Goal: Task Accomplishment & Management: Manage account settings

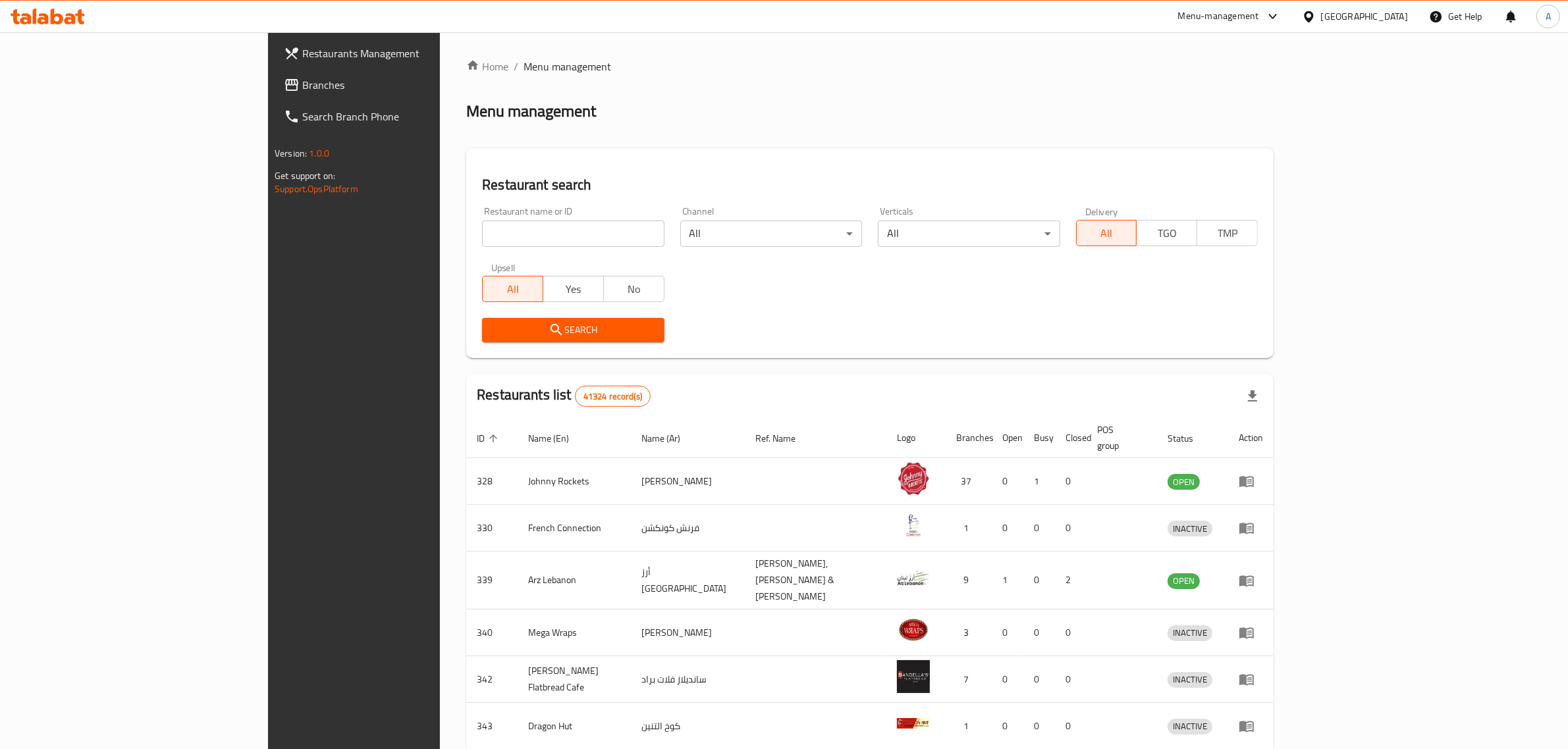
click at [571, 227] on input "search" at bounding box center [573, 233] width 182 height 26
paste input "Seven Days"
type input "Seven Days"
click button "Search" at bounding box center [573, 330] width 182 height 25
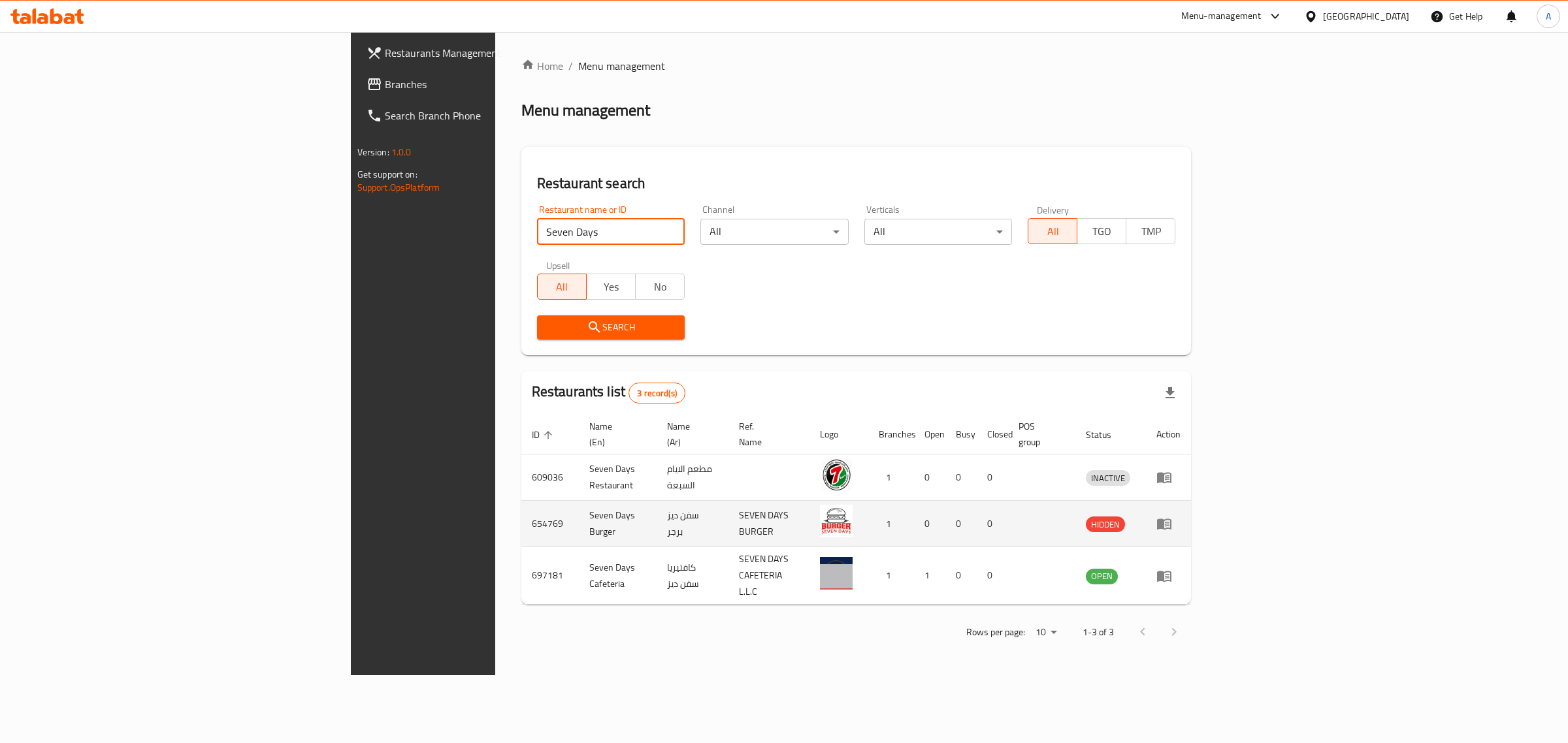
drag, startPoint x: 1494, startPoint y: 554, endPoint x: 1457, endPoint y: 490, distance: 73.9
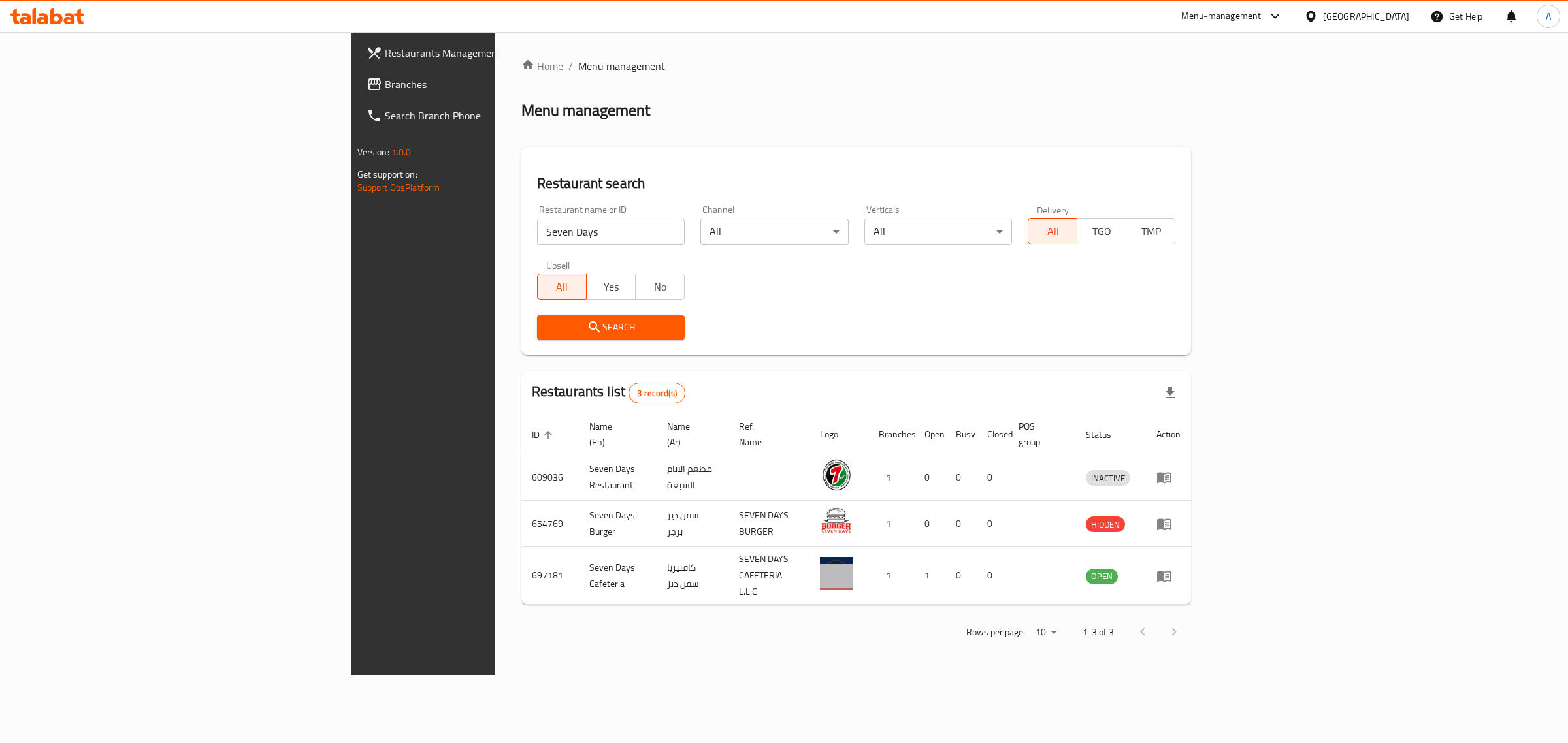
click at [1386, 18] on div "United Arab Emirates" at bounding box center [1365, 16] width 86 height 14
click at [1249, 228] on div "[GEOGRAPHIC_DATA]" at bounding box center [1267, 225] width 107 height 30
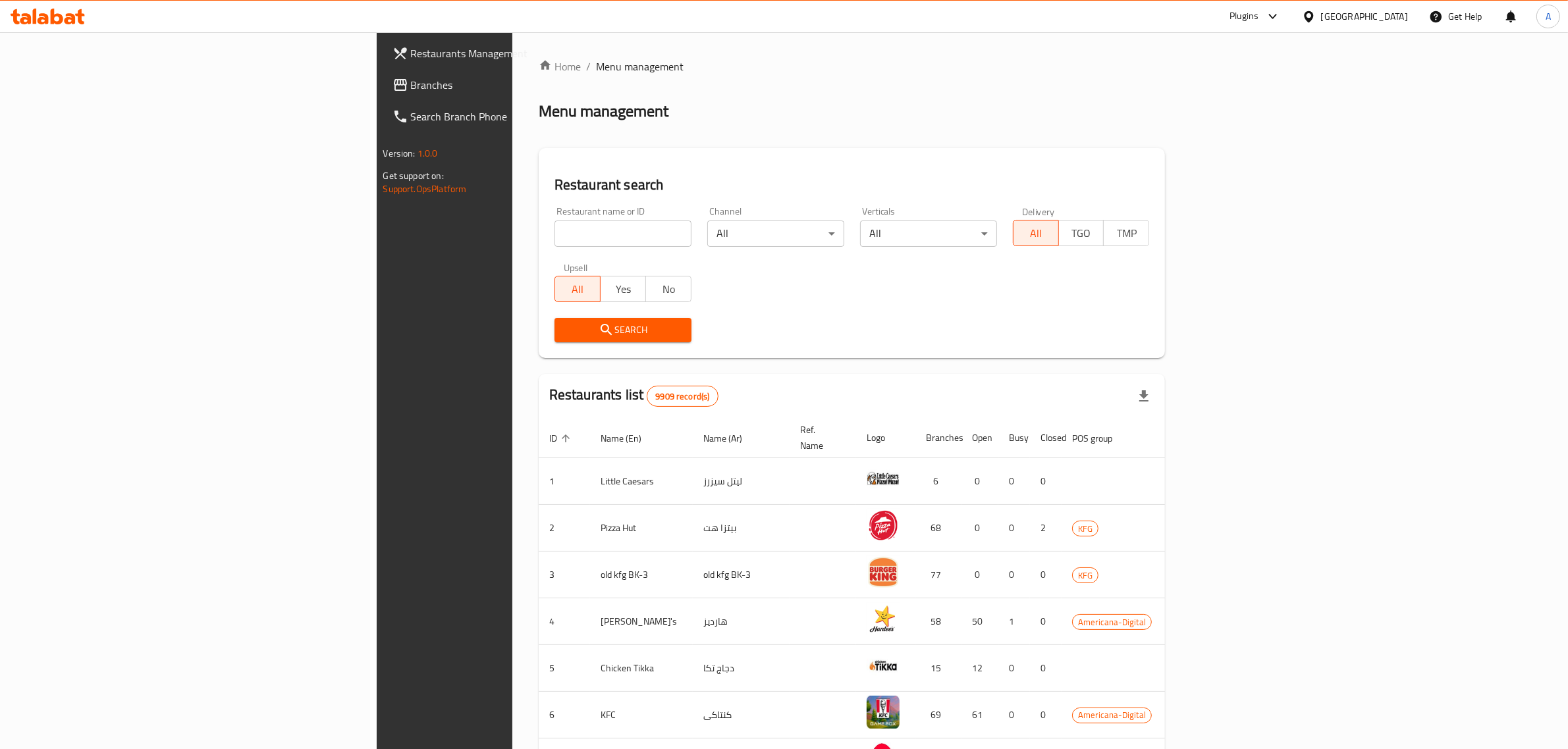
drag, startPoint x: 551, startPoint y: 258, endPoint x: 573, endPoint y: 237, distance: 30.4
click at [556, 255] on div "Upsell All Yes No" at bounding box center [622, 282] width 153 height 56
click at [573, 236] on input "search" at bounding box center [623, 233] width 137 height 26
paste input "676520"
type input "676520"
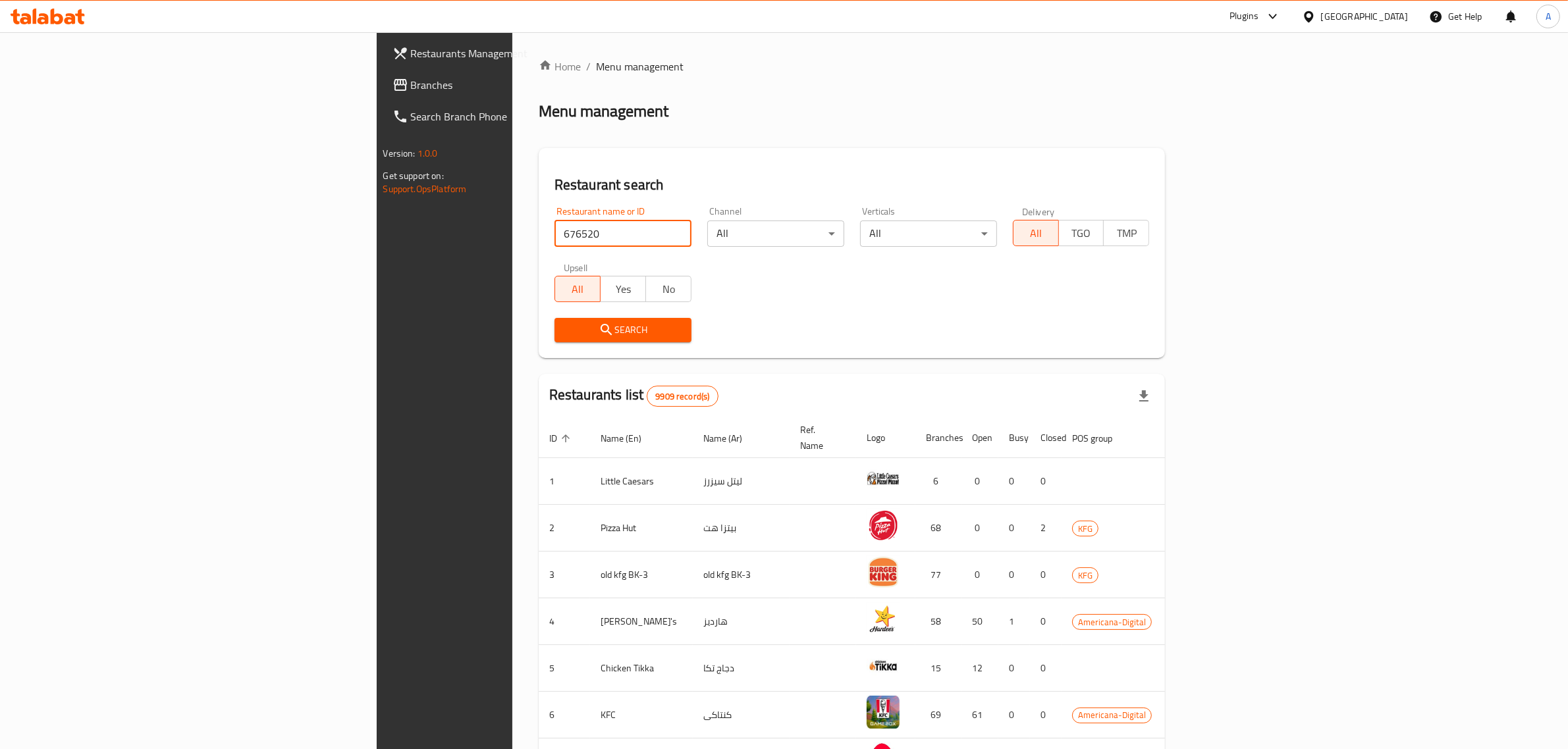
click button "Search" at bounding box center [623, 330] width 137 height 25
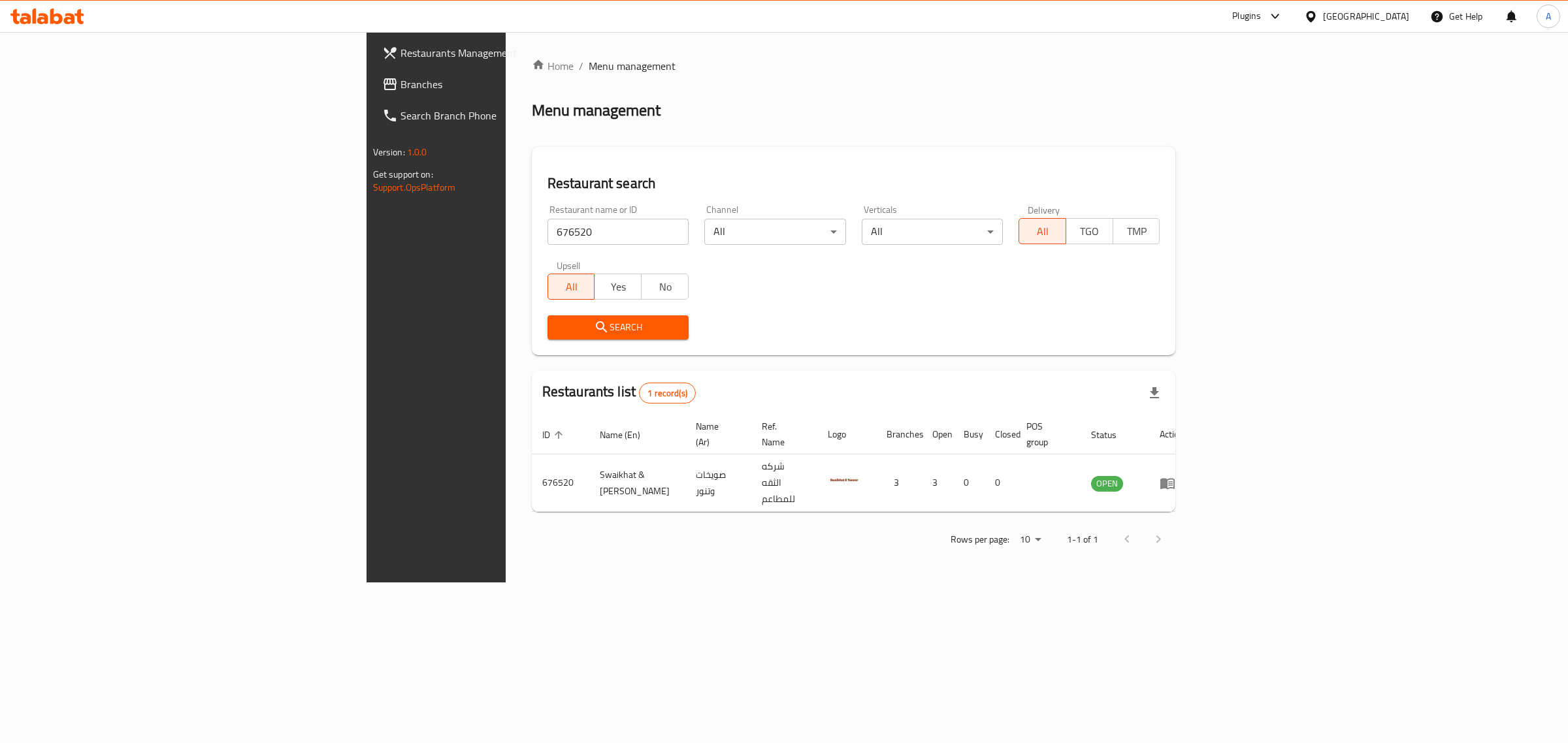
click at [1391, 20] on div "[GEOGRAPHIC_DATA]" at bounding box center [1365, 16] width 86 height 14
click at [1245, 273] on div "[GEOGRAPHIC_DATA]" at bounding box center [1311, 282] width 196 height 30
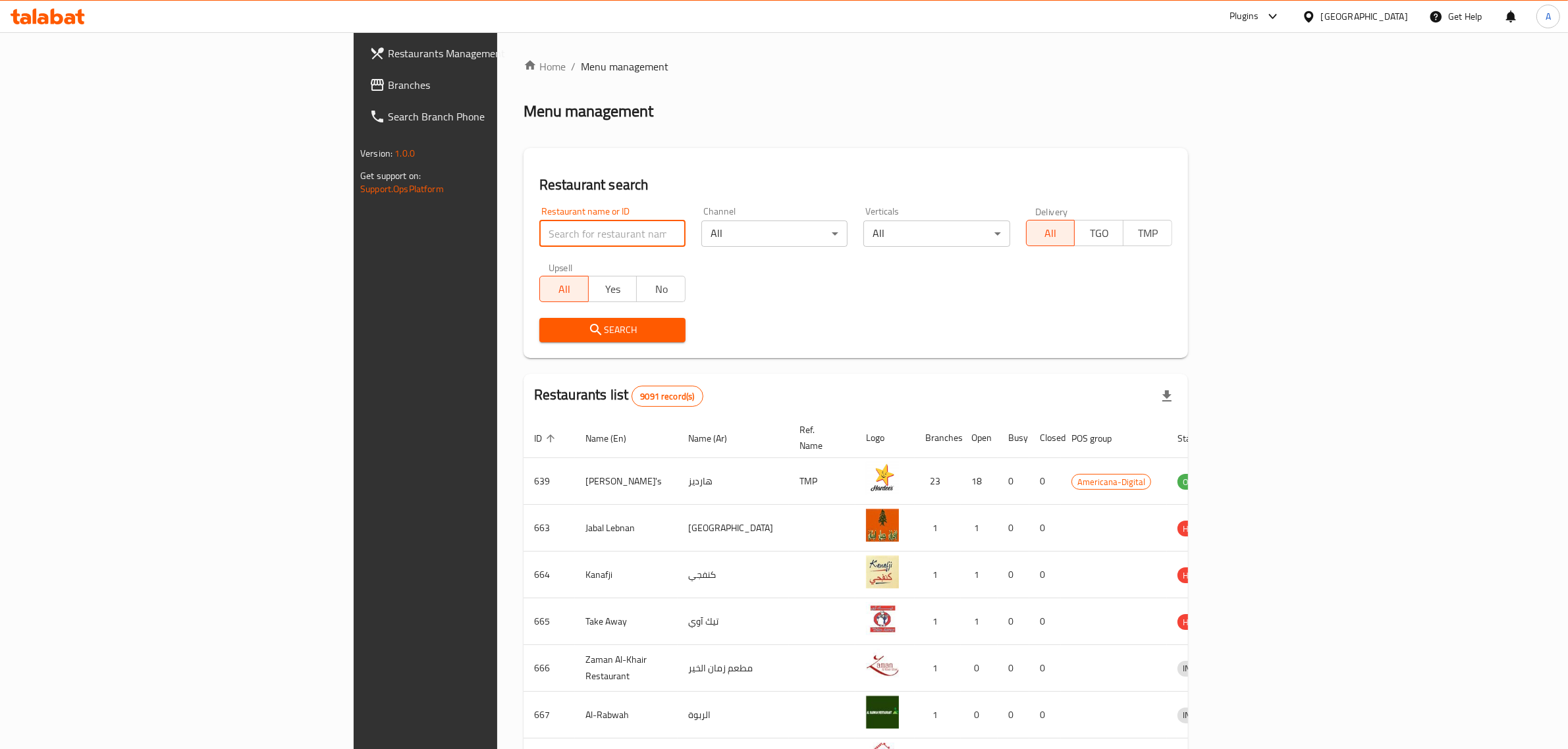
click at [546, 241] on input "search" at bounding box center [612, 233] width 146 height 26
paste input "689408"
type input "689408"
click button "Search" at bounding box center [612, 330] width 146 height 25
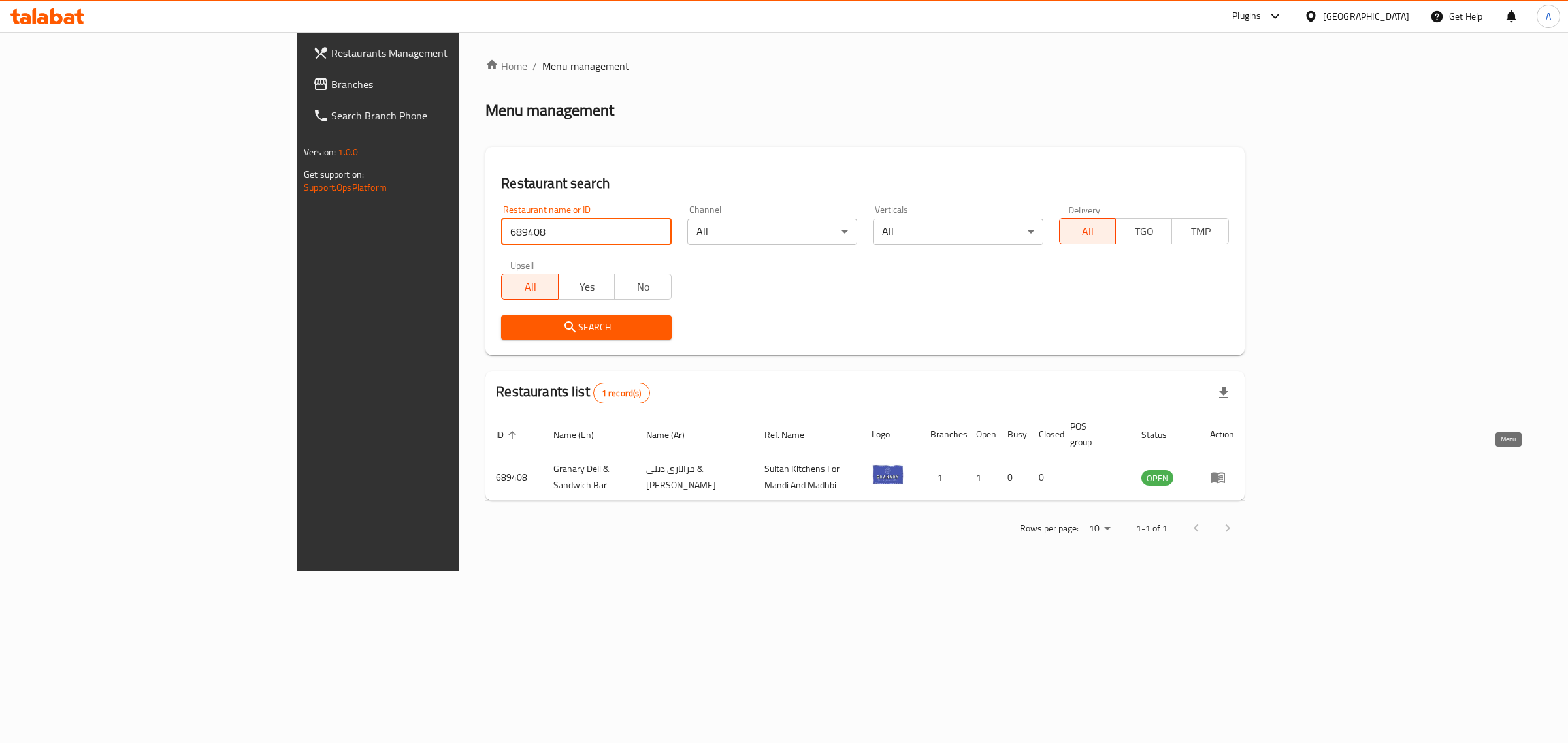
drag, startPoint x: 1500, startPoint y: 465, endPoint x: 1439, endPoint y: 413, distance: 80.2
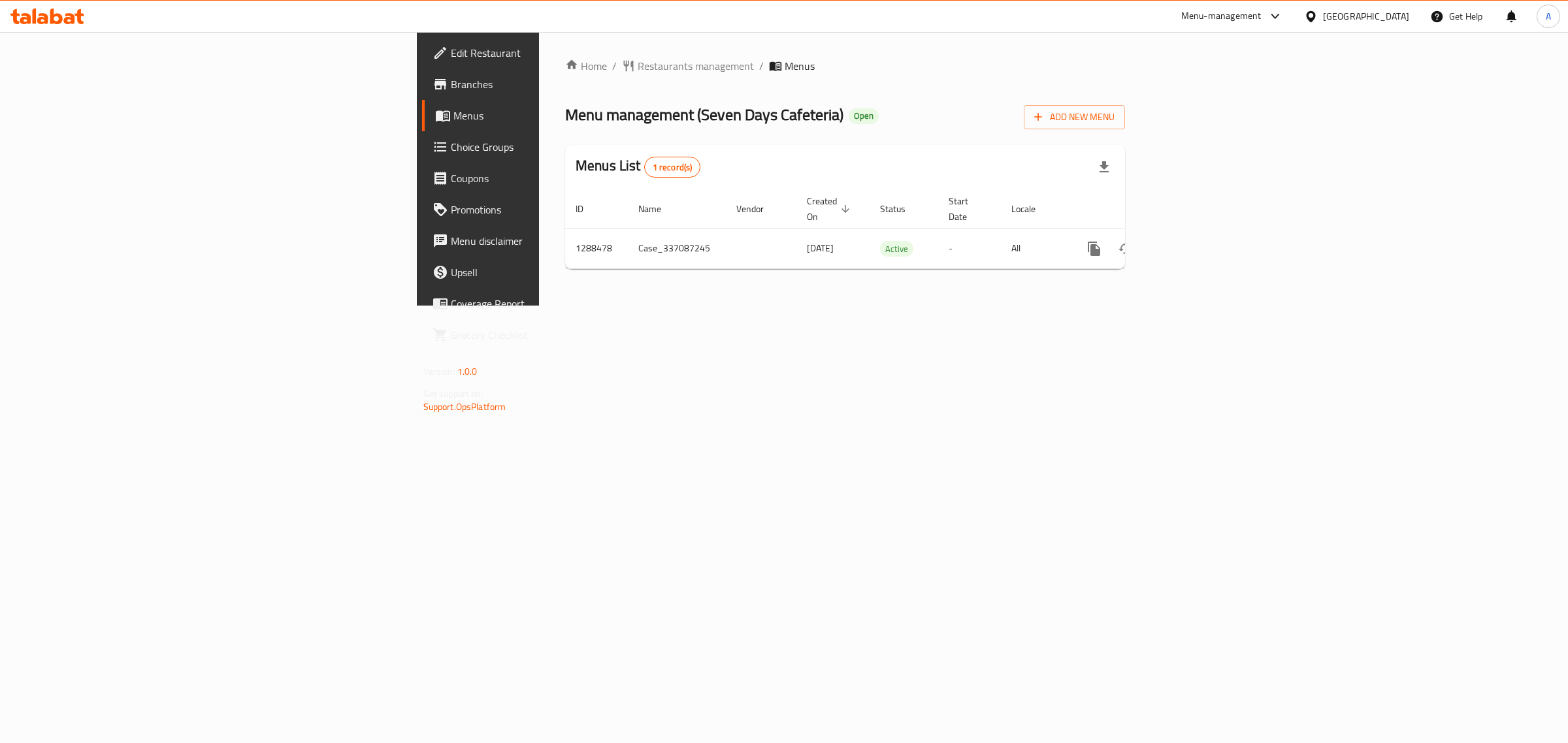
click at [450, 90] on span "Branches" at bounding box center [559, 83] width 218 height 15
click at [1196, 241] on icon "enhanced table" at bounding box center [1187, 248] width 15 height 15
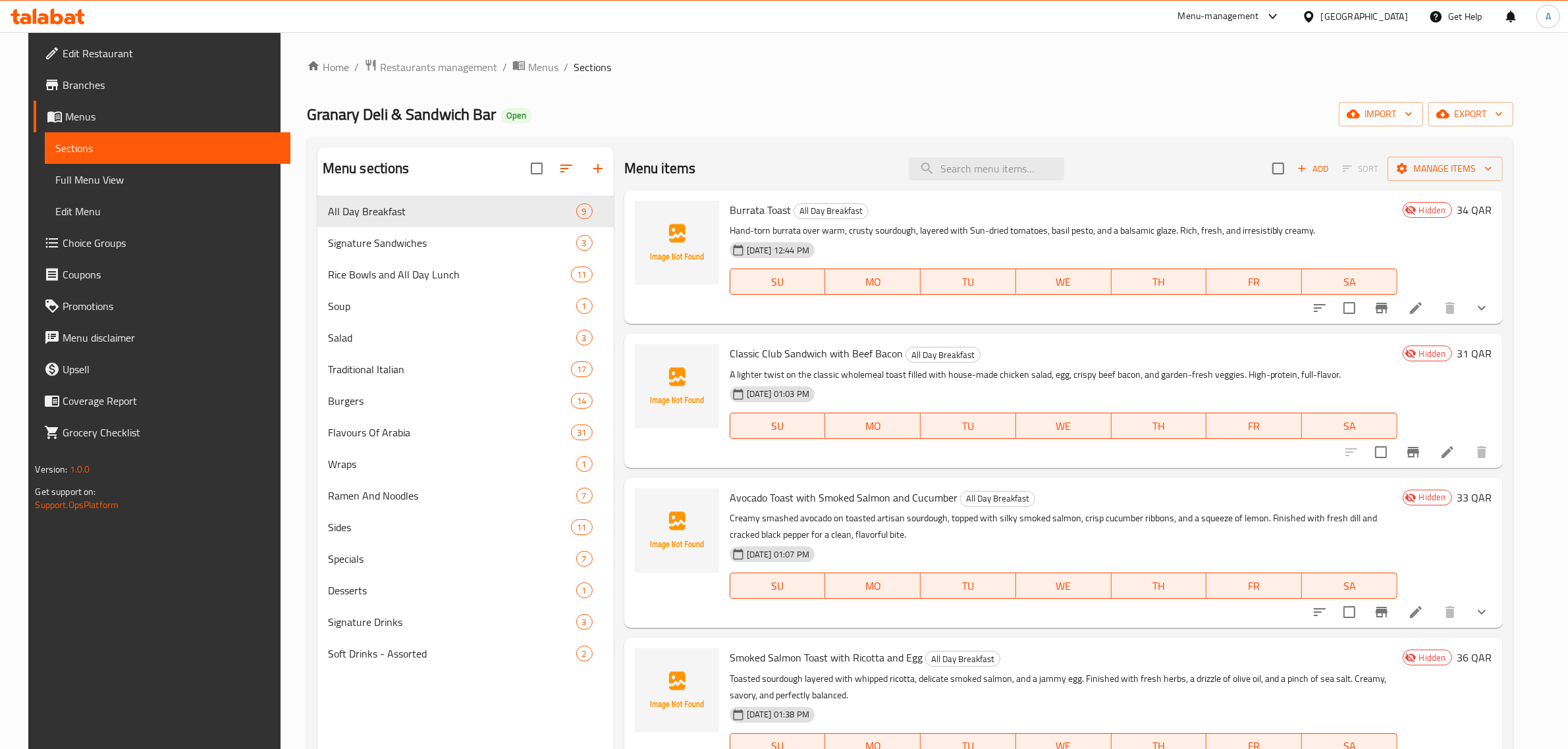
click at [751, 76] on div "Home / Restaurants management / Menus / Sections ⁠Granary Deli & Sandwich Bar O…" at bounding box center [910, 482] width 1206 height 849
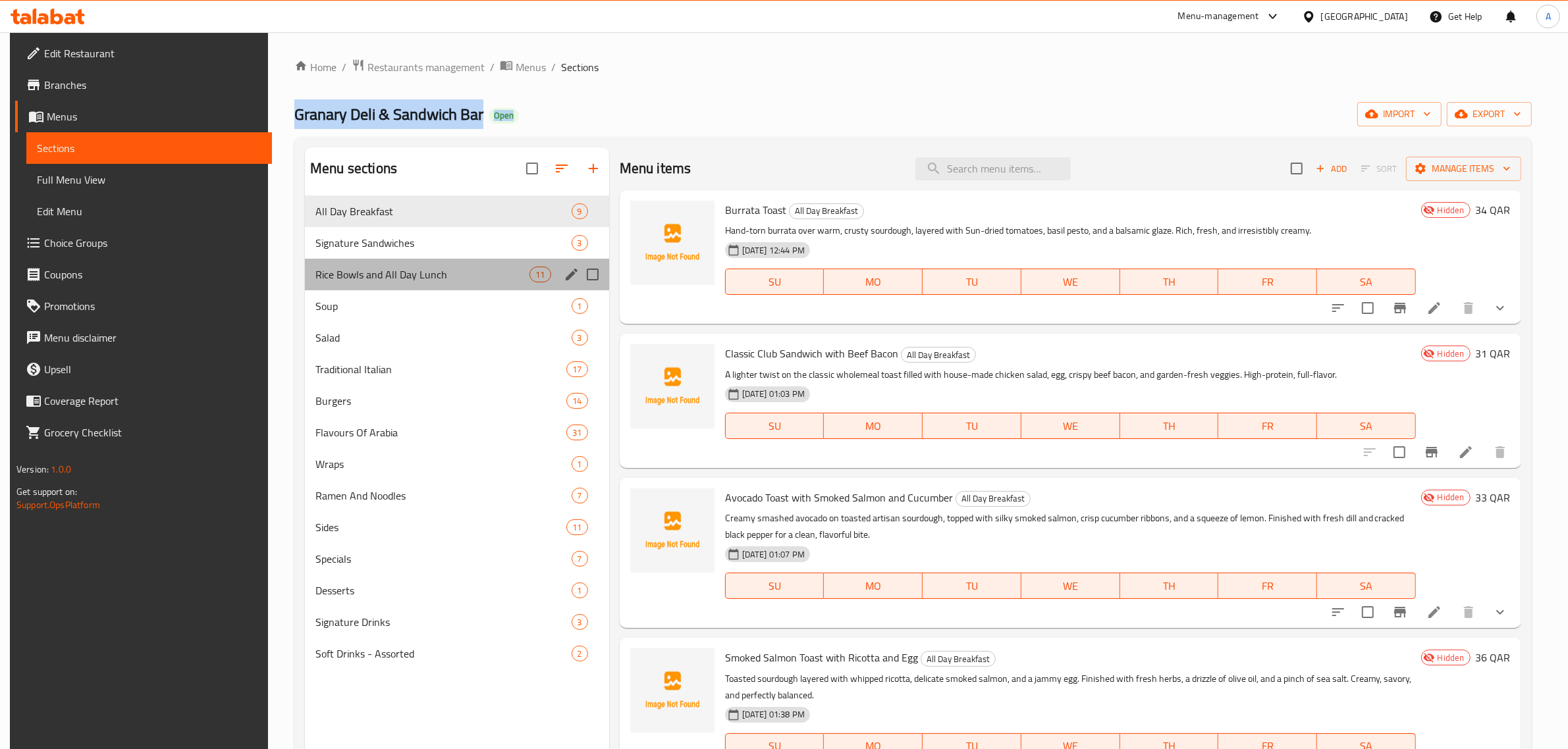
click at [445, 265] on div "Rice Bowls and All Day Lunch 11" at bounding box center [457, 274] width 304 height 32
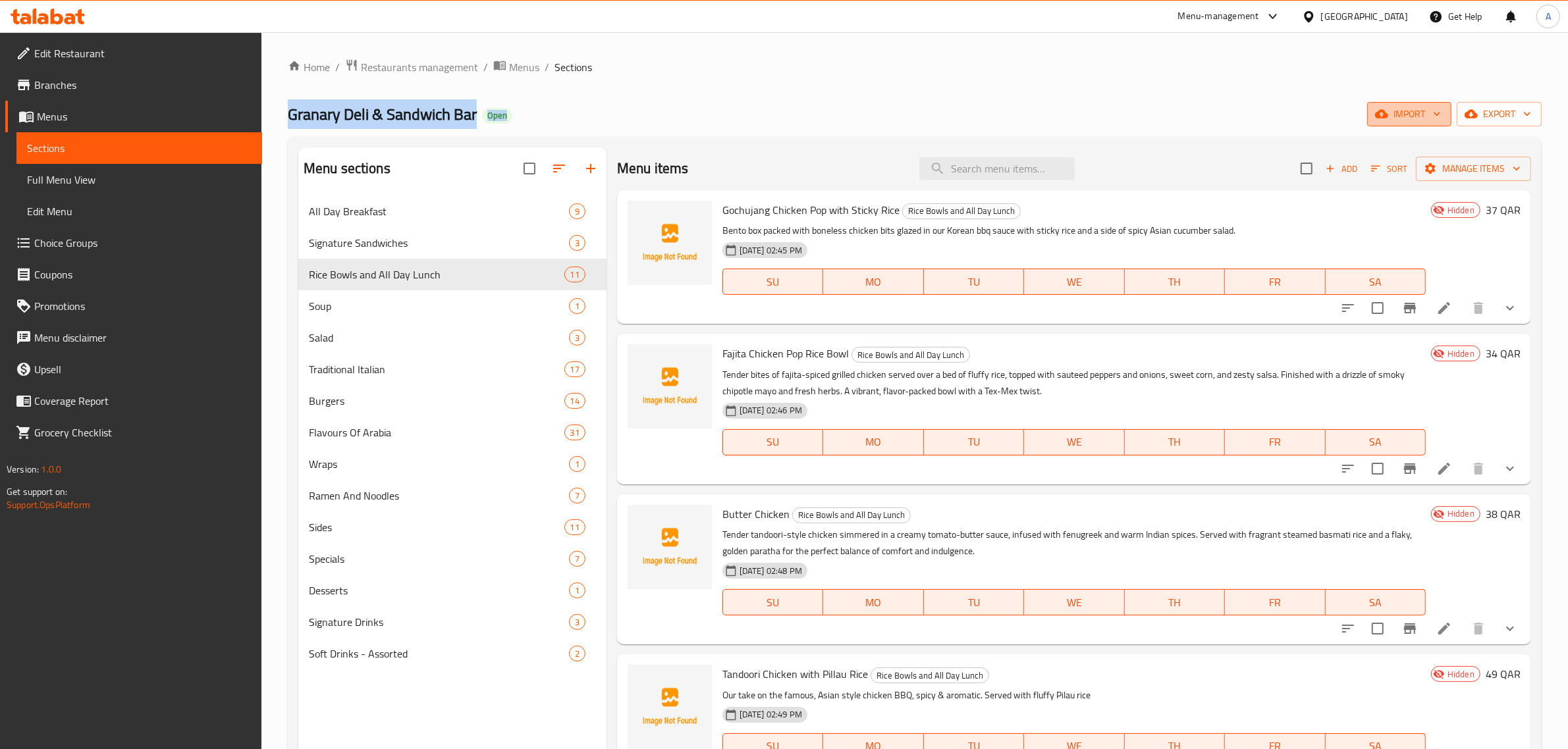
click at [1443, 121] on icon "button" at bounding box center [1436, 113] width 13 height 13
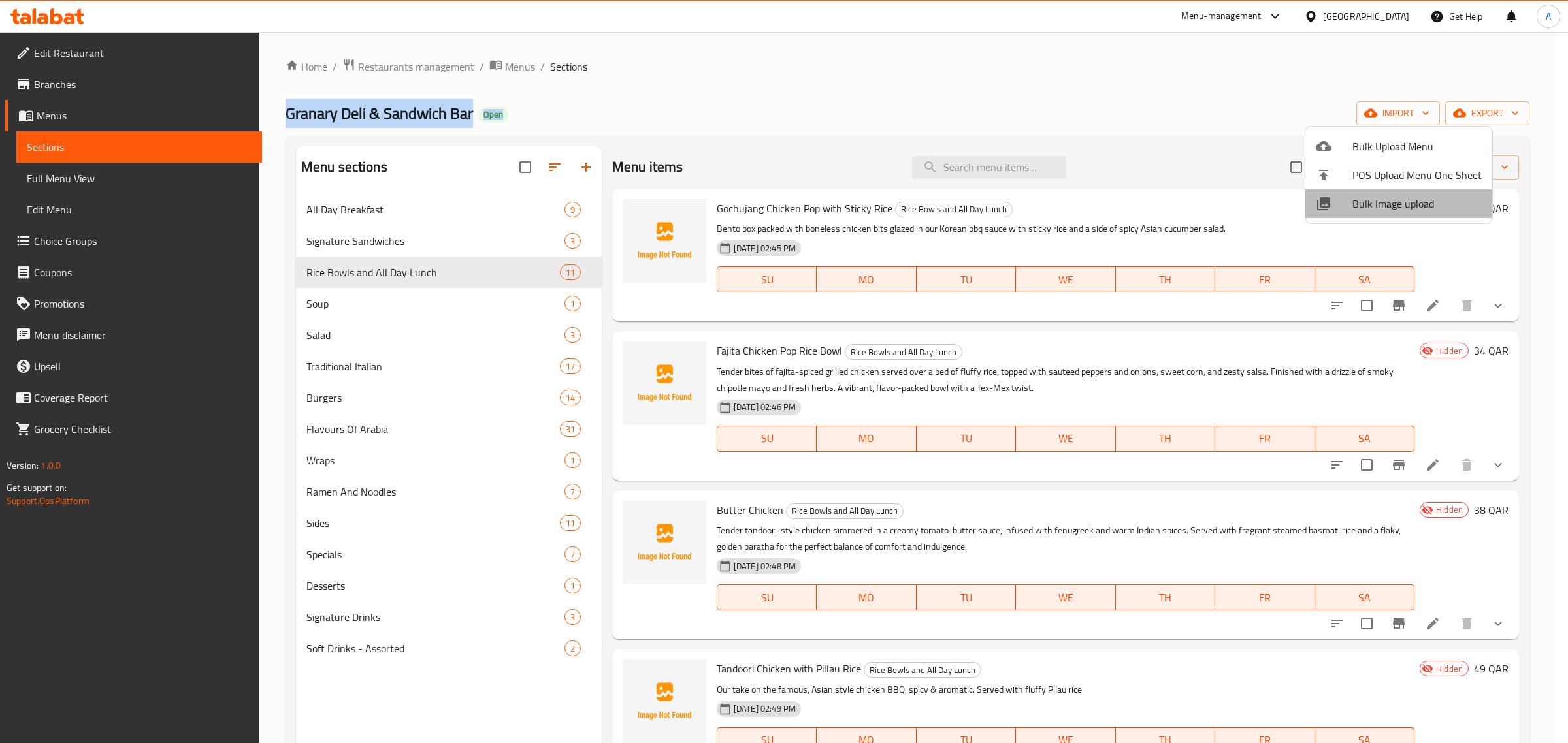
click at [1387, 196] on span "Bulk Image upload" at bounding box center [1417, 203] width 130 height 15
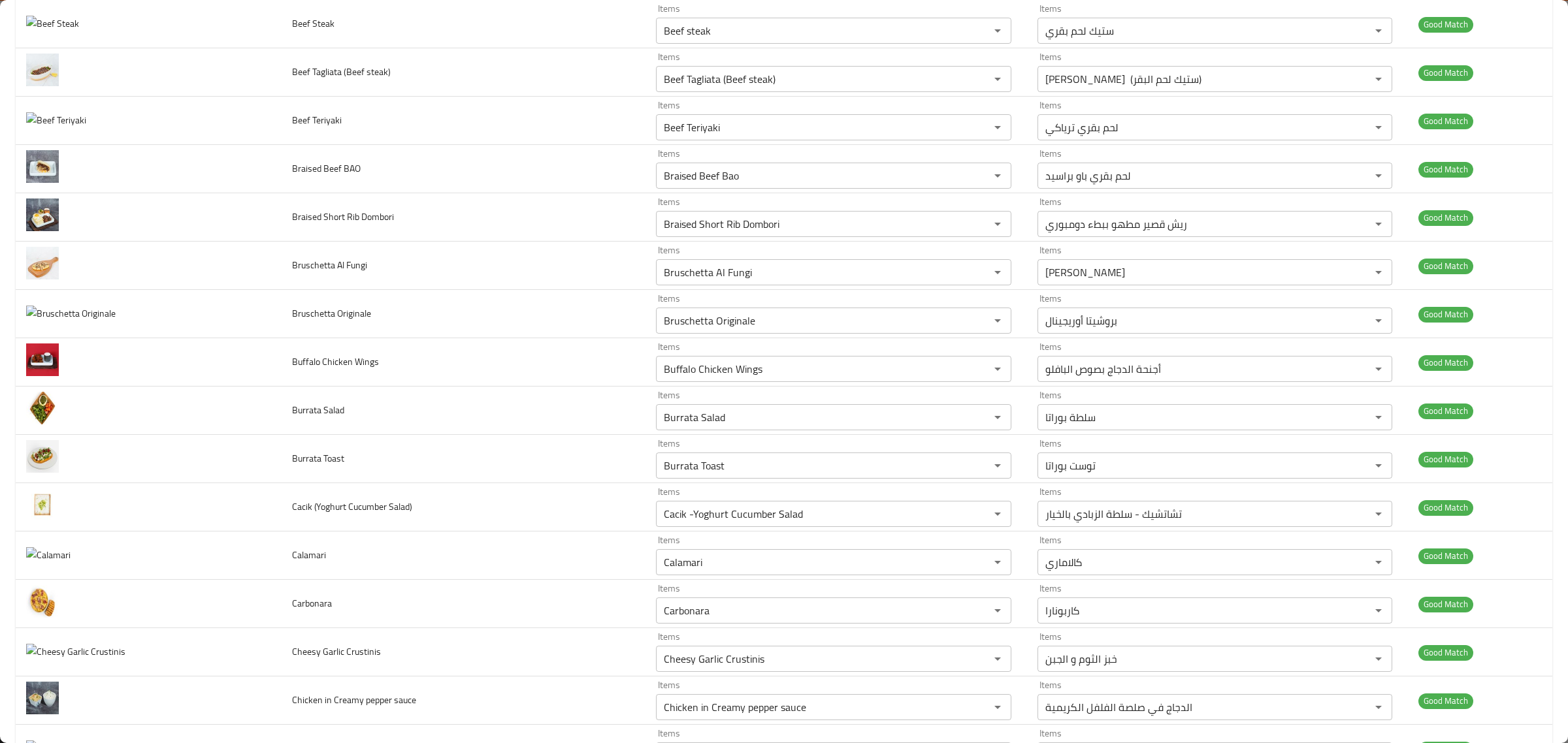
scroll to position [1143, 0]
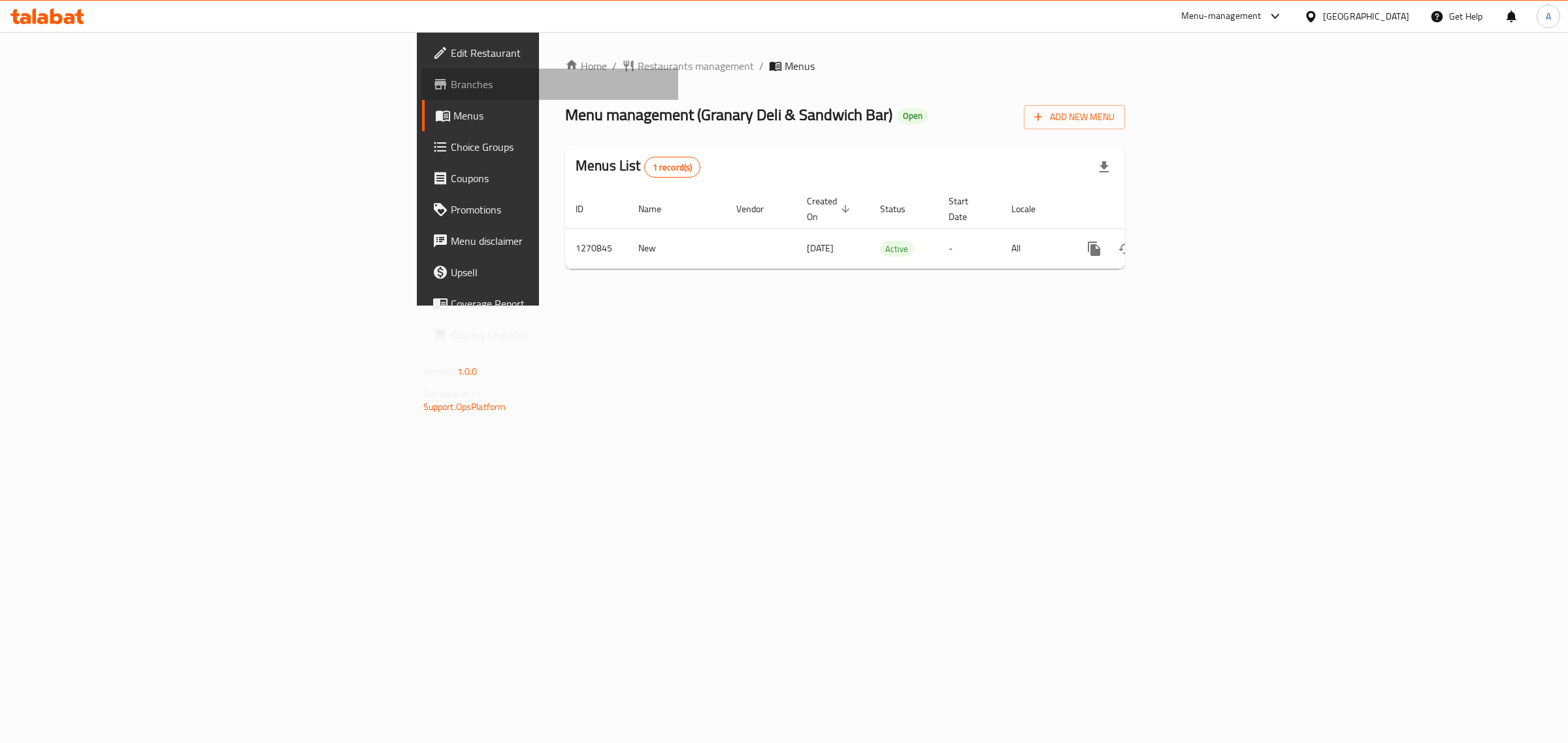
click at [450, 77] on span "Branches" at bounding box center [559, 83] width 218 height 15
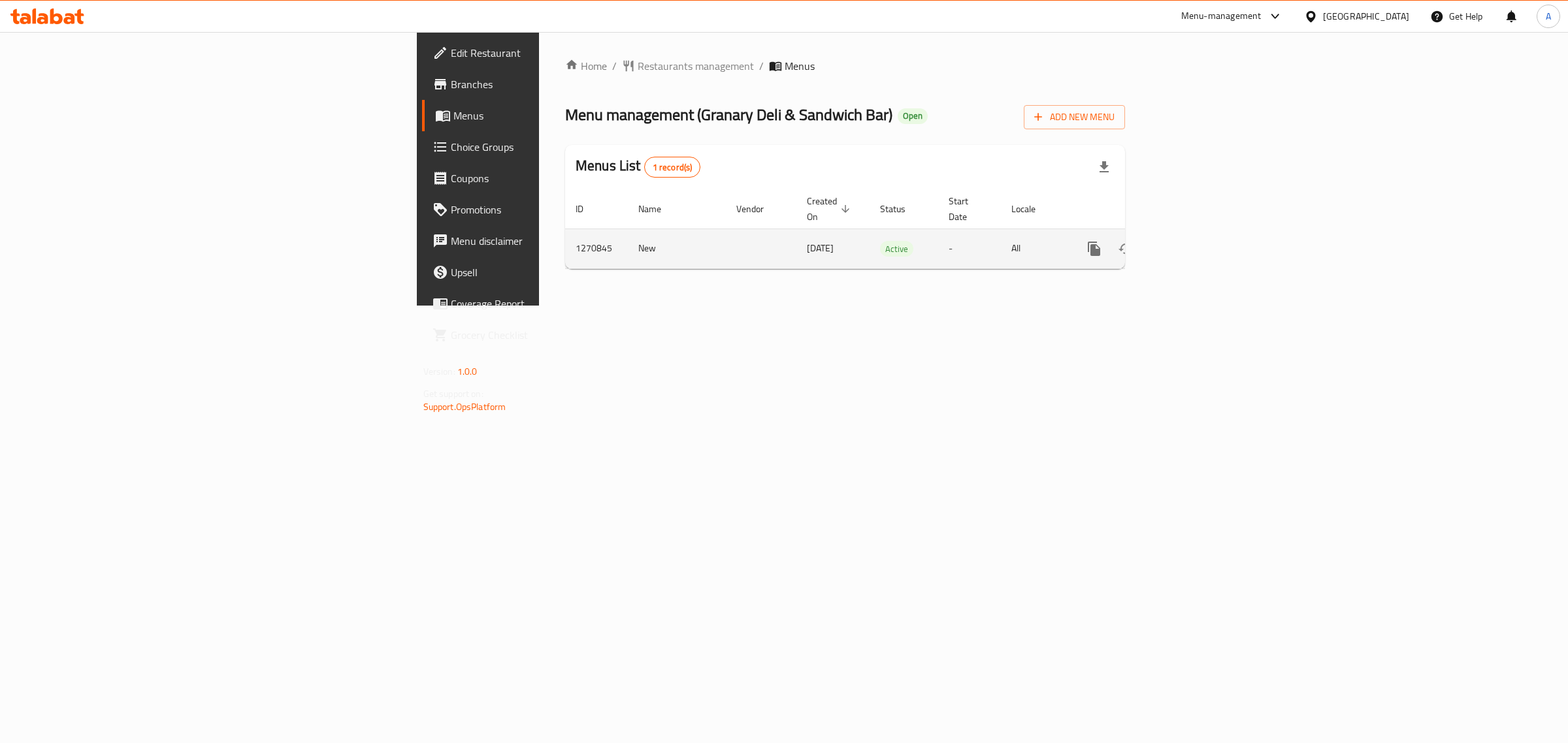
click at [1204, 233] on link "enhanced table" at bounding box center [1188, 248] width 32 height 32
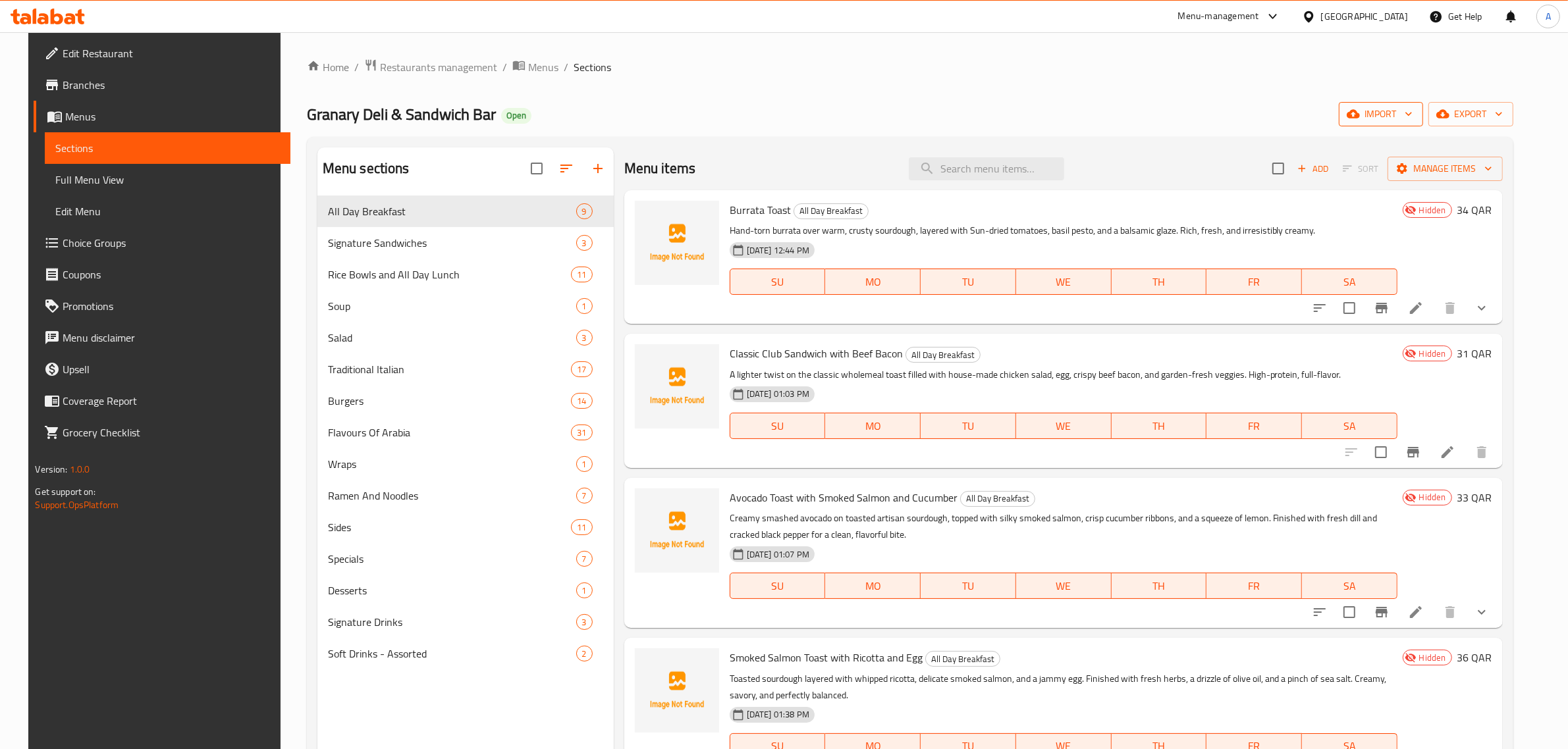
click at [1360, 112] on icon "button" at bounding box center [1353, 113] width 13 height 13
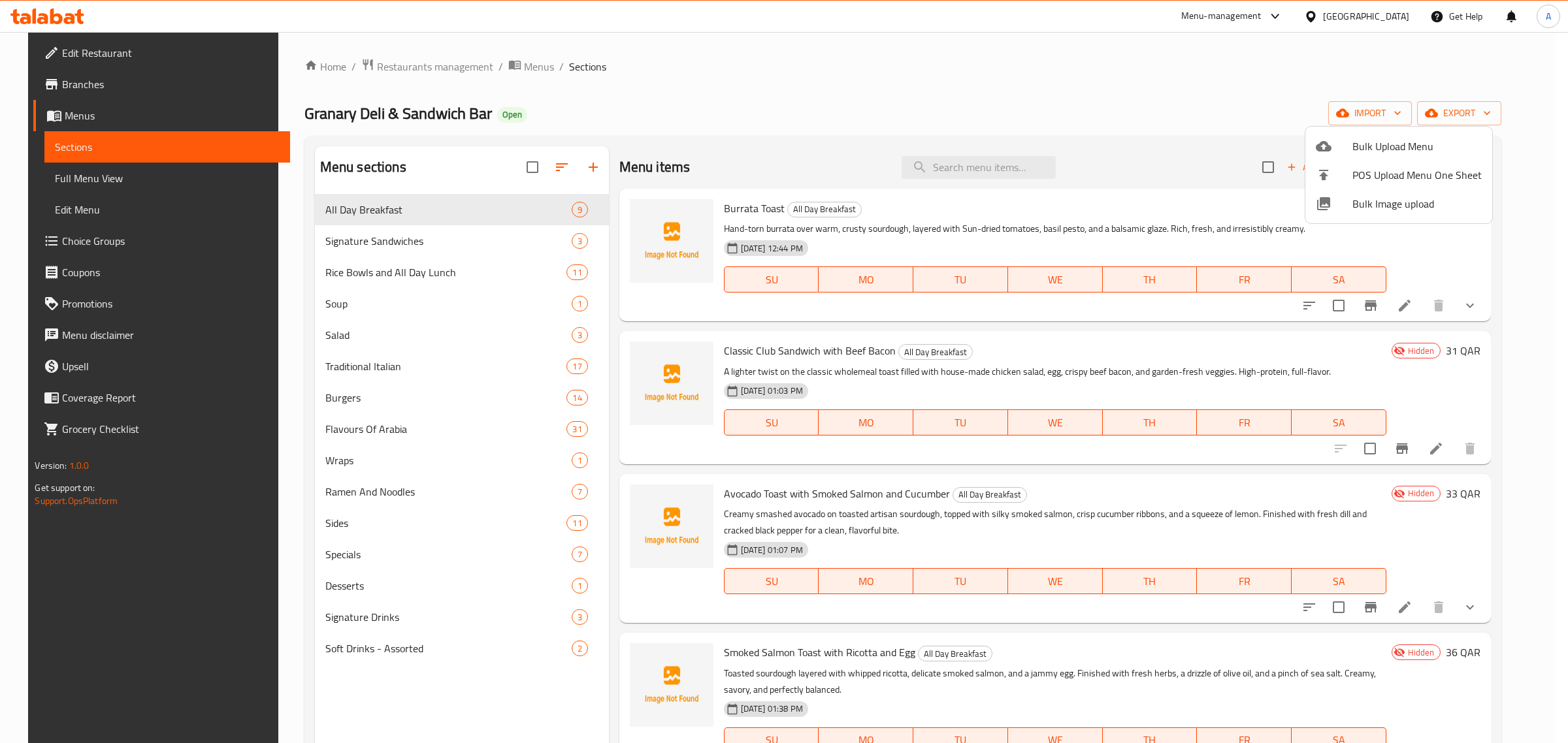
click at [1334, 207] on div at bounding box center [1333, 203] width 36 height 15
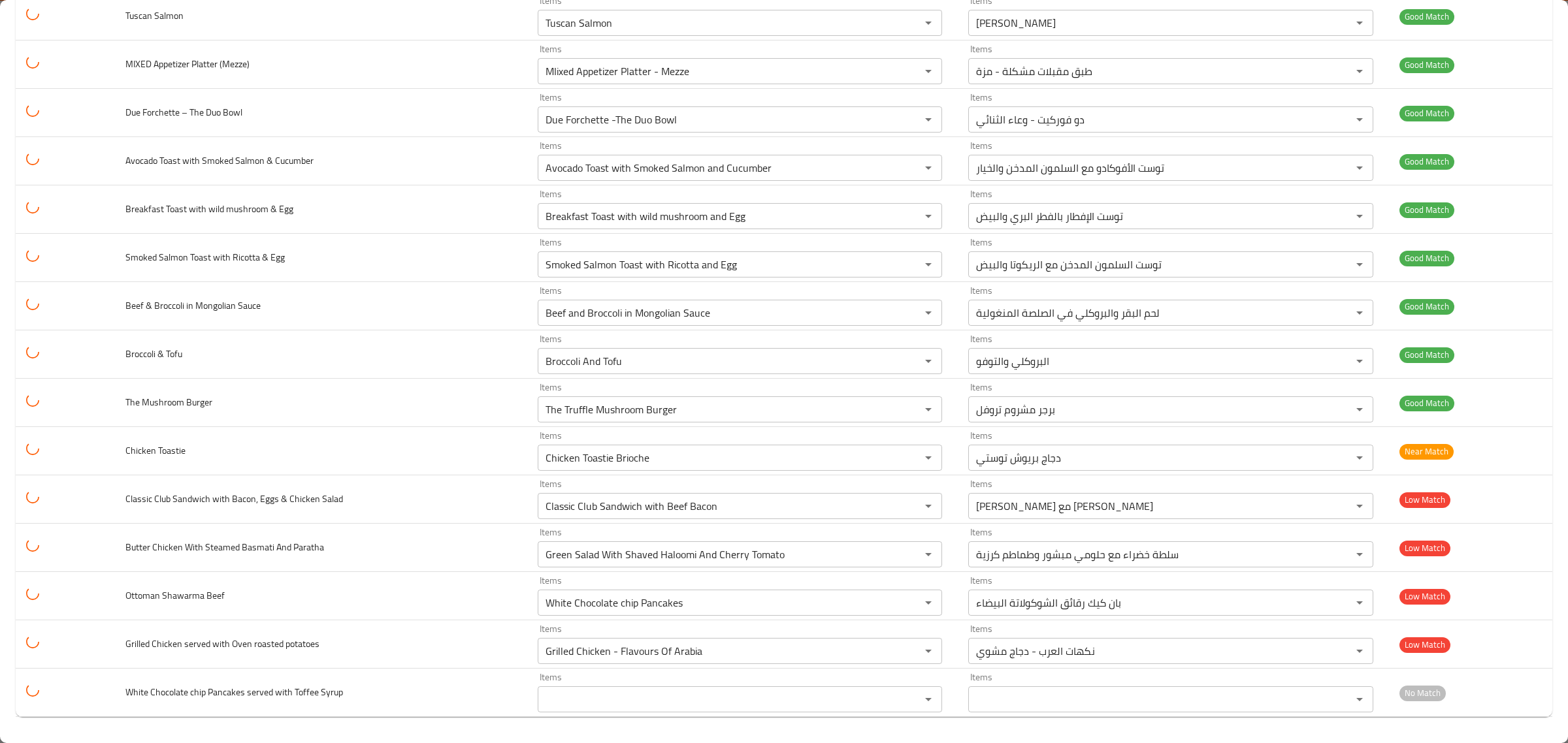
scroll to position [5297, 0]
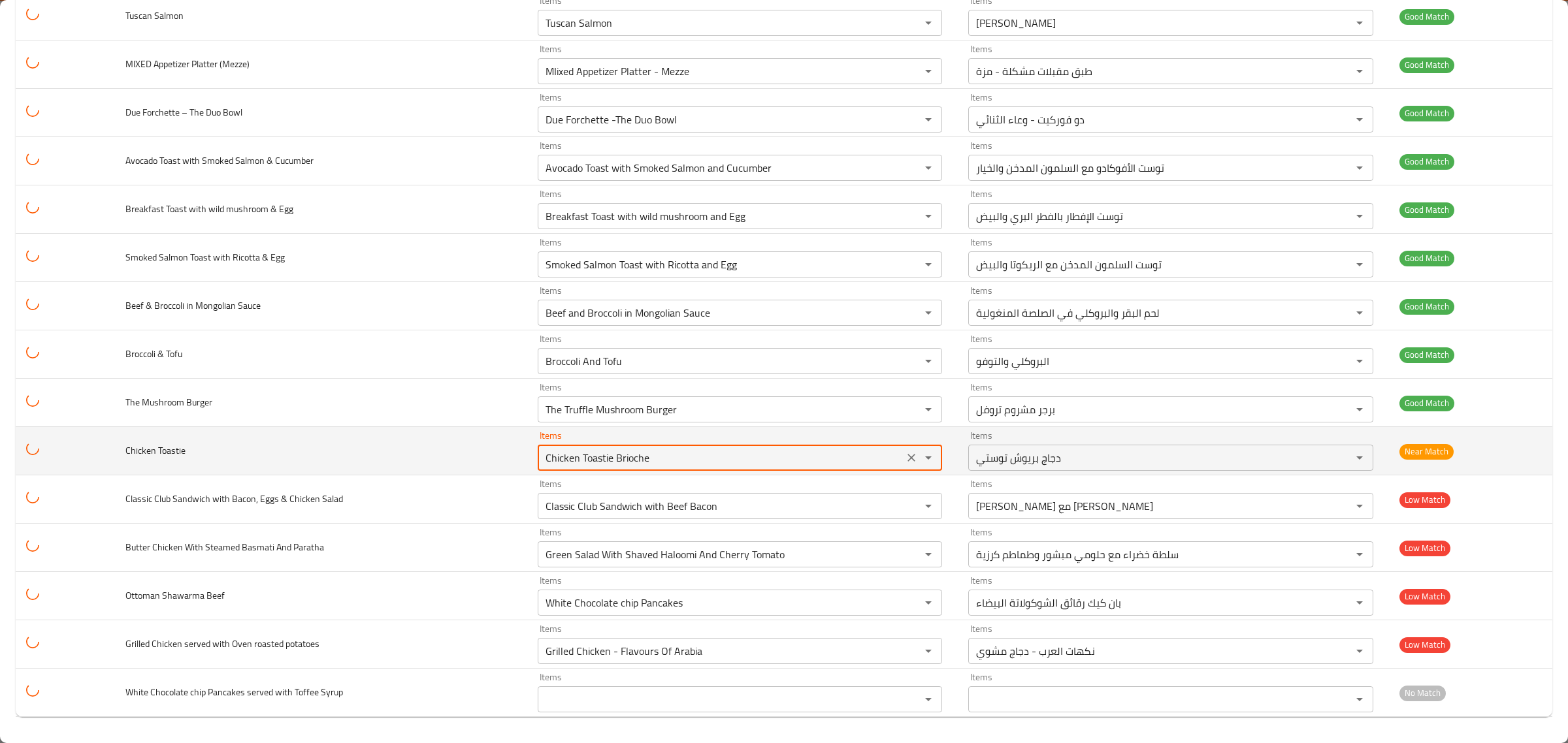
click at [733, 455] on Toastie "Chicken Toastie Brioche" at bounding box center [720, 458] width 358 height 18
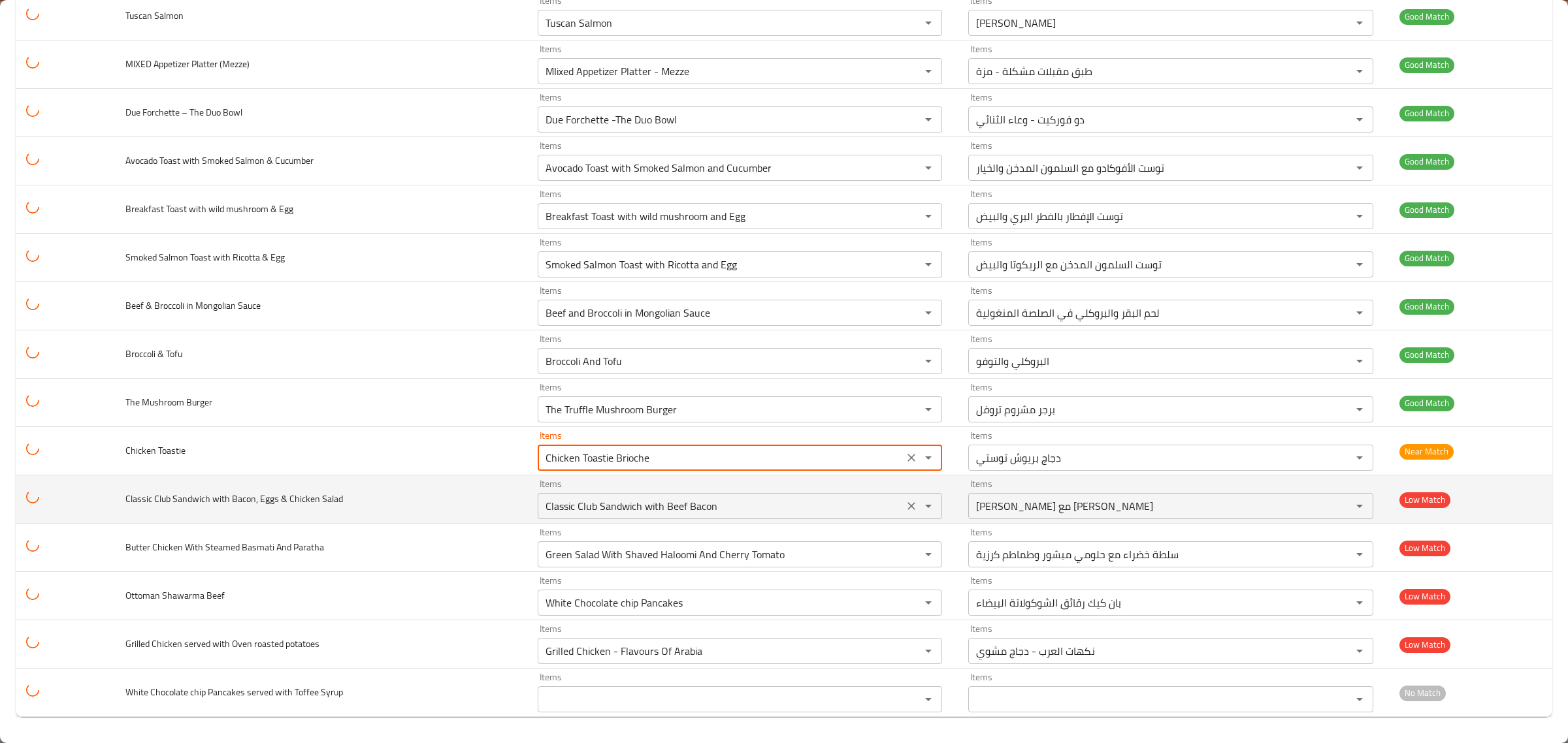
click at [905, 507] on icon "Clear" at bounding box center [911, 506] width 13 height 13
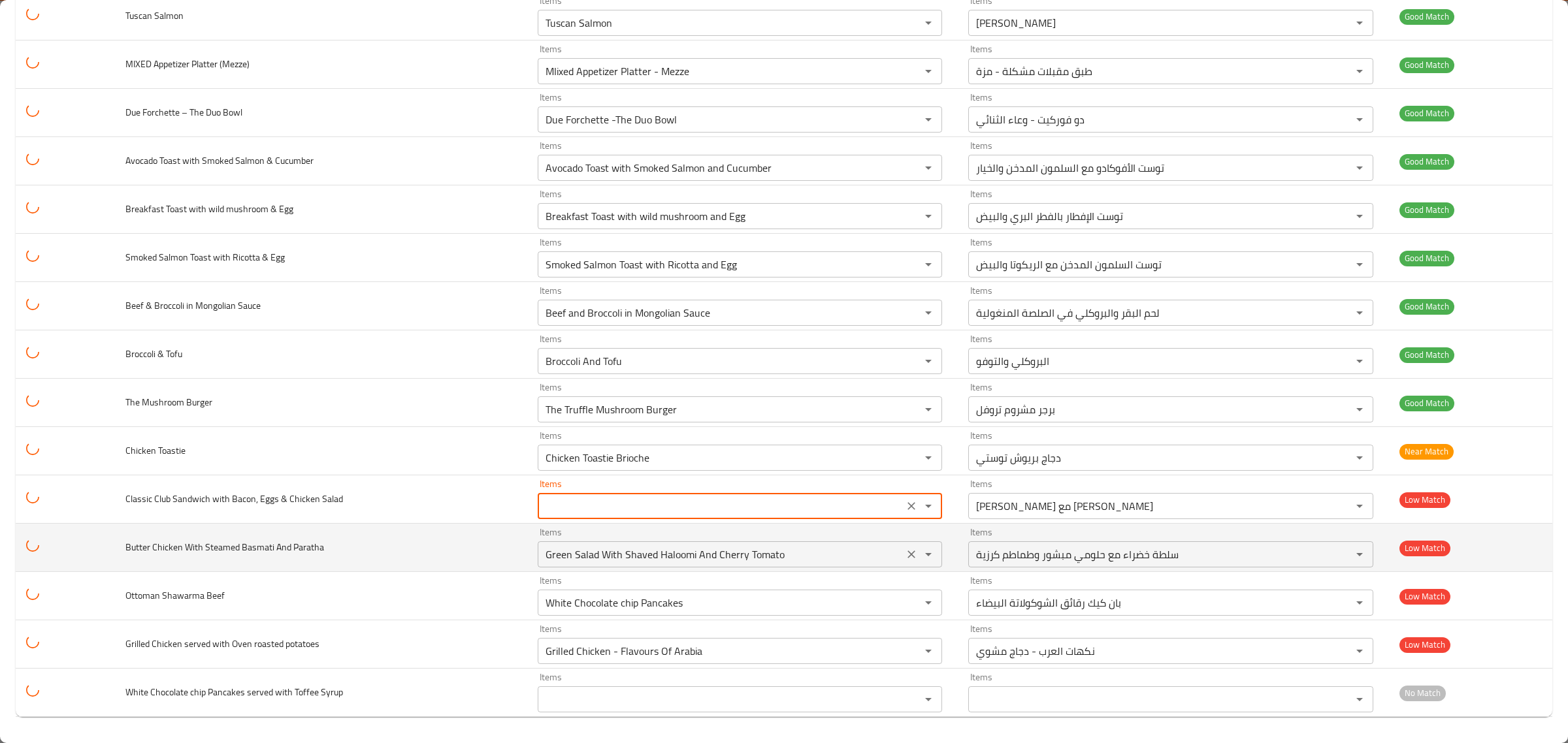
click at [847, 550] on Paratha "Green Salad With Shaved Haloomi And Cherry Tomato" at bounding box center [720, 555] width 358 height 18
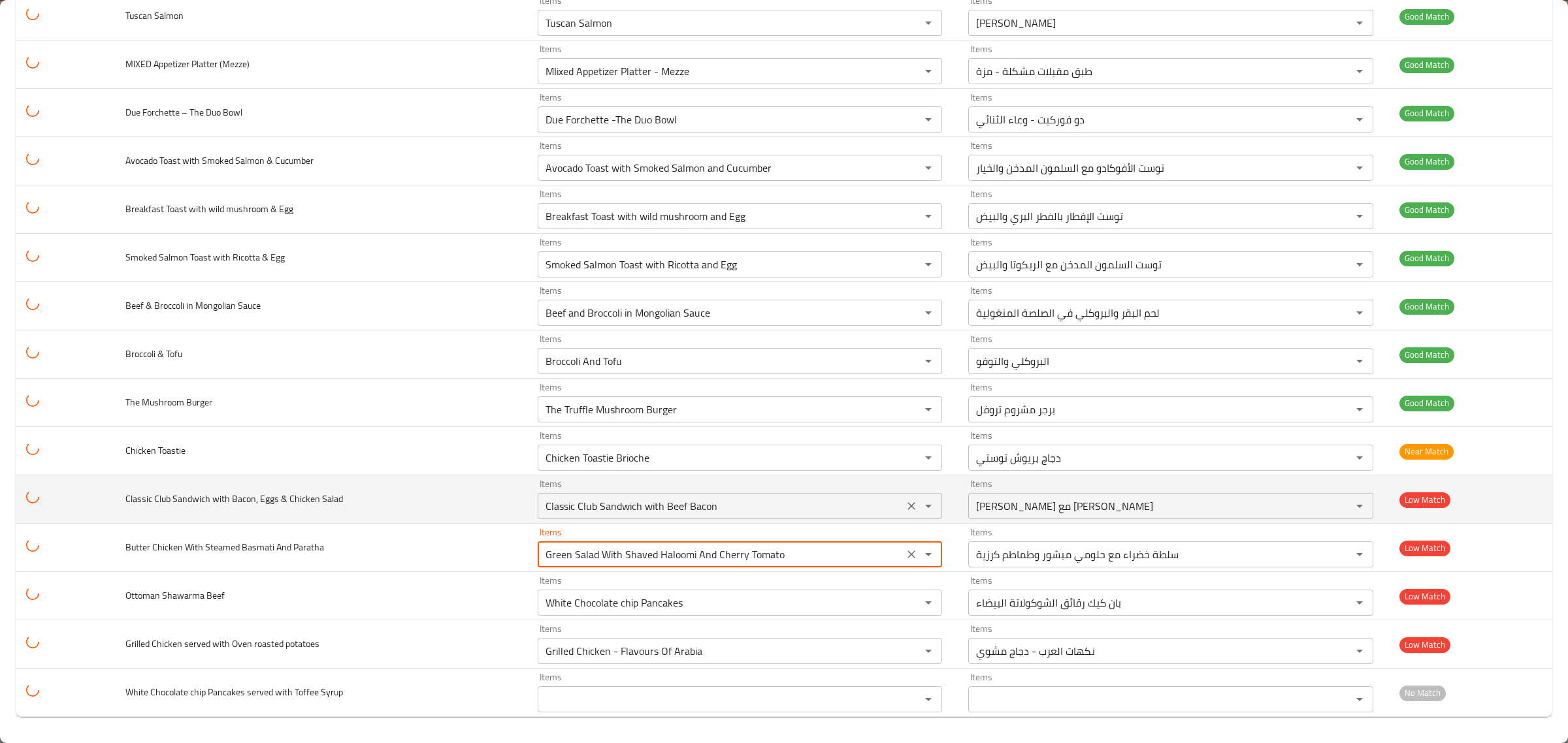
click at [905, 508] on icon "Clear" at bounding box center [911, 506] width 13 height 13
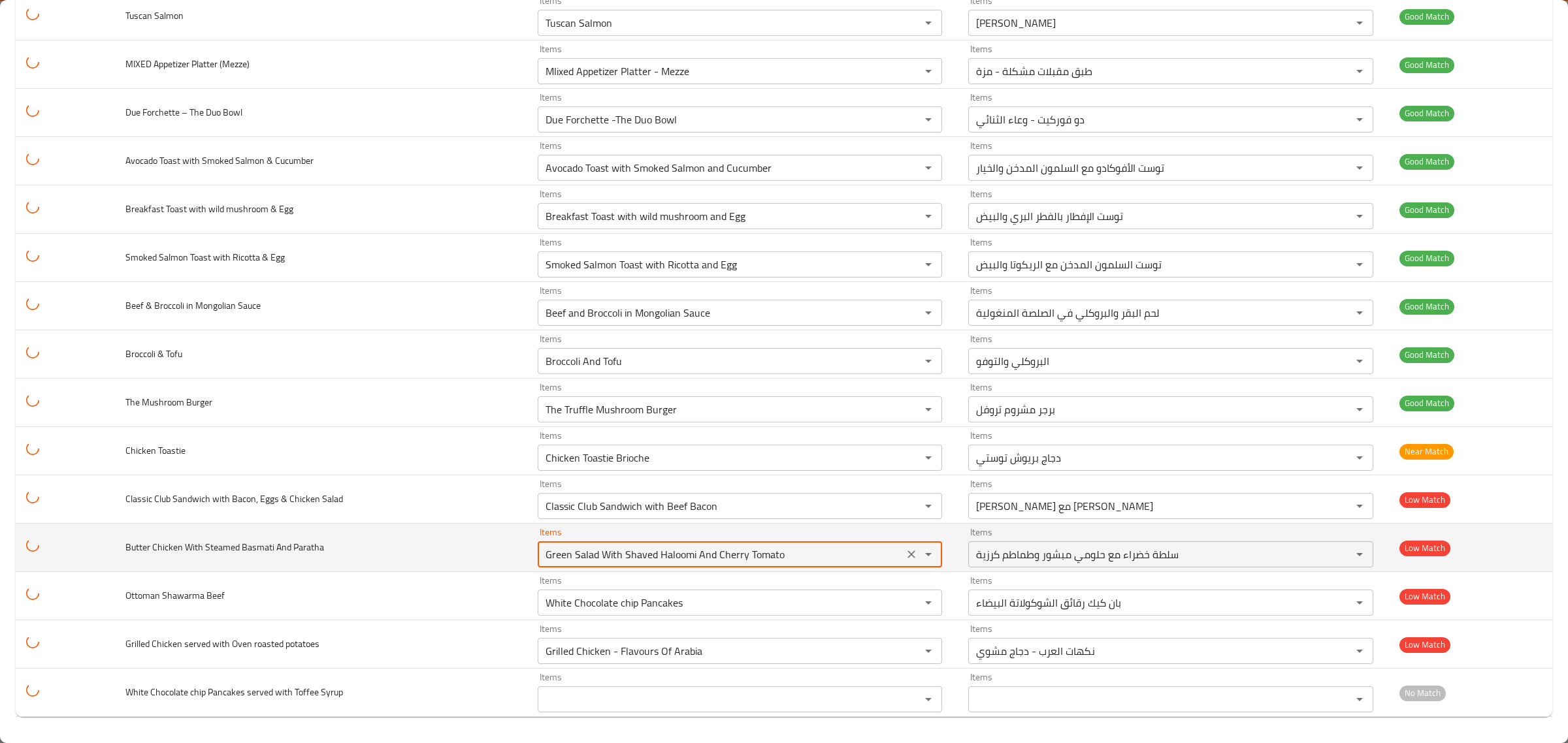
click at [905, 510] on icon "Clear" at bounding box center [911, 506] width 13 height 13
click at [866, 549] on Paratha "Green Salad With Shaved Haloomi And Cherry Tomato" at bounding box center [720, 555] width 358 height 18
type Salad "Classic Club Sandwich with Beef Bacon"
click at [902, 555] on div "enhanced table" at bounding box center [918, 555] width 34 height 18
click at [905, 551] on icon "Clear" at bounding box center [911, 555] width 13 height 13
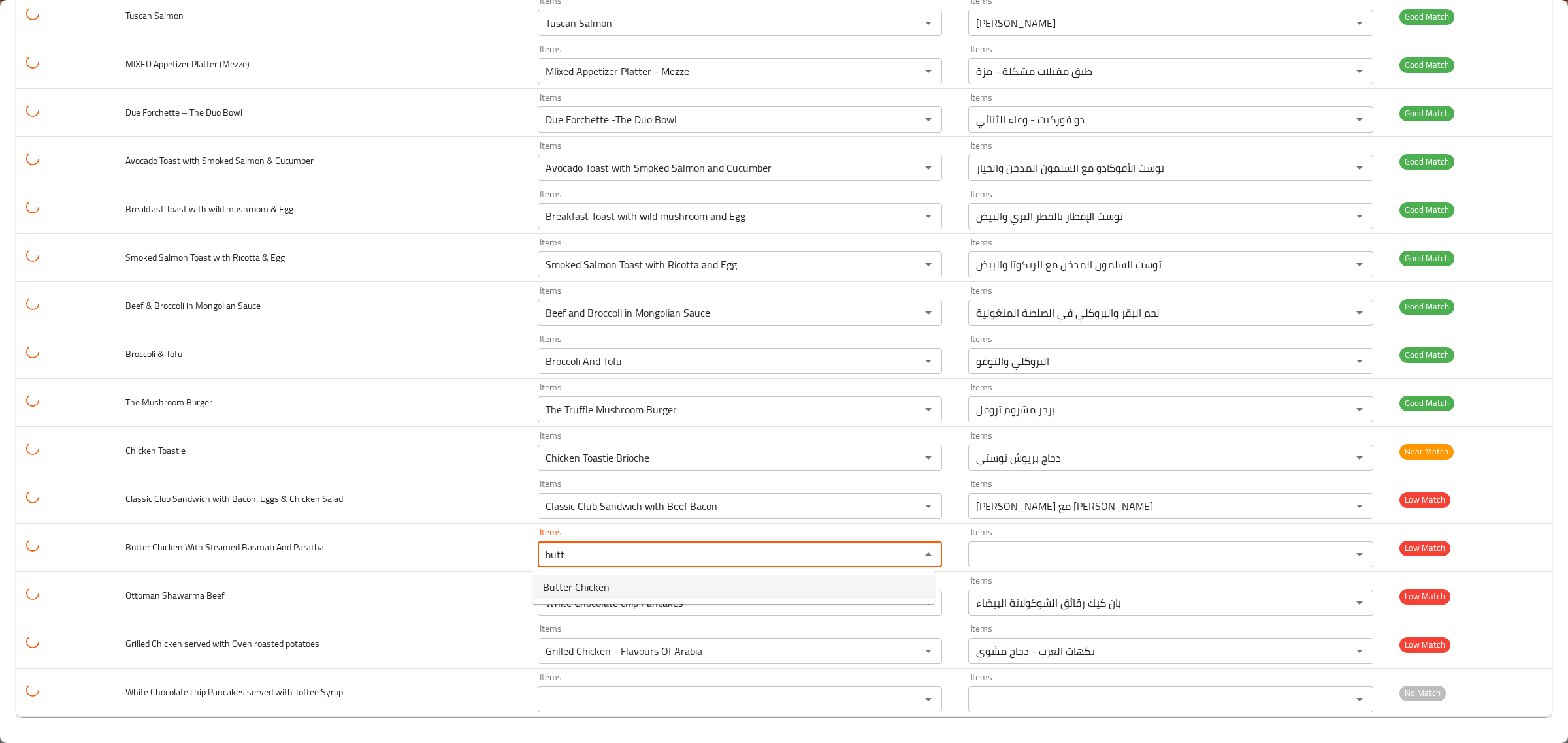
click at [773, 579] on Paratha-option-0 "Butter Chicken" at bounding box center [733, 587] width 402 height 24
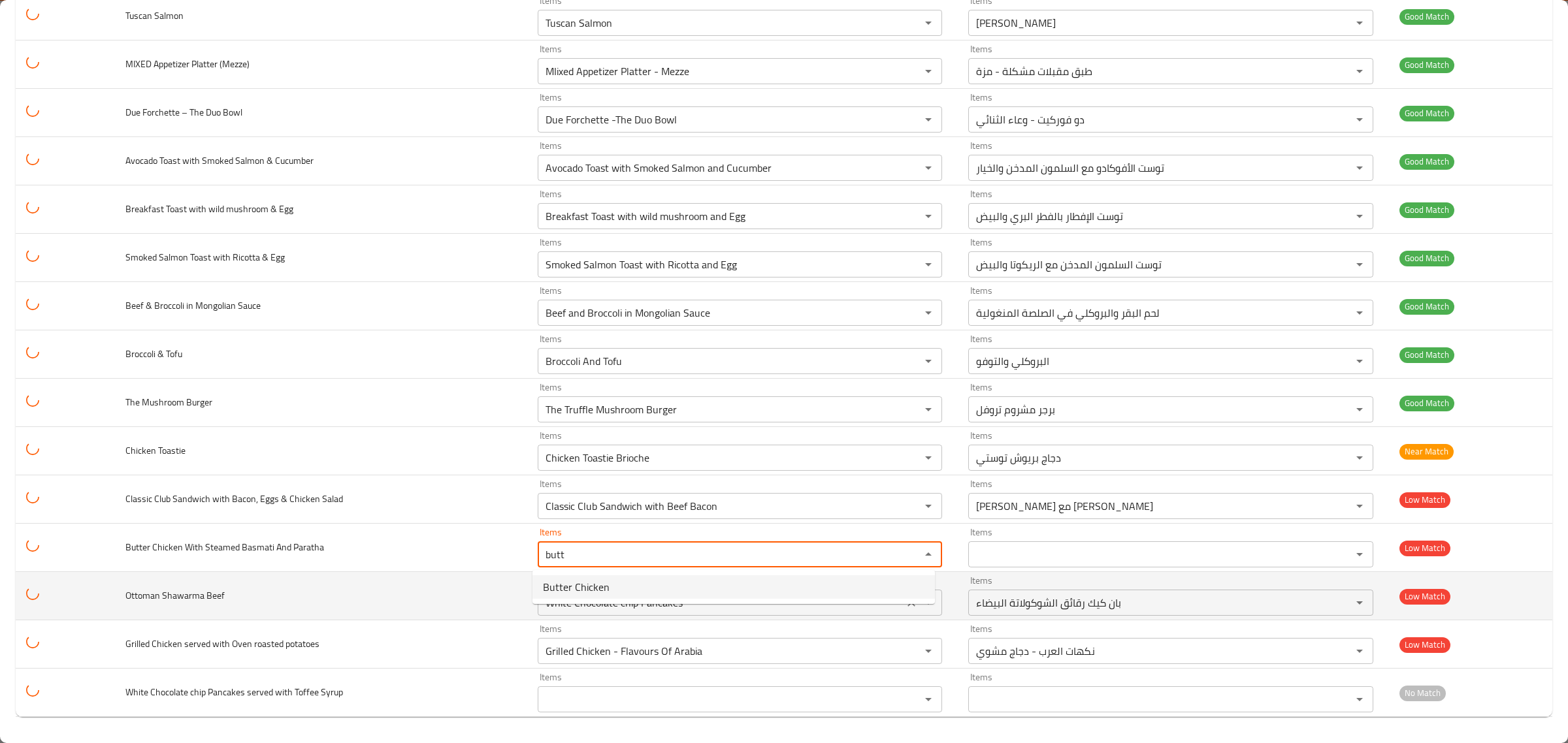
type Paratha "Butter Chicken"
type Paratha-ar "دجاج بالزبدة"
type Paratha "Butter Chicken"
click at [791, 602] on Beef "White Chocolate chip Pancakes" at bounding box center [720, 603] width 358 height 18
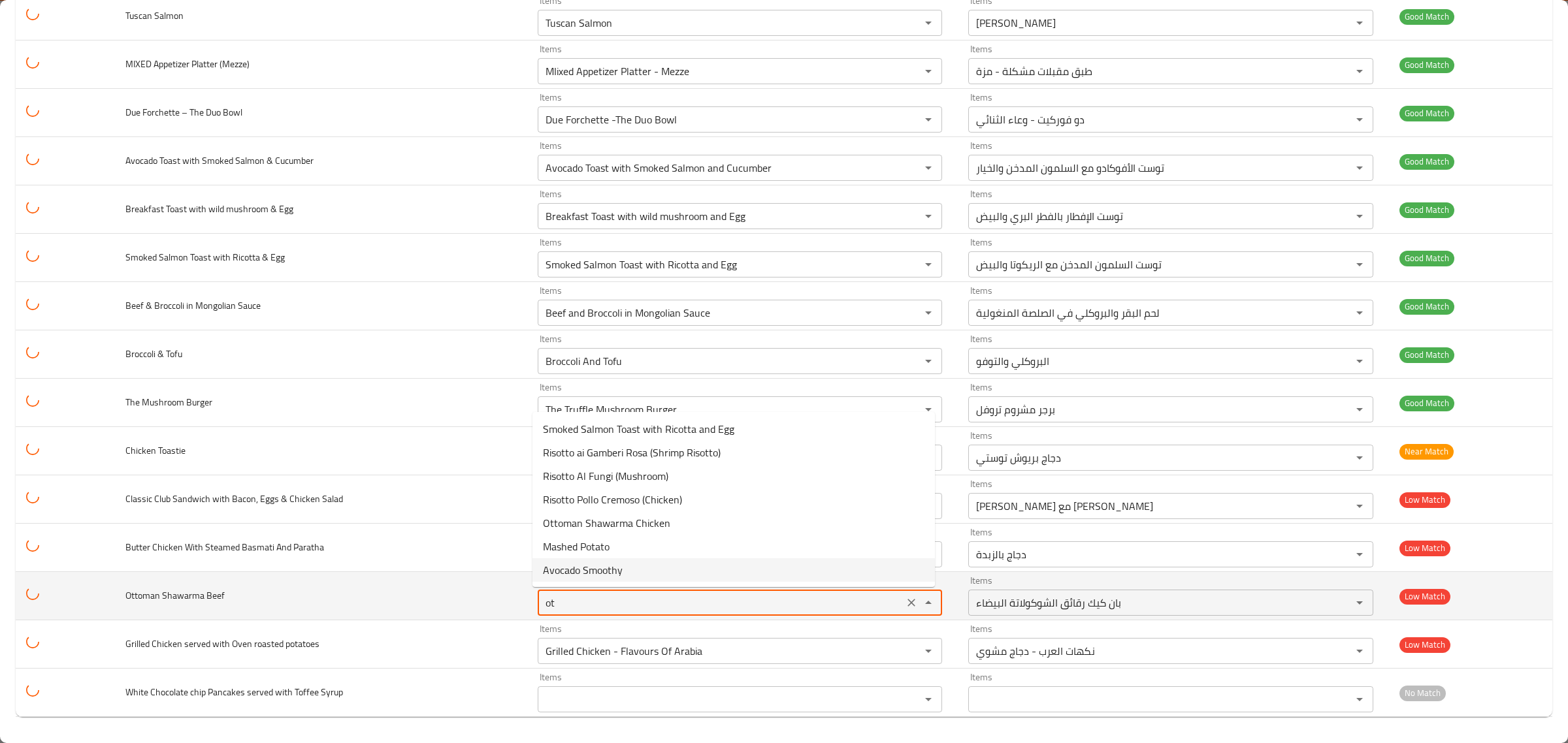
type Beef "ott"
click at [905, 601] on icon "Clear" at bounding box center [911, 603] width 13 height 13
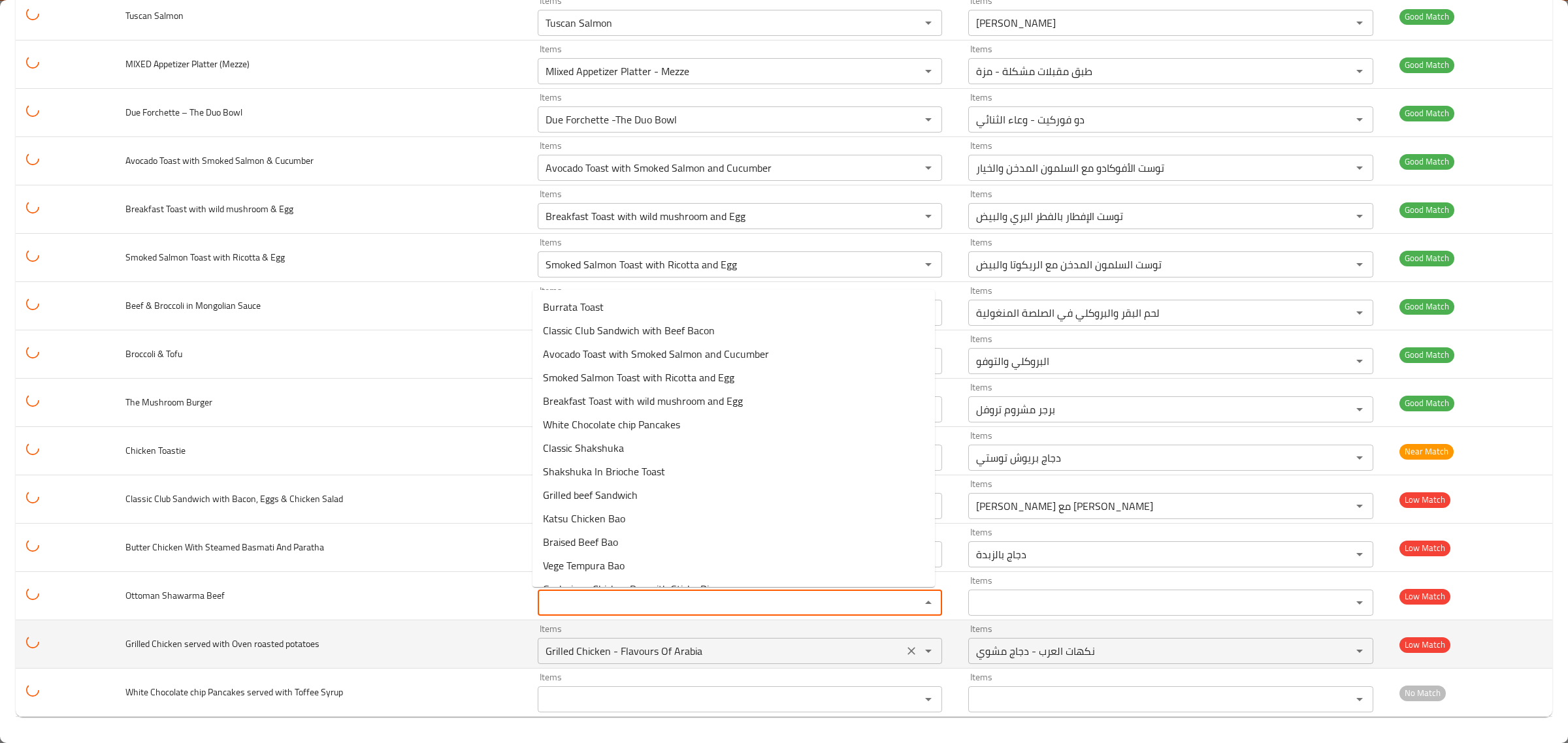
click at [847, 641] on div "Grilled Chicken - Flavours Of Arabia Items" at bounding box center [740, 651] width 404 height 26
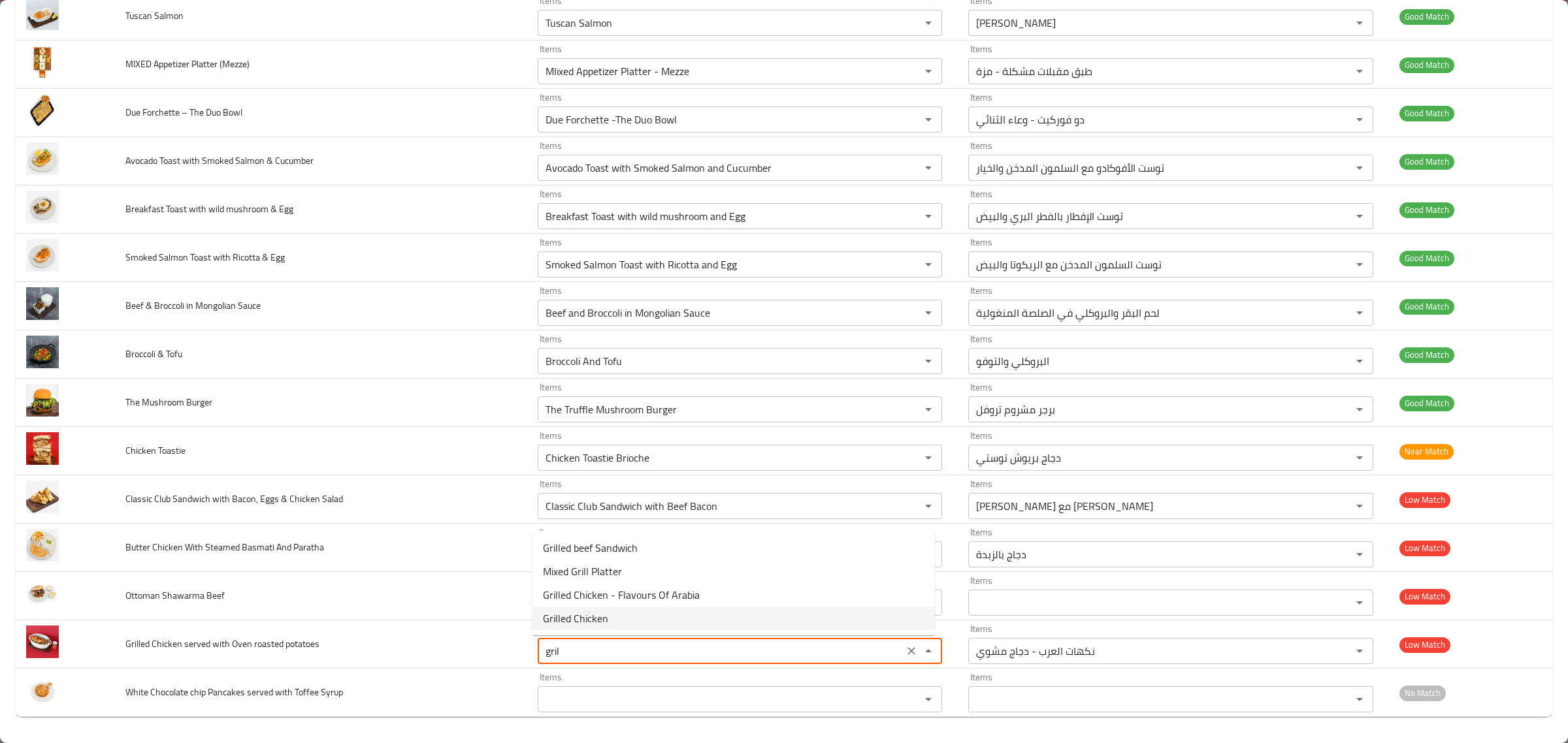
click at [661, 617] on potatoes-option-3 "Grilled Chicken" at bounding box center [733, 619] width 402 height 24
type potatoes "Grilled Chicken"
type potatoes-ar "دجاج مشوي يقدم مع بطاطس مشوية بالفرن"
type potatoes "Grilled Chicken"
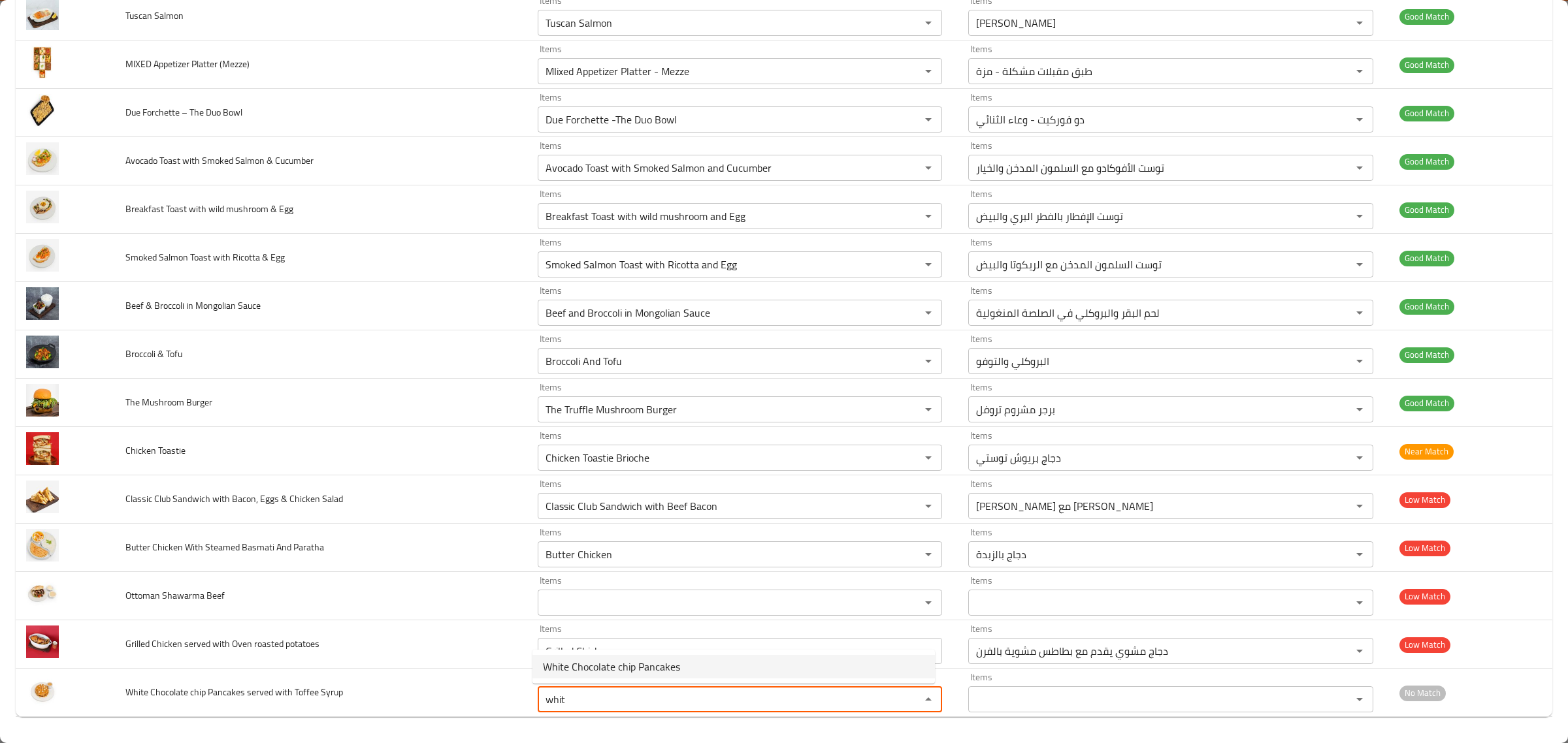
click at [595, 670] on span "White Chocolate chip Pancakes" at bounding box center [611, 666] width 137 height 15
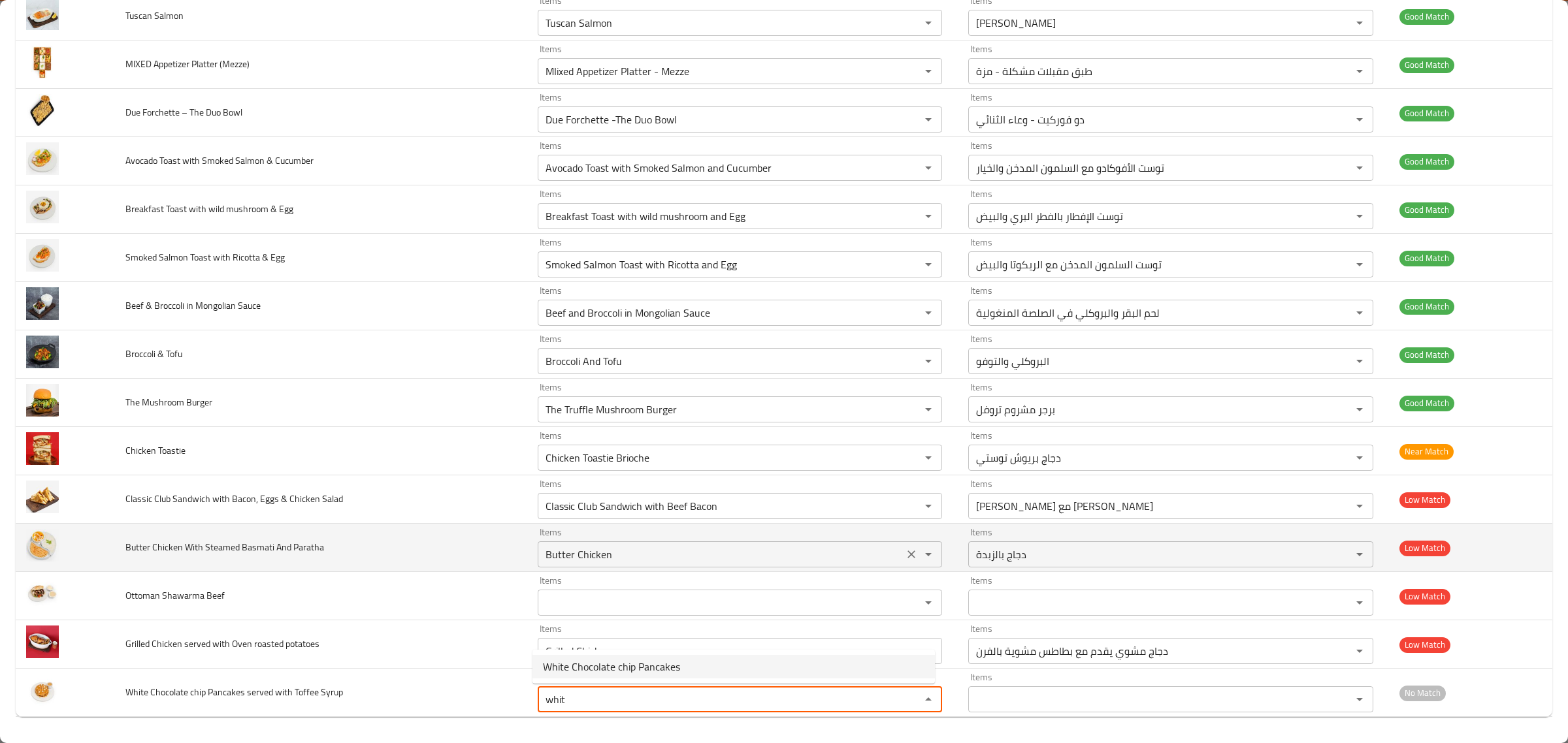
type Syrup "White Chocolate chip Pancakes"
type Syrup-ar "بان كيك رقائق الشوكولاتة البيضاء"
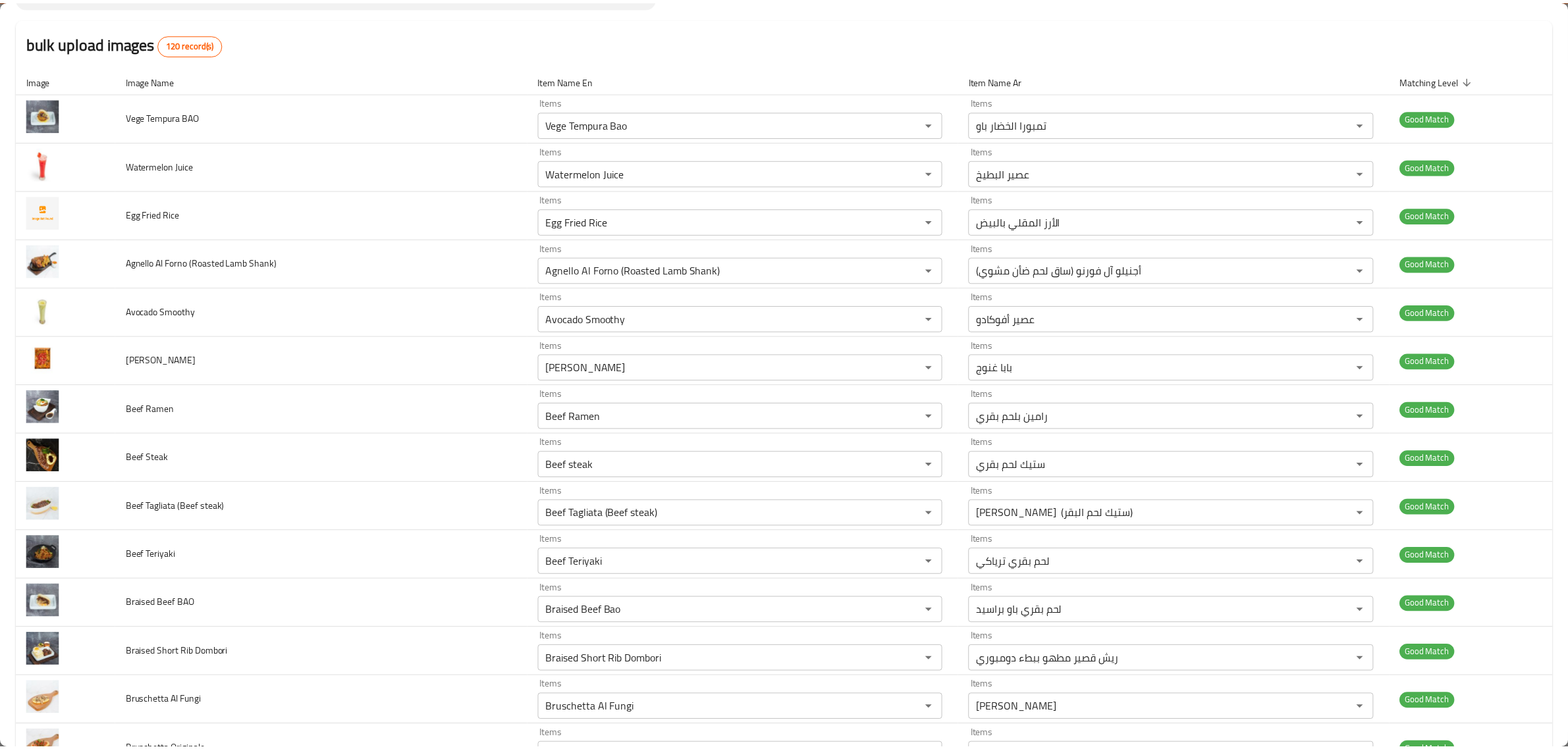
scroll to position [0, 0]
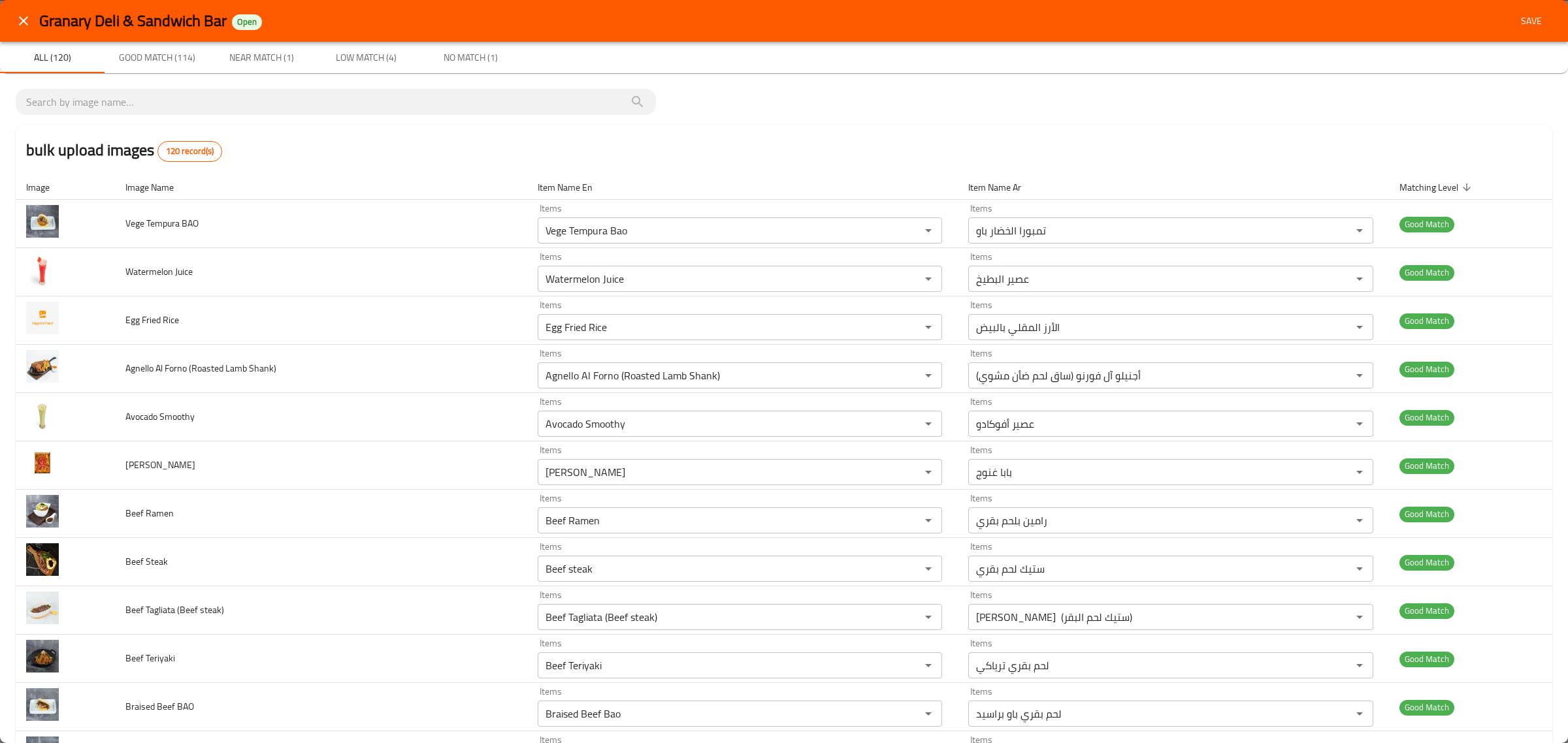
type Syrup "White Chocolate chip Pancakes"
click at [1517, 17] on span "Save" at bounding box center [1531, 21] width 32 height 16
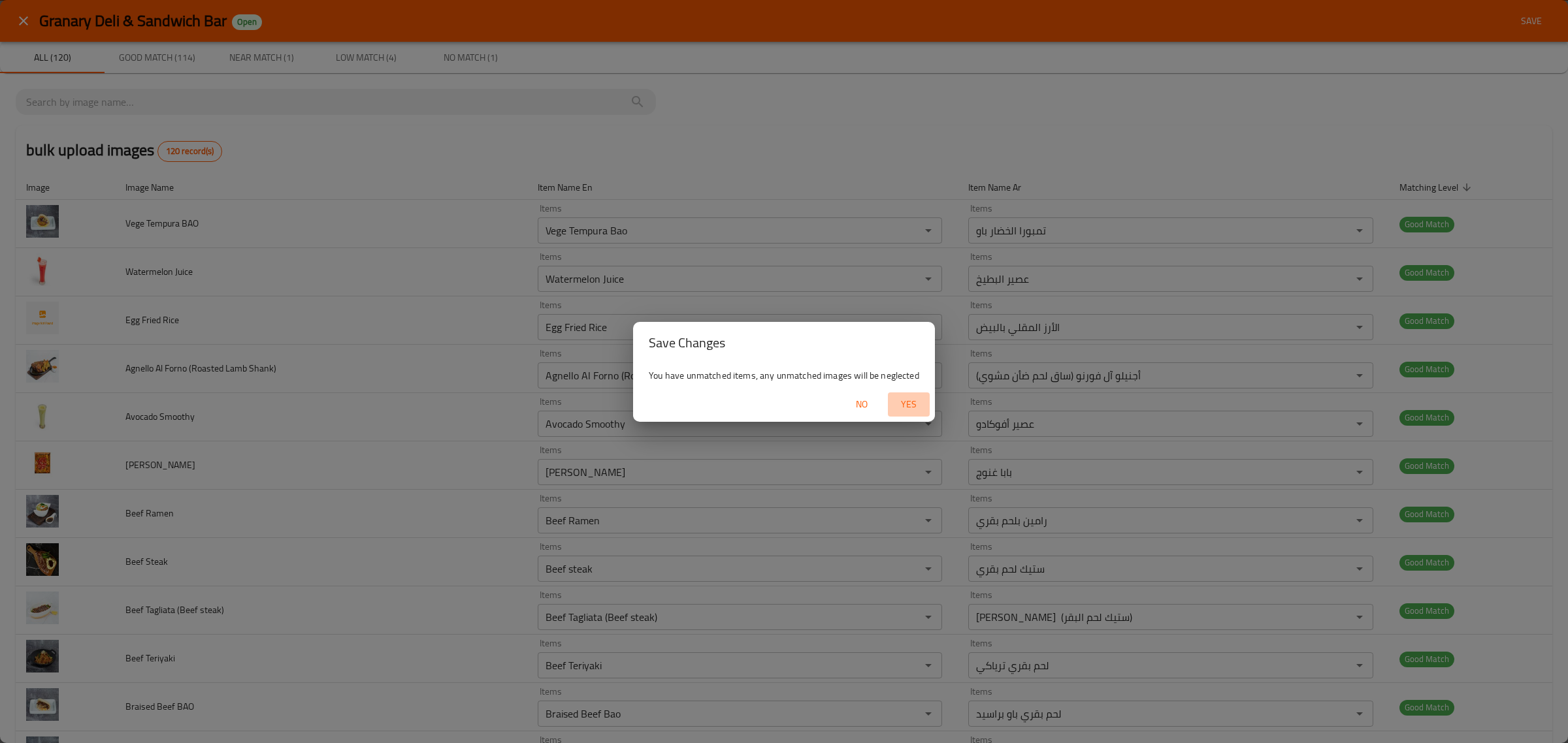
click at [900, 407] on span "Yes" at bounding box center [908, 404] width 32 height 16
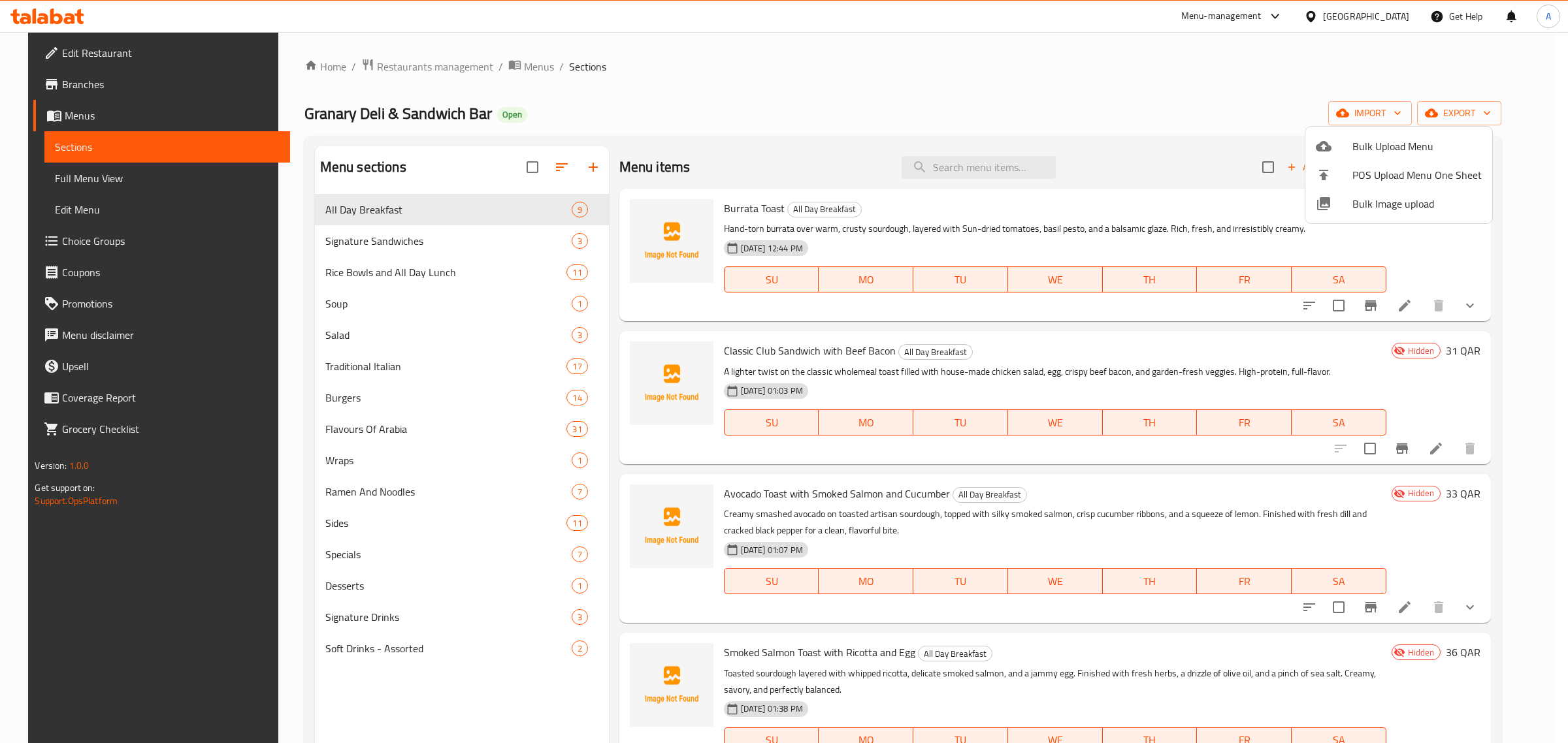
click at [354, 238] on div at bounding box center [784, 372] width 1568 height 743
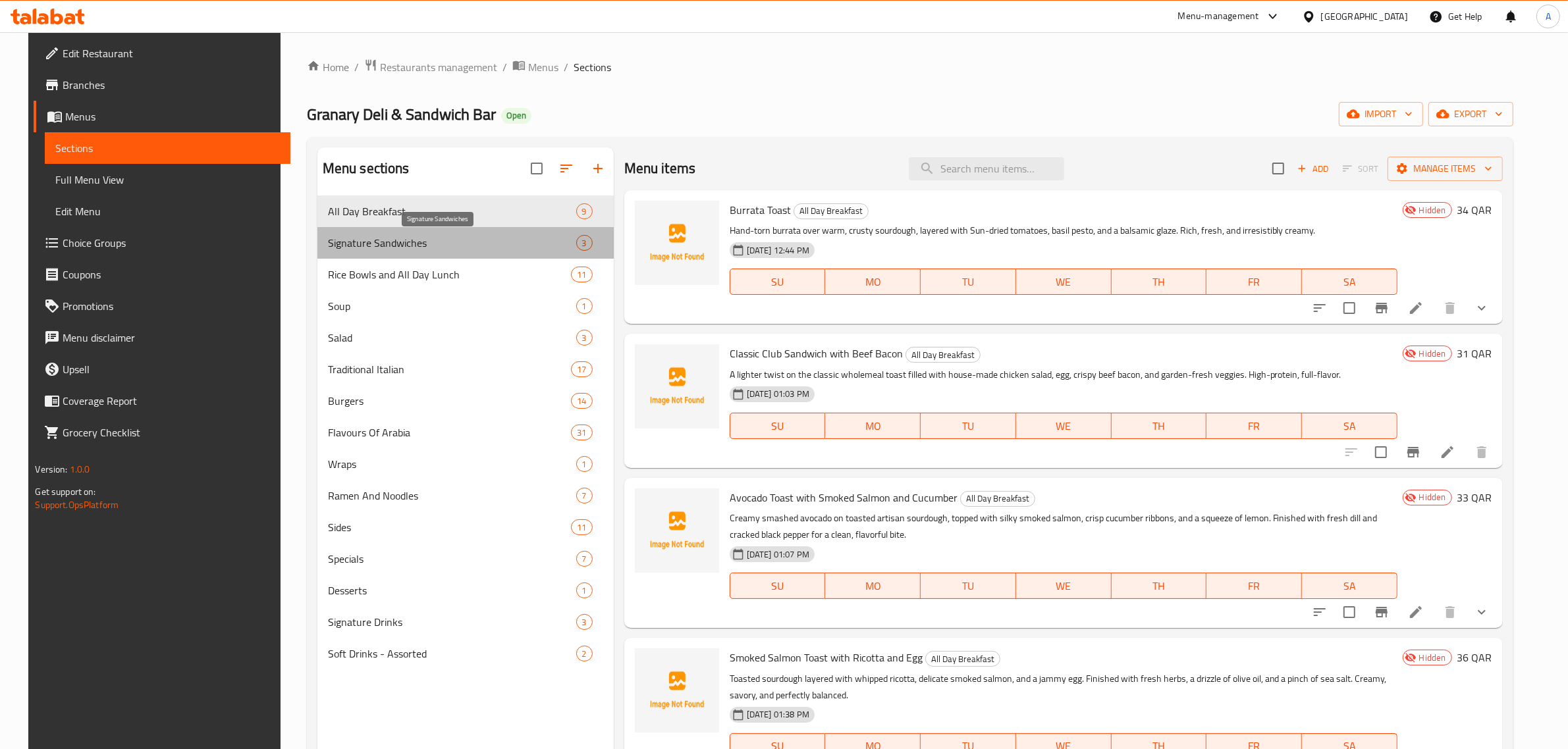
click at [357, 240] on span "Signature Sandwiches" at bounding box center [452, 242] width 249 height 16
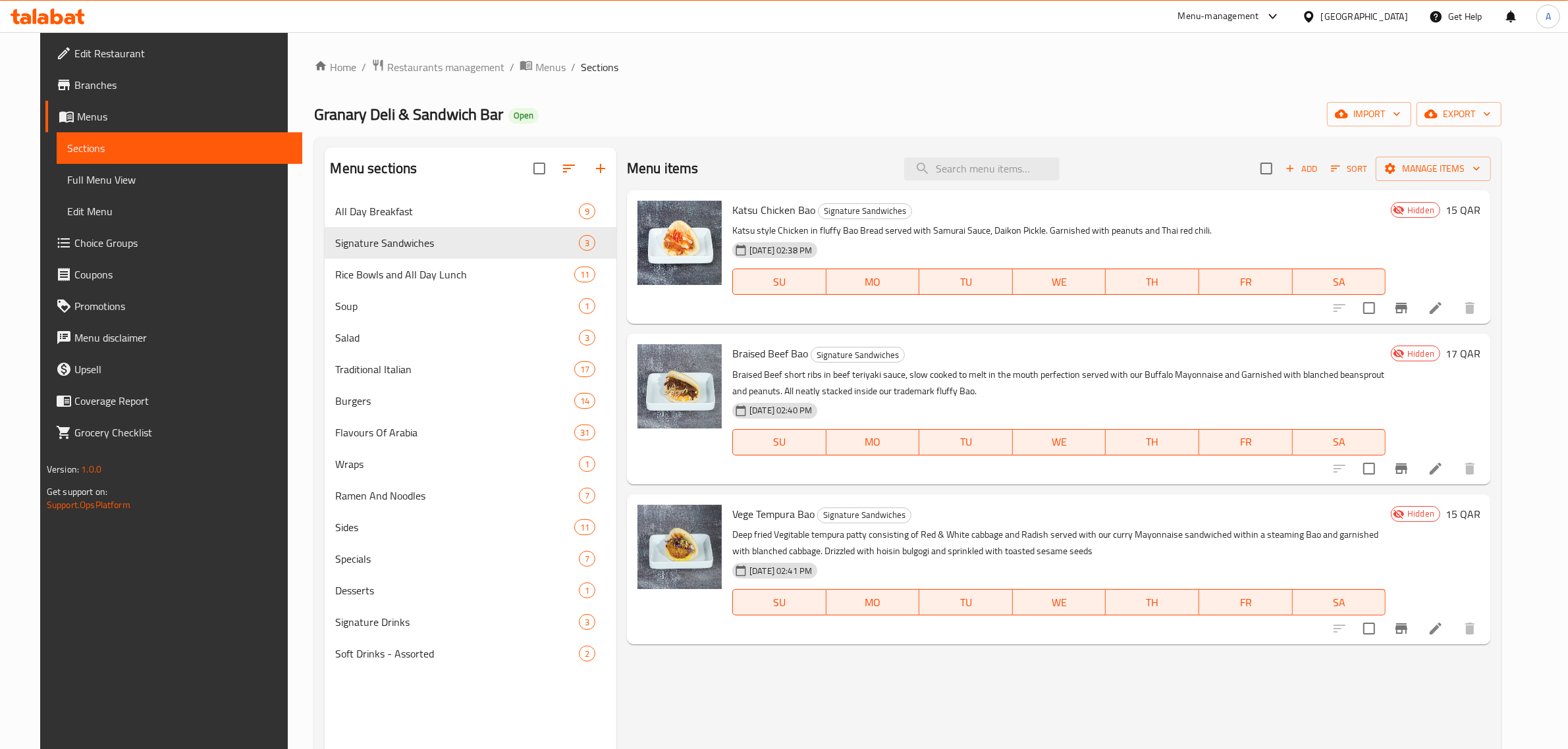
click at [373, 228] on div "Signature Sandwiches 3" at bounding box center [470, 243] width 291 height 32
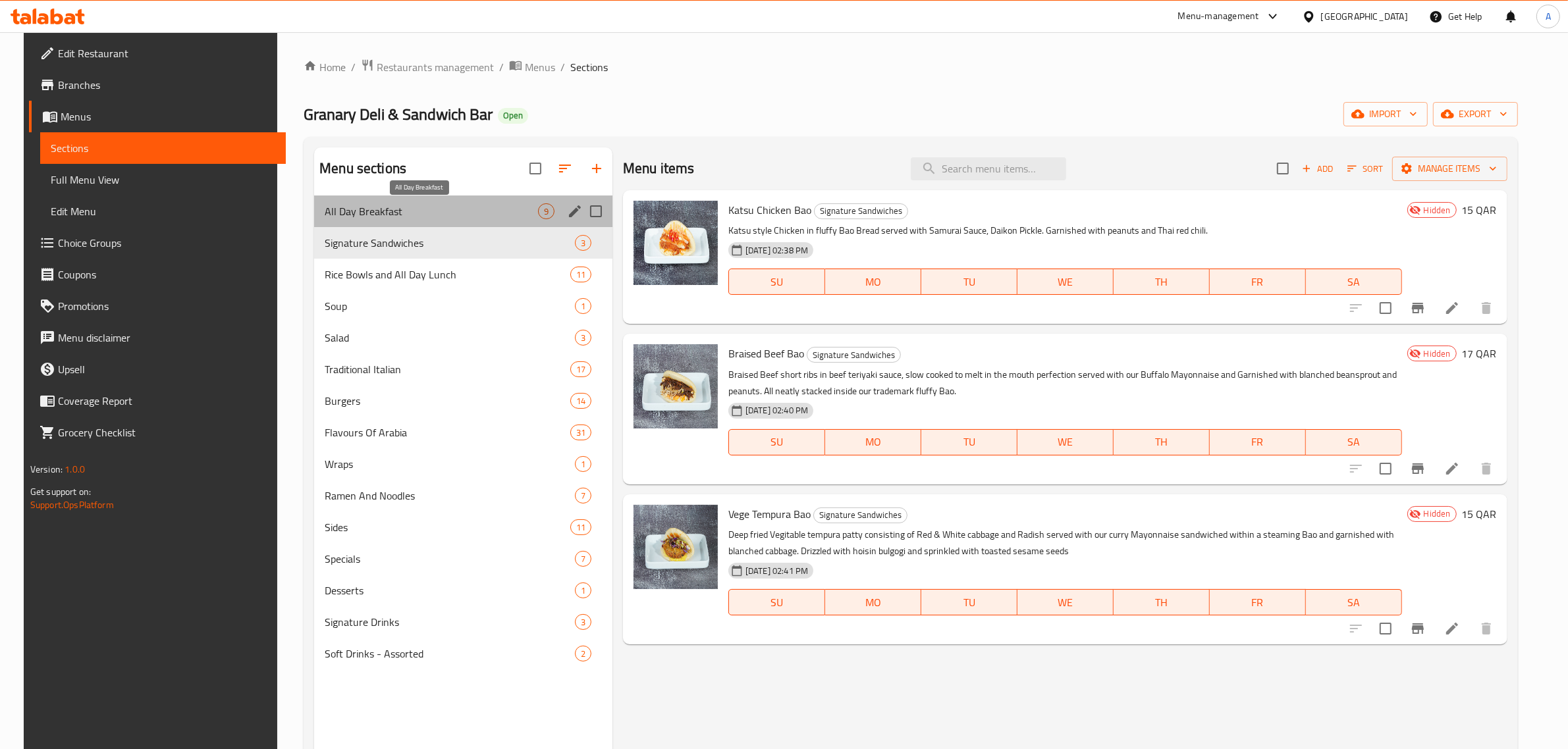
click at [376, 214] on span "All Day Breakfast" at bounding box center [431, 211] width 214 height 16
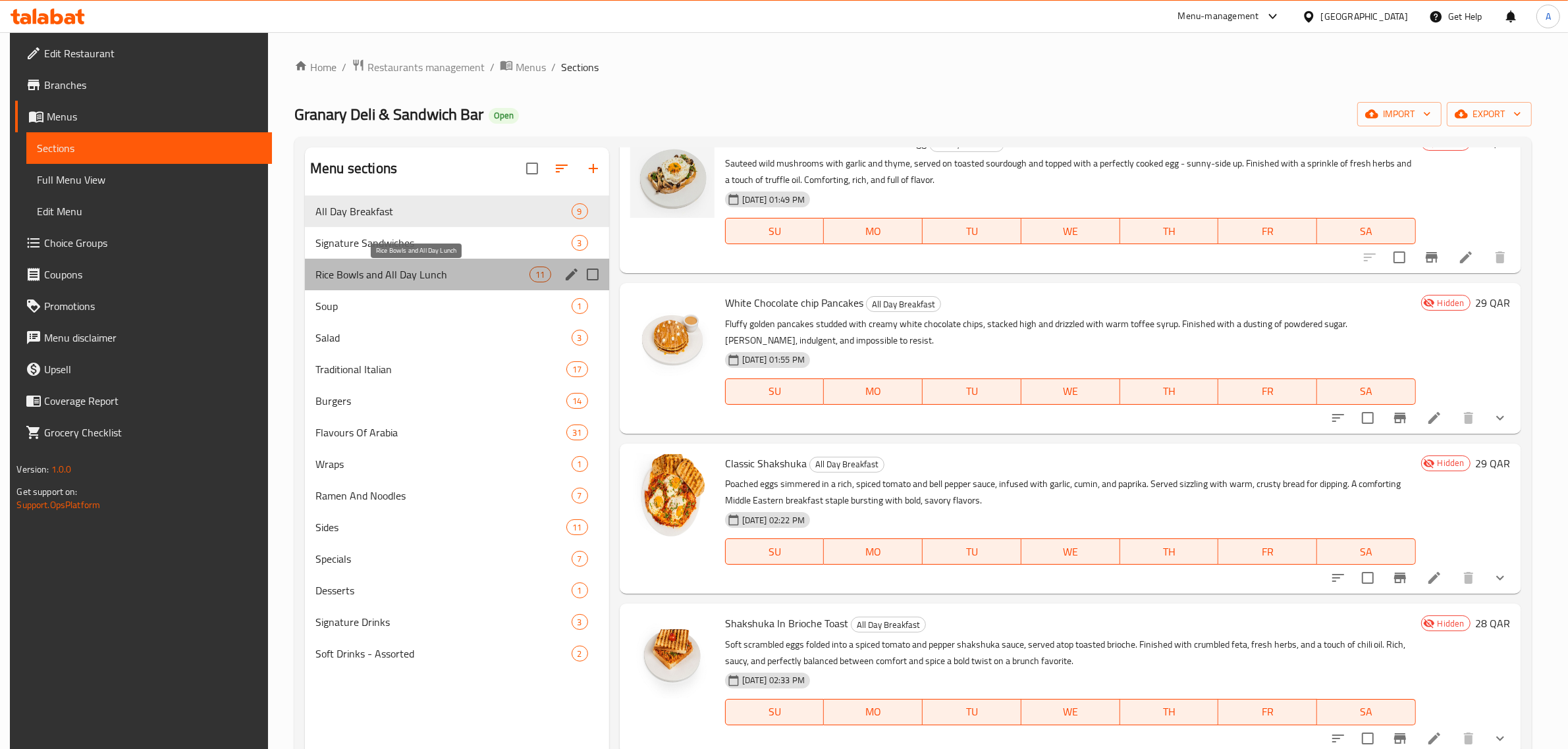
click at [387, 277] on span "Rice Bowls and All Day Lunch" at bounding box center [422, 274] width 214 height 16
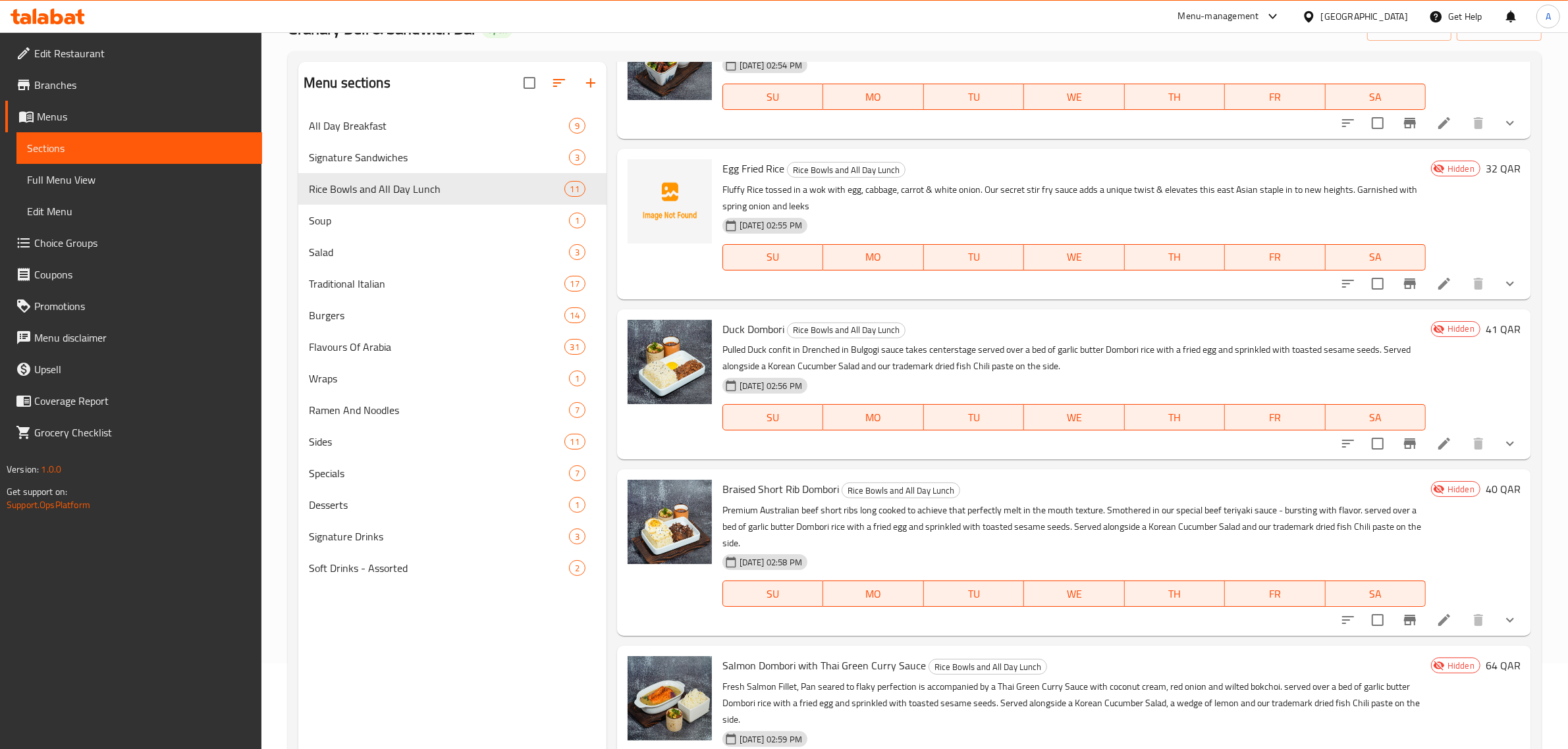
scroll to position [185, 0]
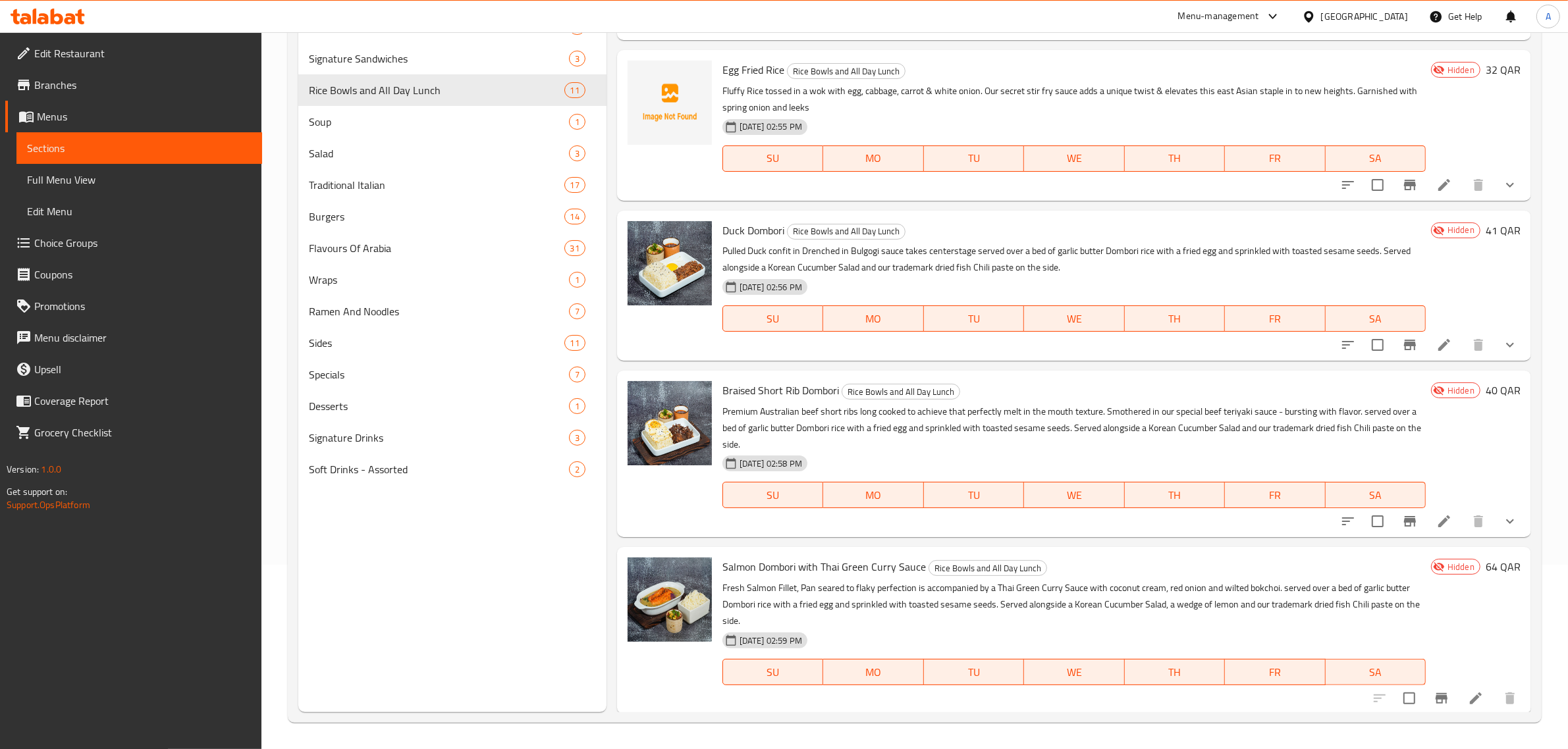
click at [1065, 393] on h6 "Braised Short Rib Dombori Rice Bowls and All Day Lunch" at bounding box center [1075, 390] width 704 height 18
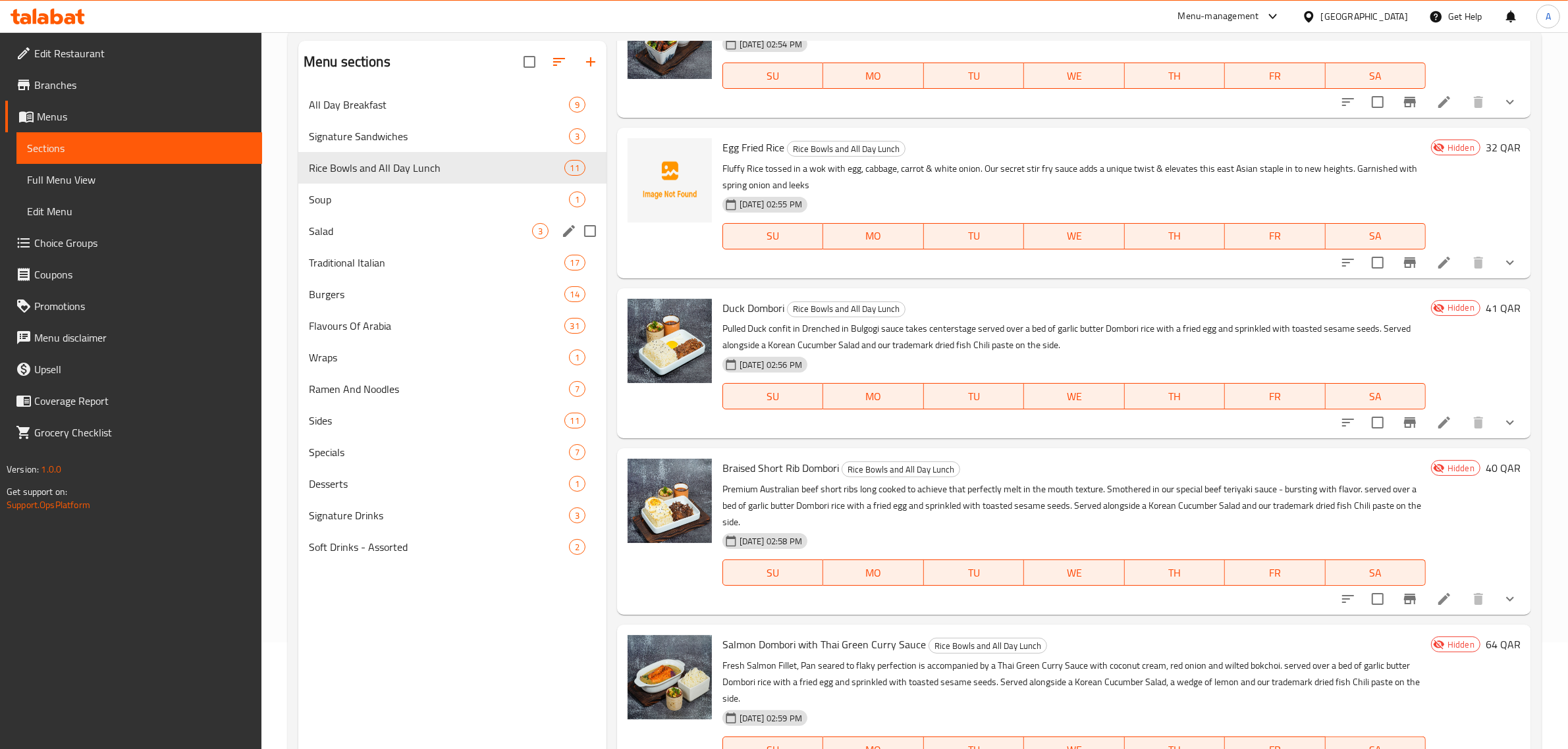
scroll to position [102, 0]
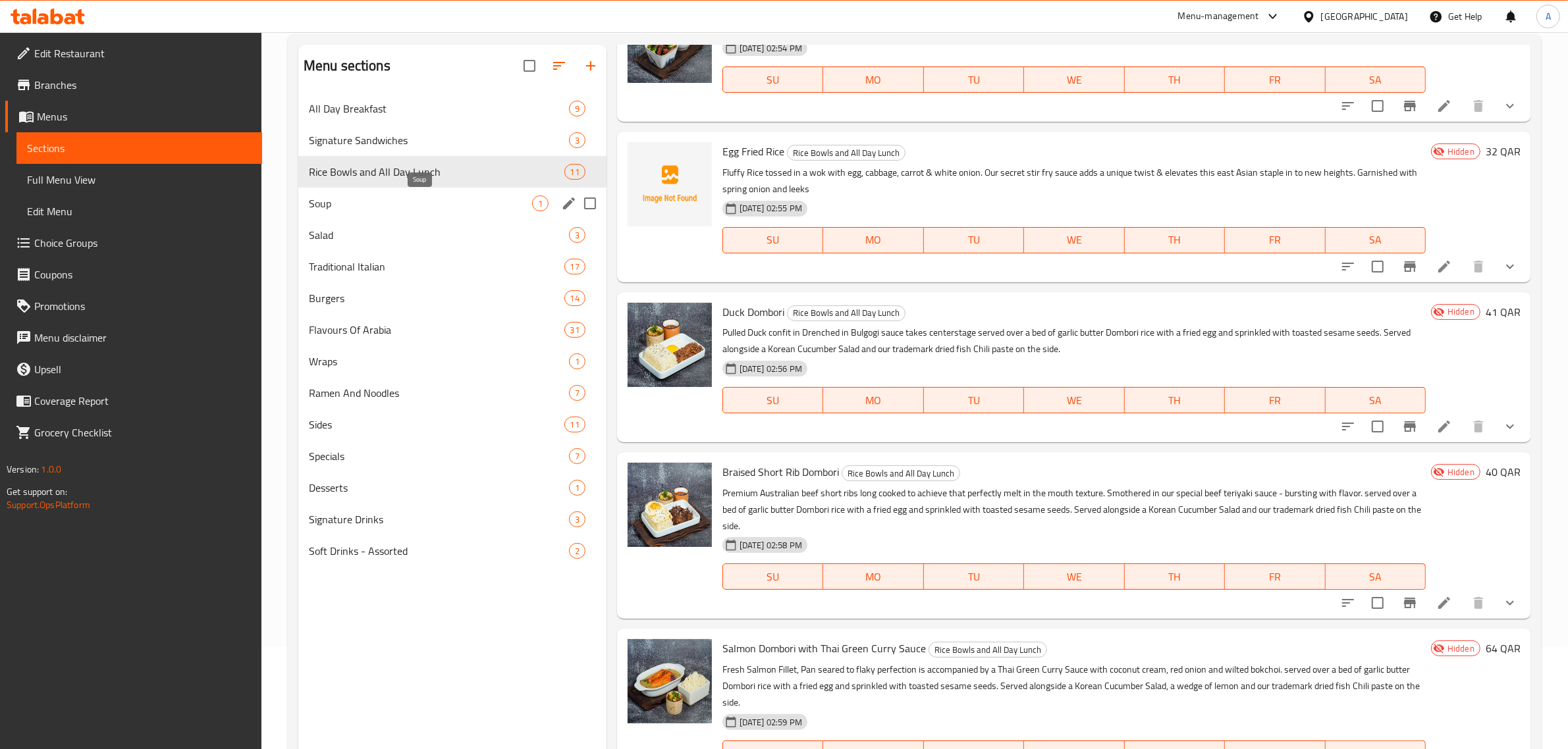
click at [392, 206] on span "Soup" at bounding box center [420, 203] width 223 height 16
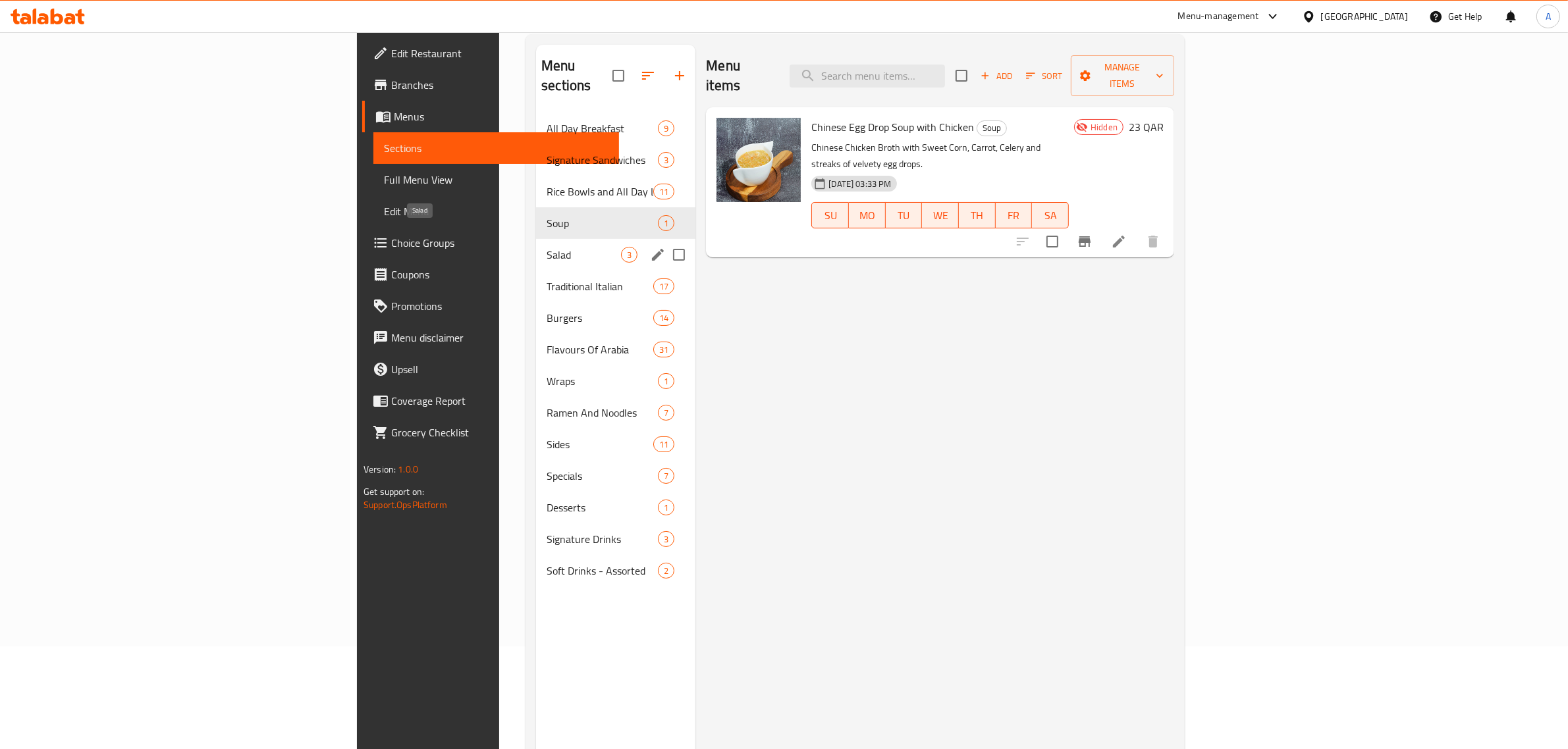
click at [546, 247] on span "Salad" at bounding box center [583, 254] width 74 height 16
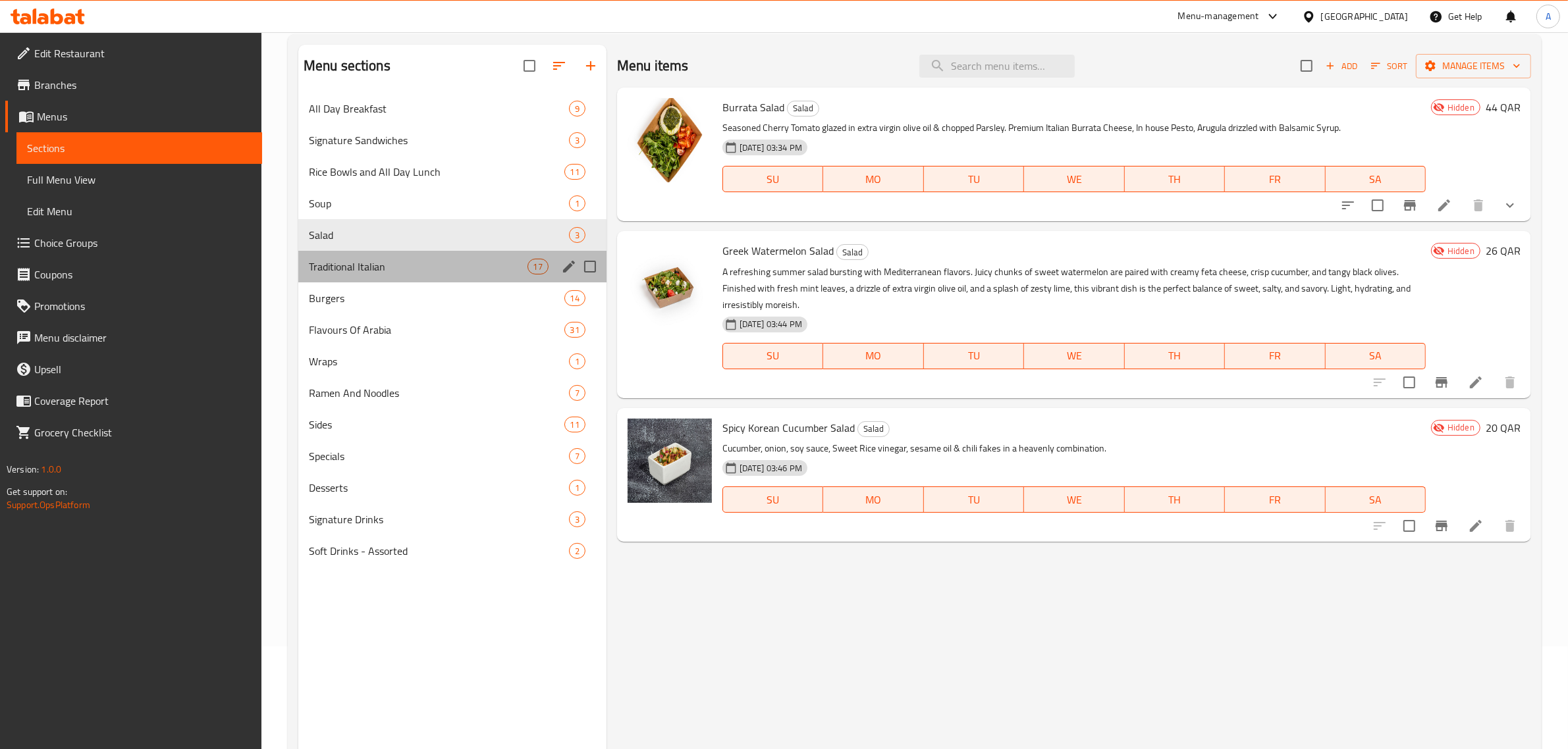
click at [350, 258] on div "Traditional Italian 17" at bounding box center [451, 267] width 308 height 32
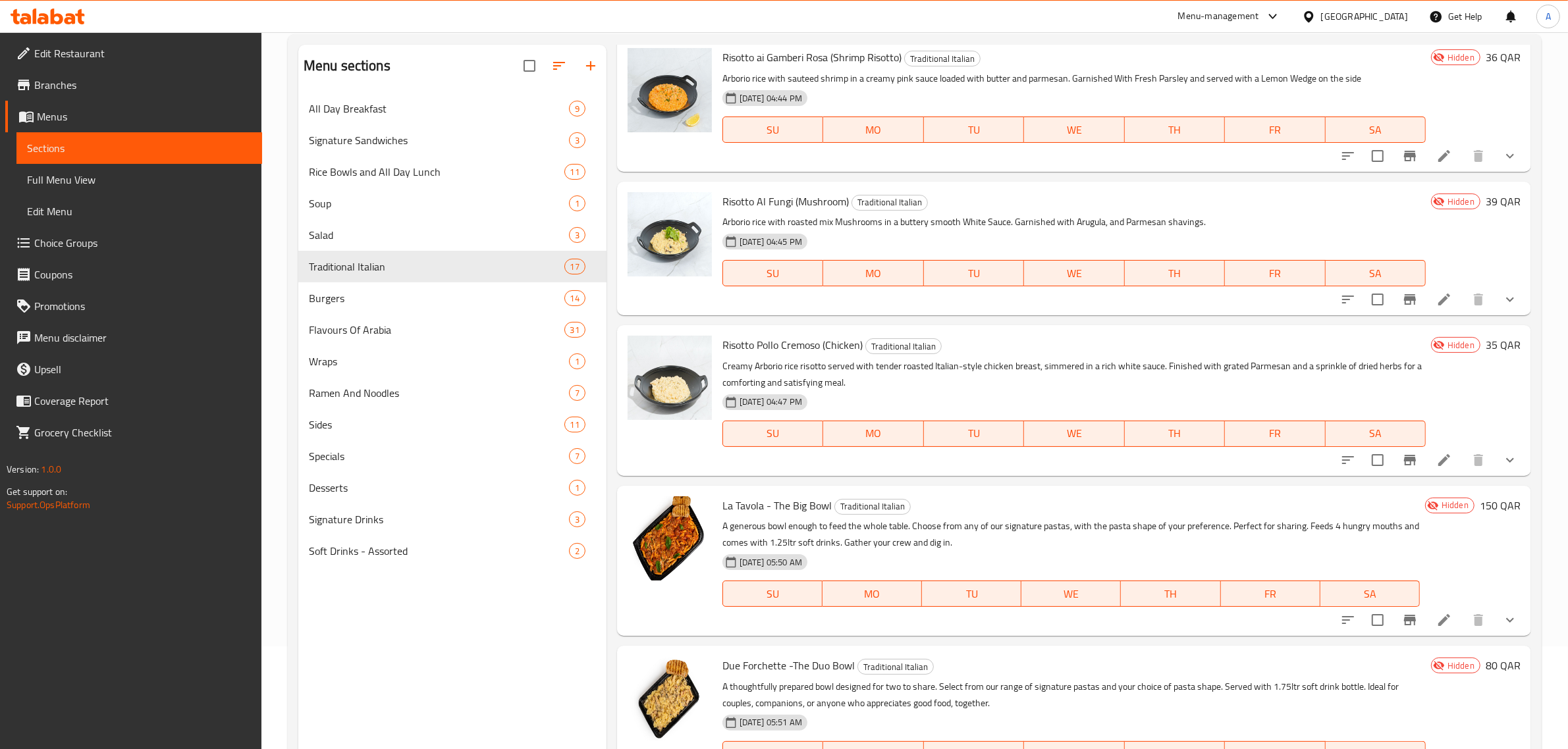
scroll to position [185, 0]
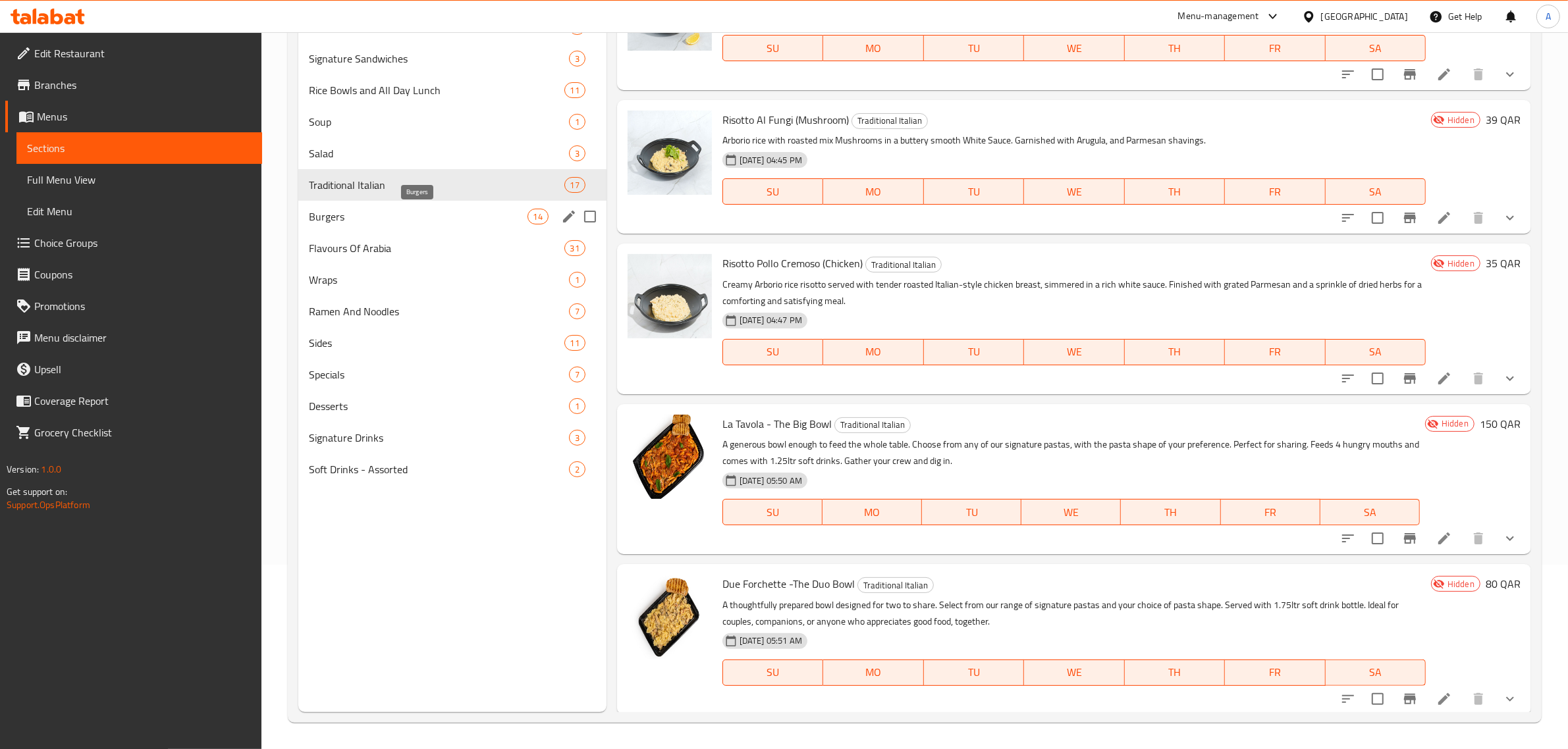
click at [436, 215] on span "Burgers" at bounding box center [418, 216] width 218 height 16
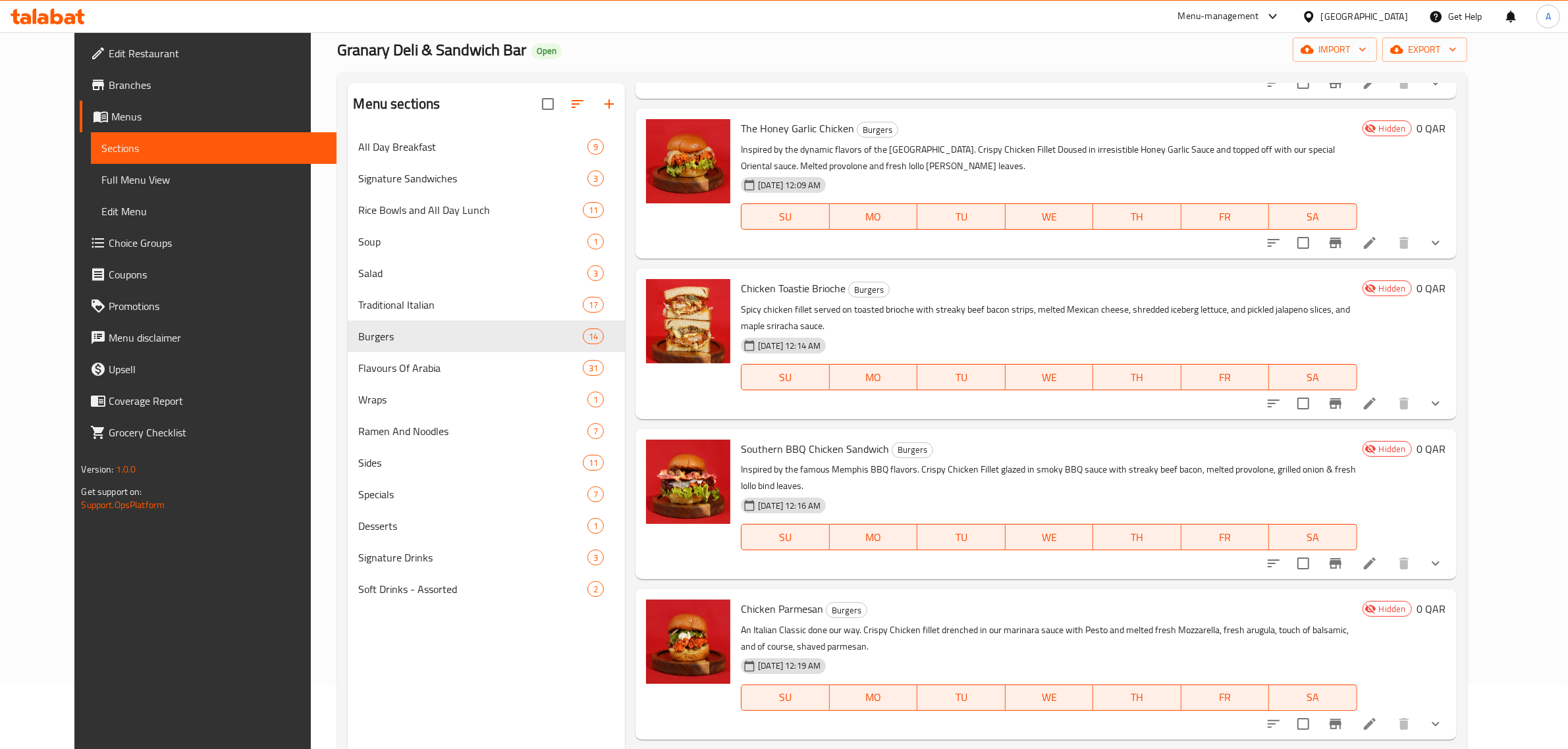
scroll to position [185, 0]
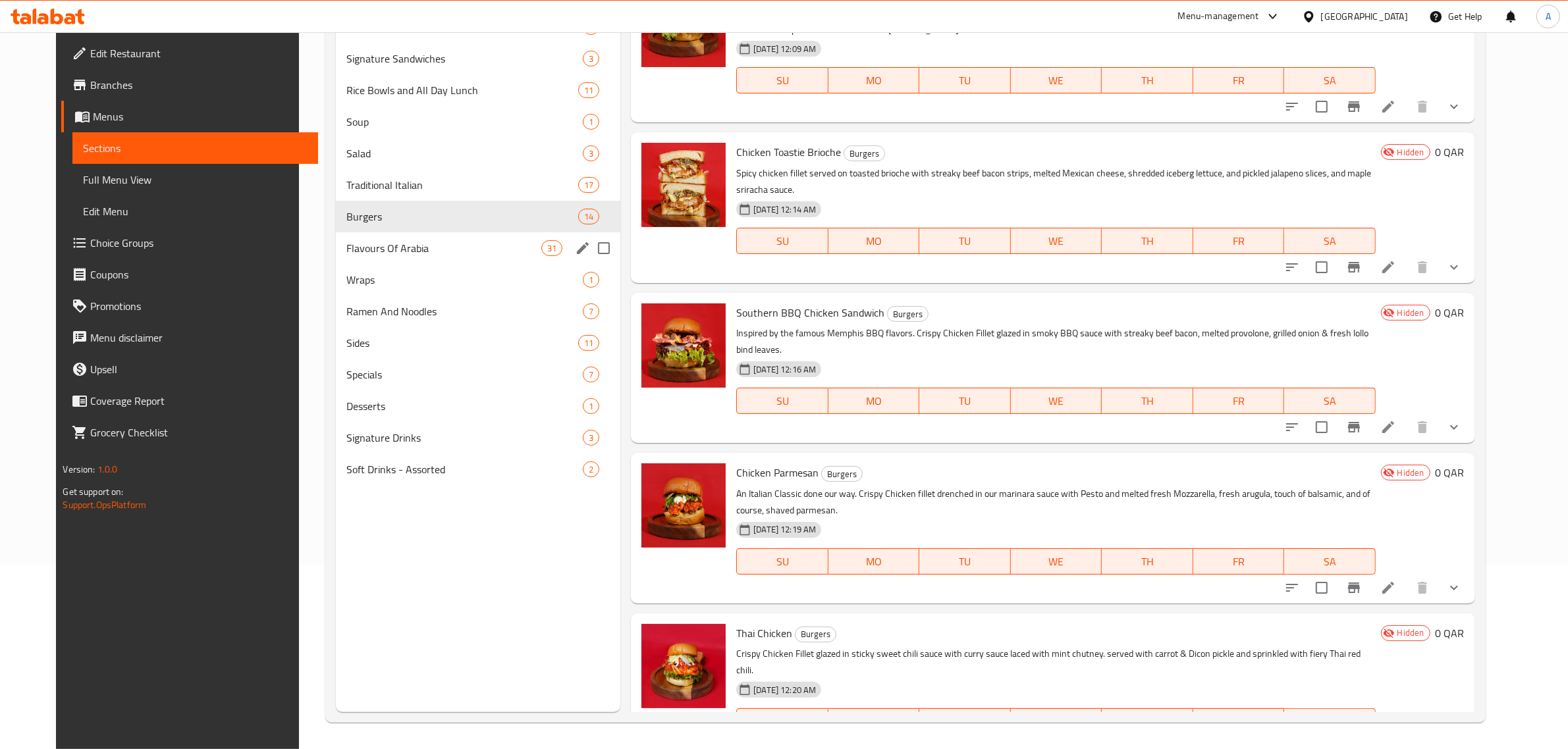
click at [362, 248] on span "Flavours Of Arabia" at bounding box center [443, 248] width 195 height 16
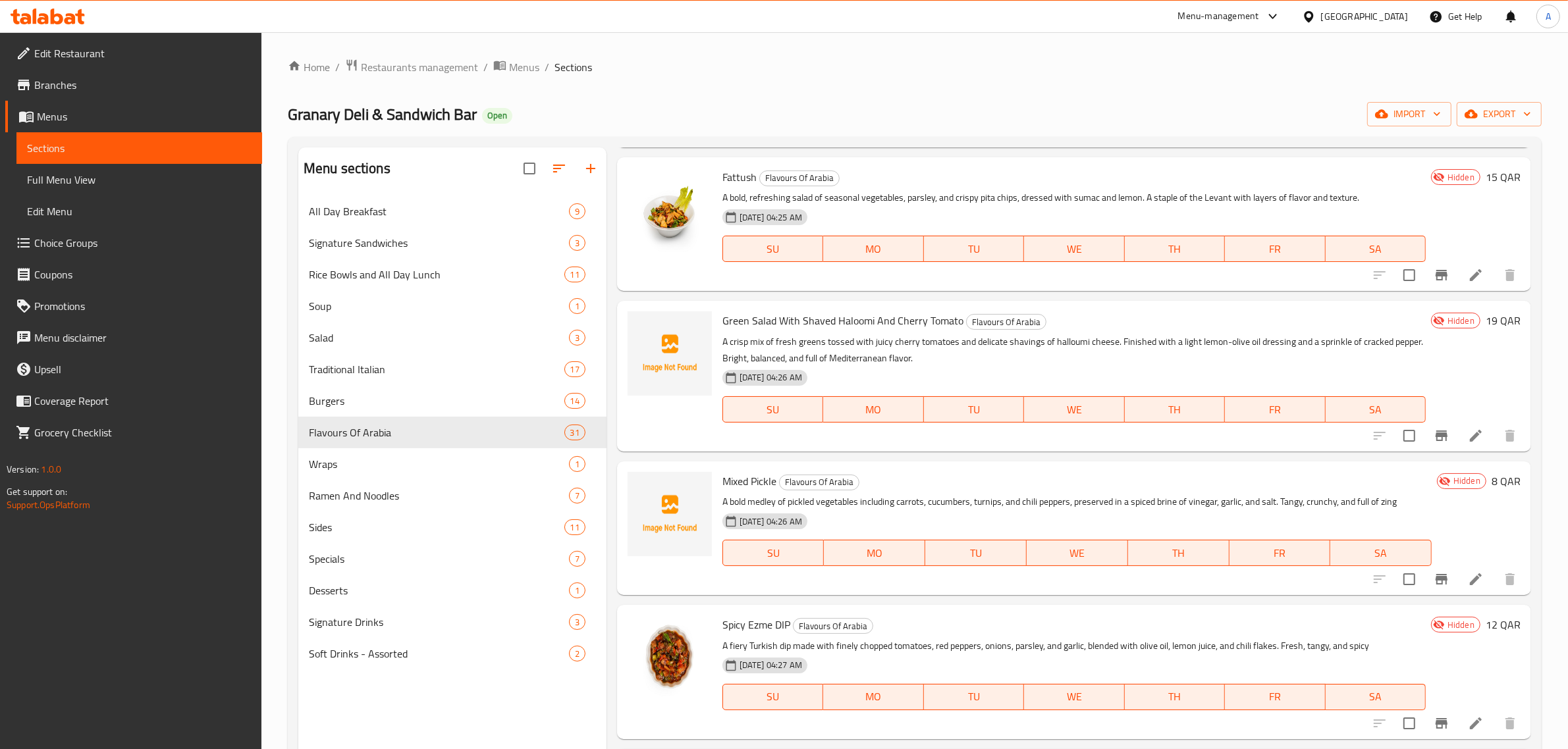
scroll to position [185, 0]
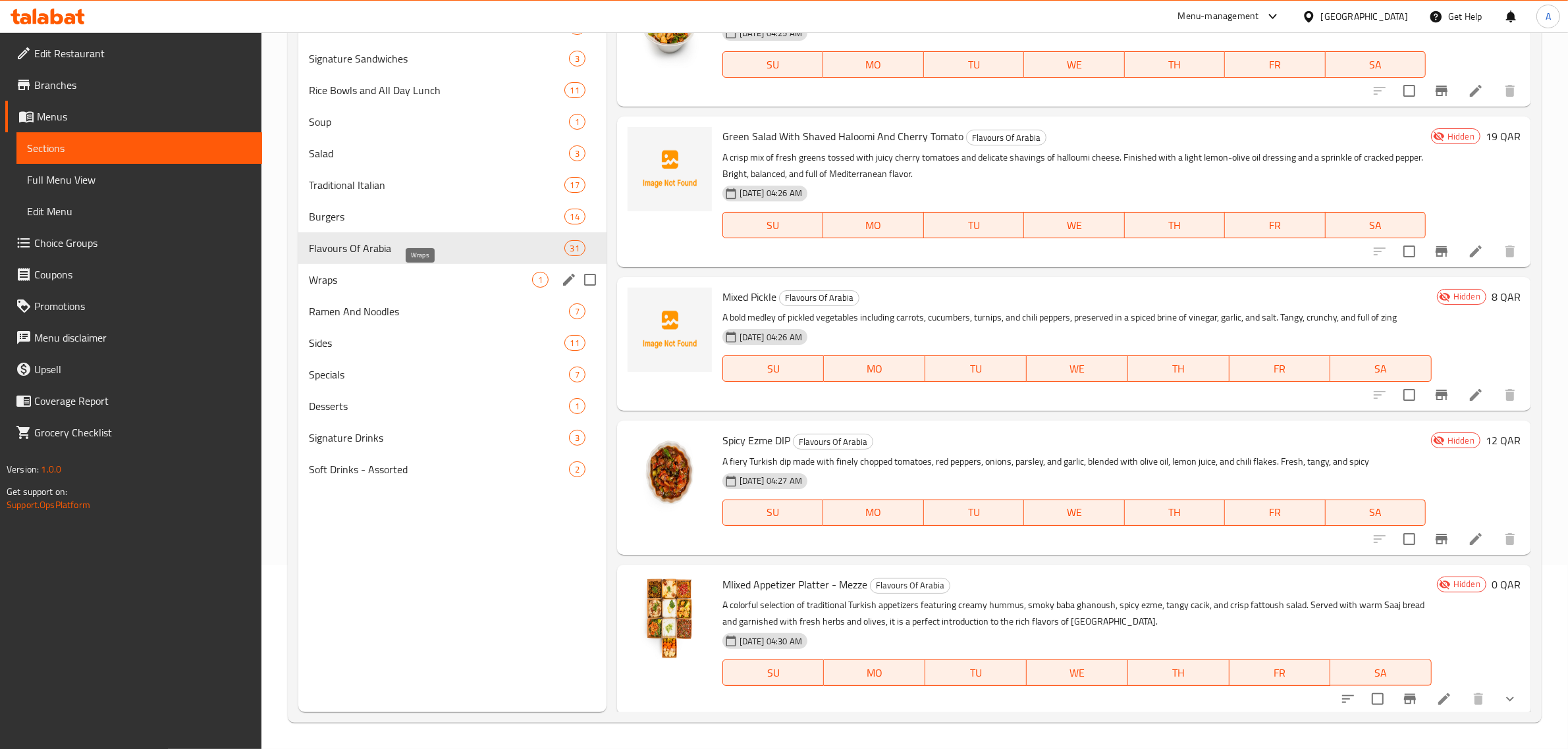
click at [388, 280] on span "Wraps" at bounding box center [420, 280] width 223 height 16
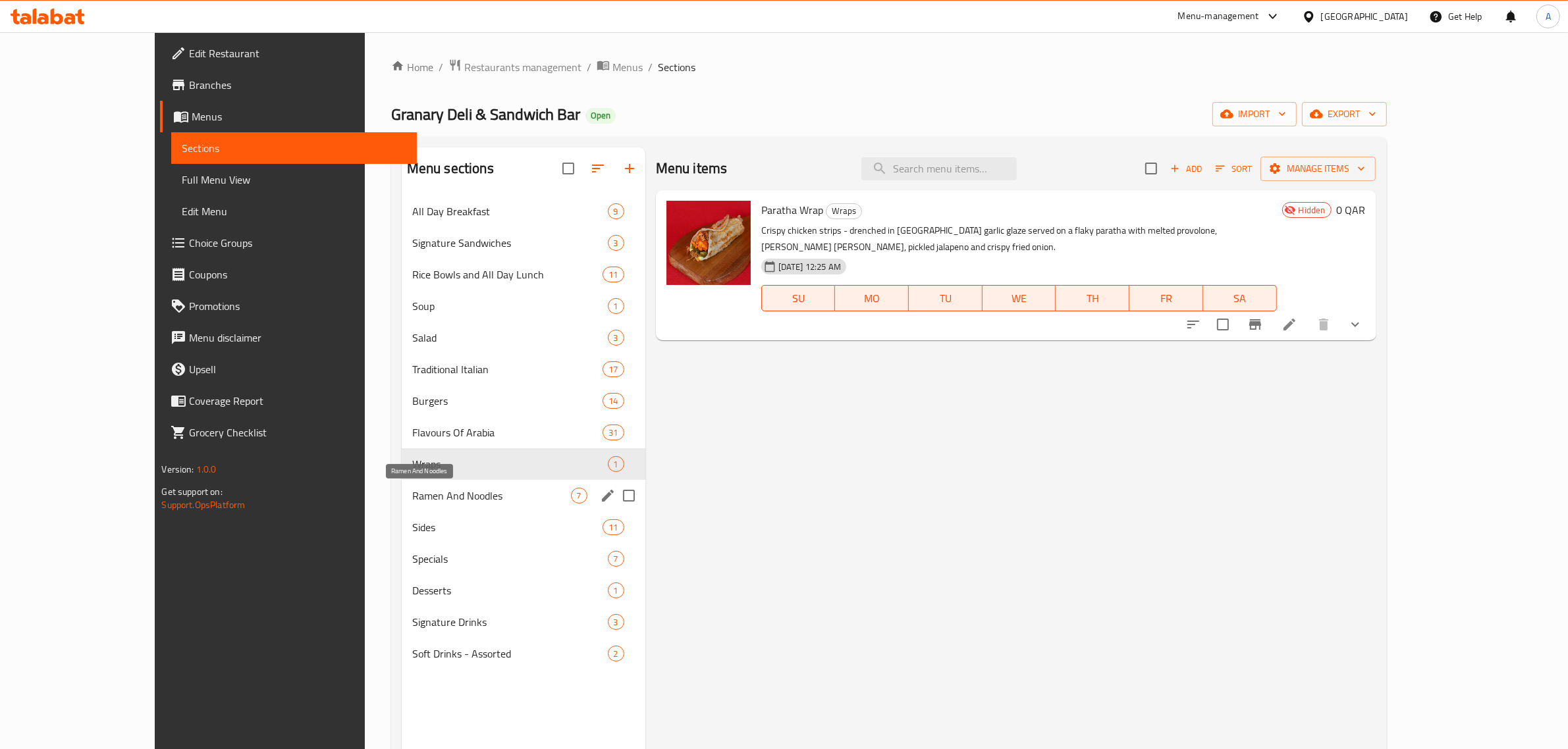
click at [412, 501] on span "Ramen And Noodles" at bounding box center [492, 495] width 159 height 16
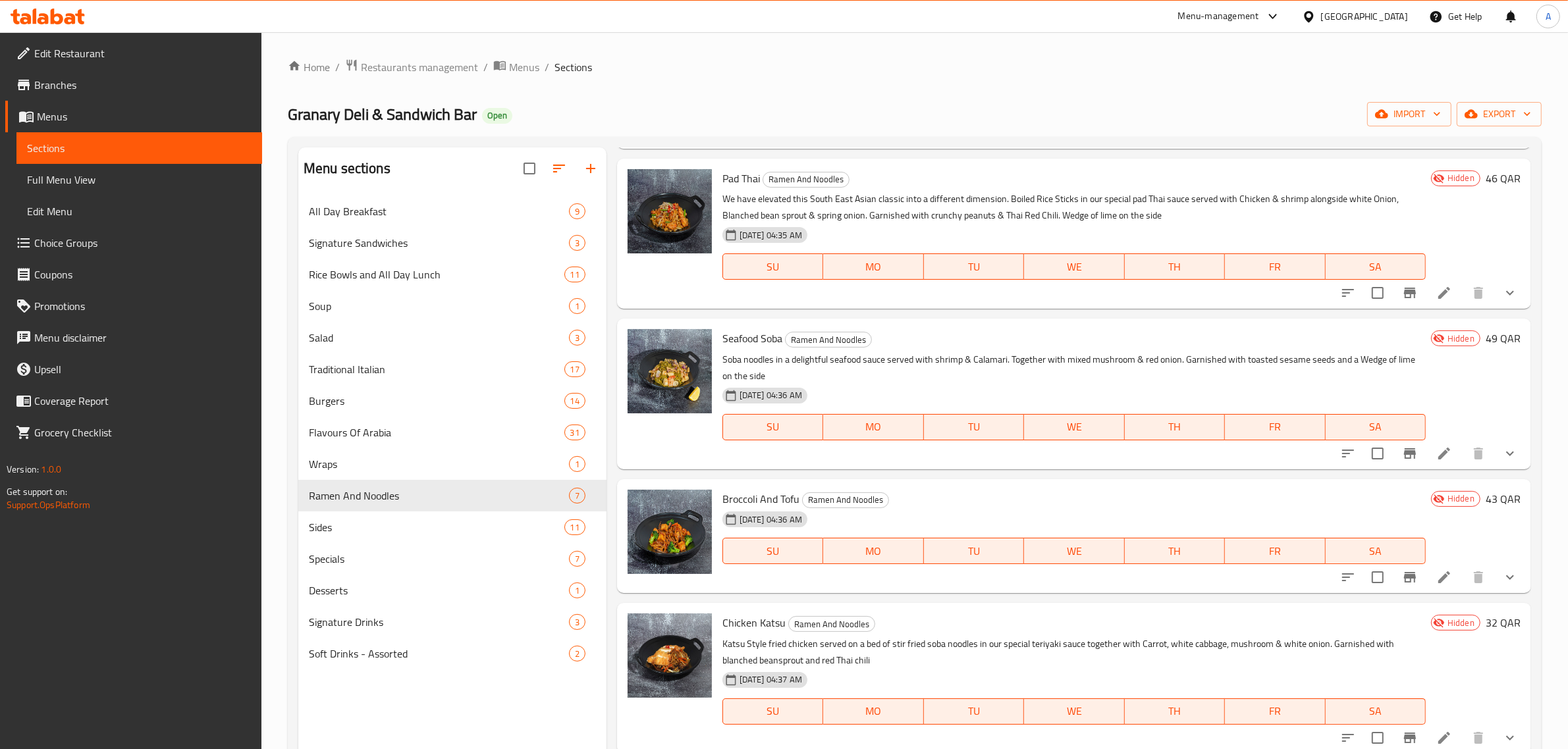
scroll to position [185, 0]
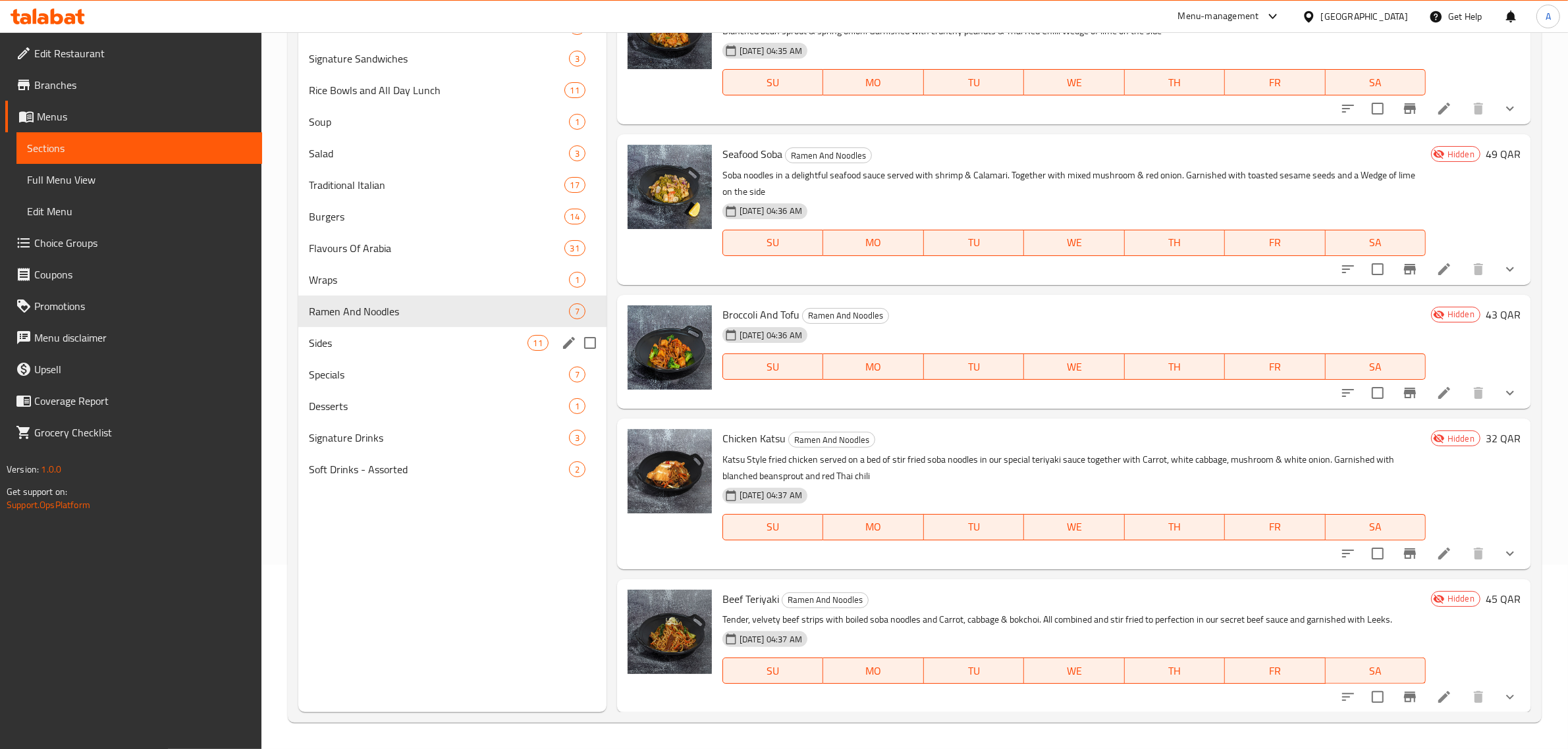
click at [439, 340] on span "Sides" at bounding box center [418, 343] width 218 height 16
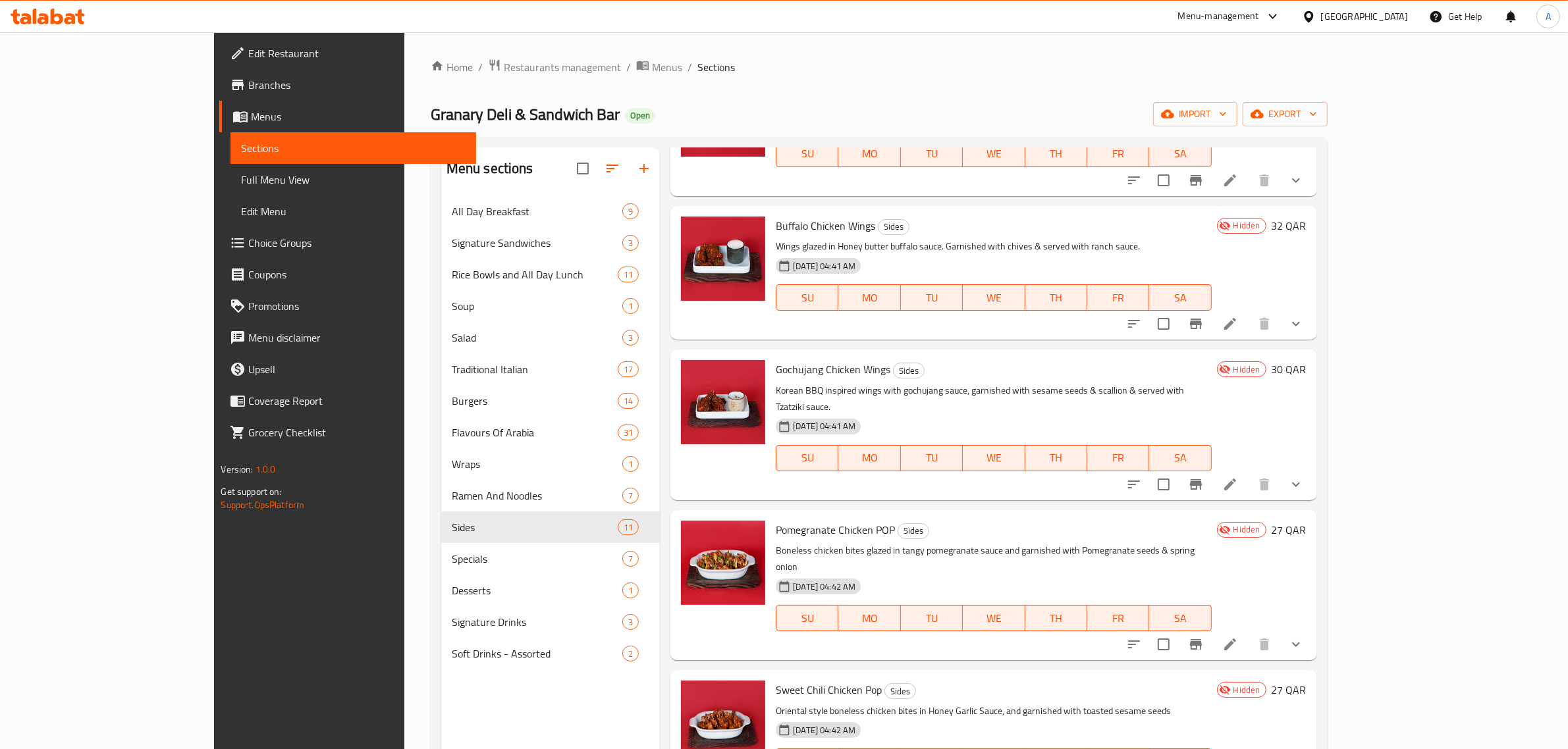
scroll to position [185, 0]
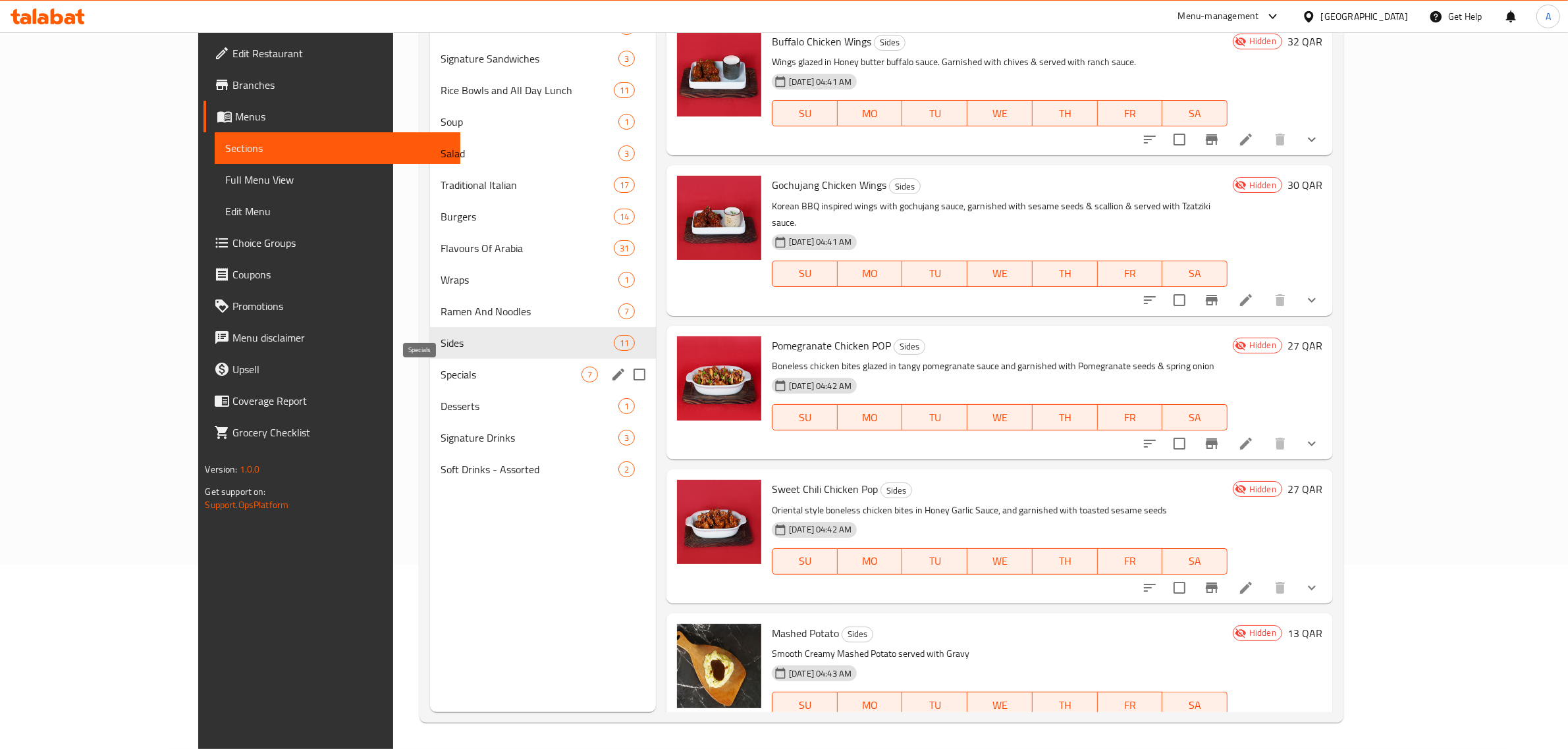
click at [440, 366] on span "Specials" at bounding box center [511, 374] width 141 height 16
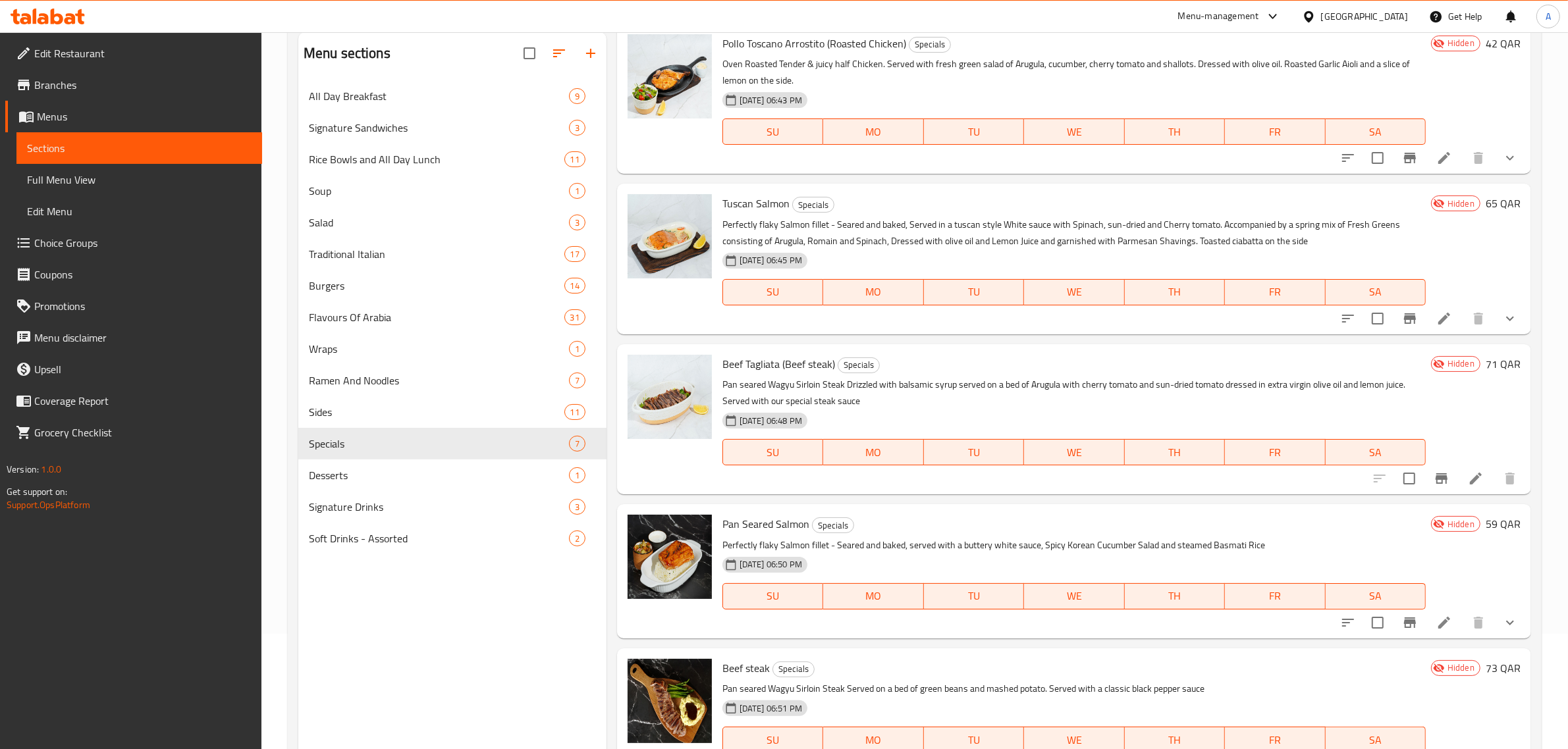
scroll to position [185, 0]
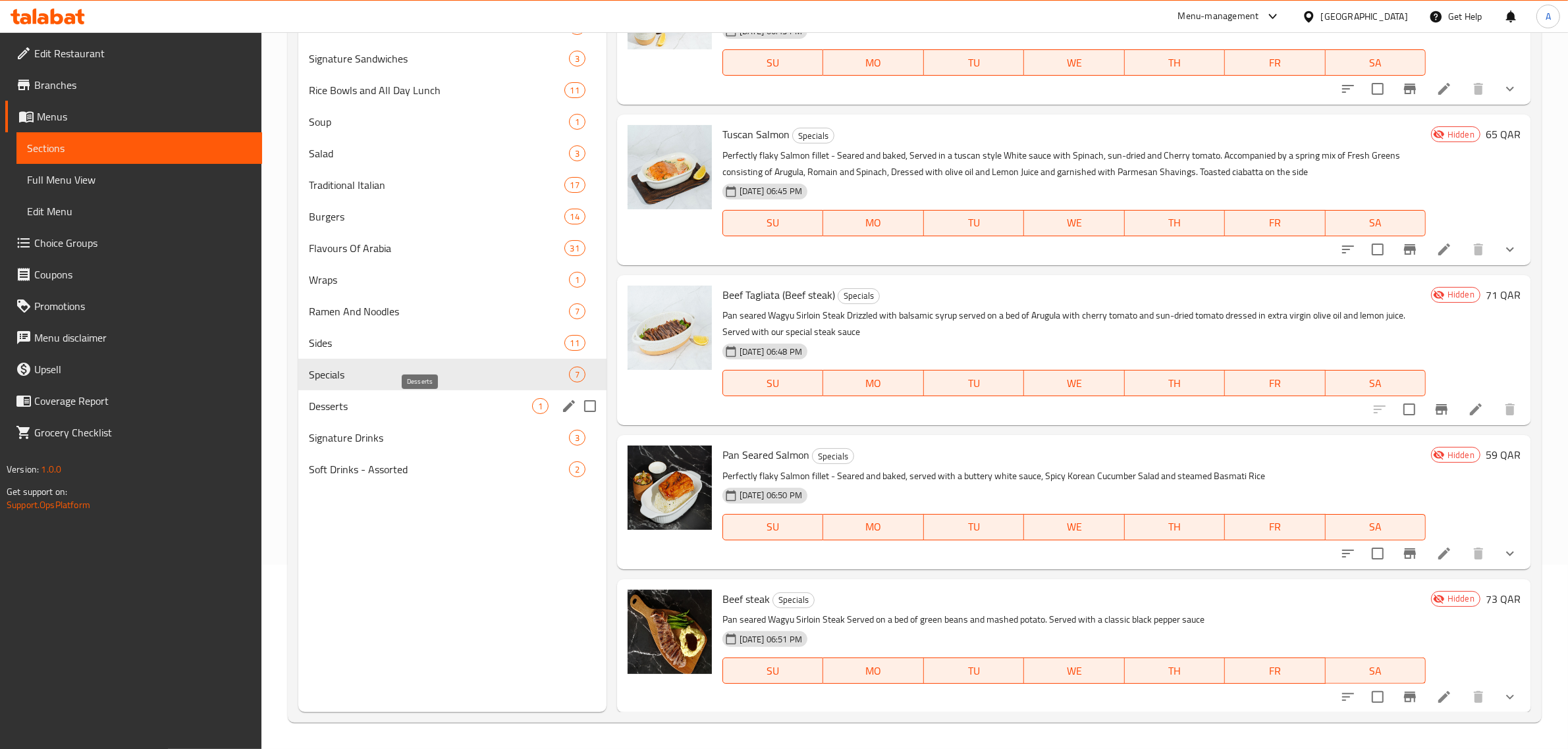
click at [317, 405] on span "Desserts" at bounding box center [420, 406] width 223 height 16
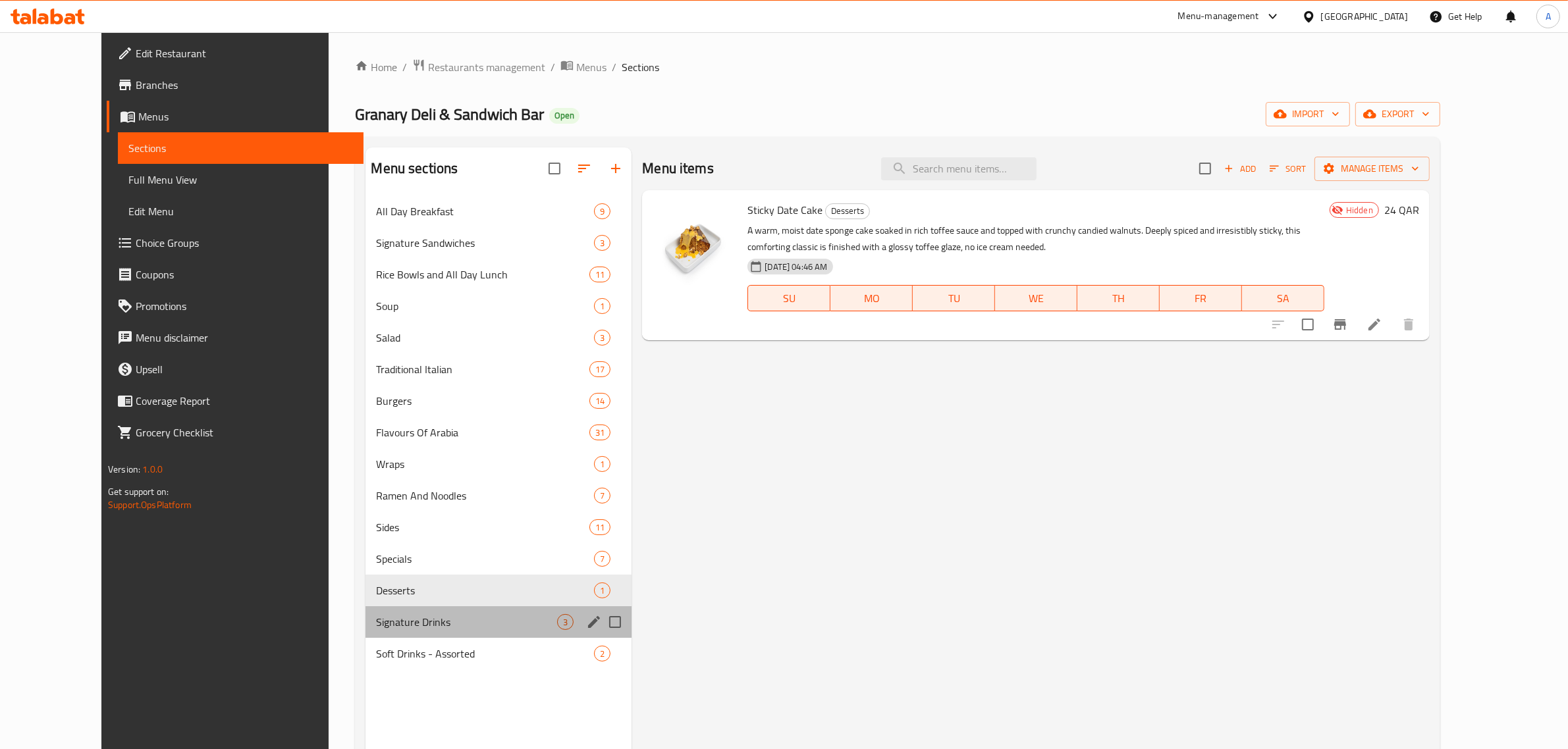
click at [408, 630] on div "Signature Drinks 3" at bounding box center [498, 622] width 266 height 32
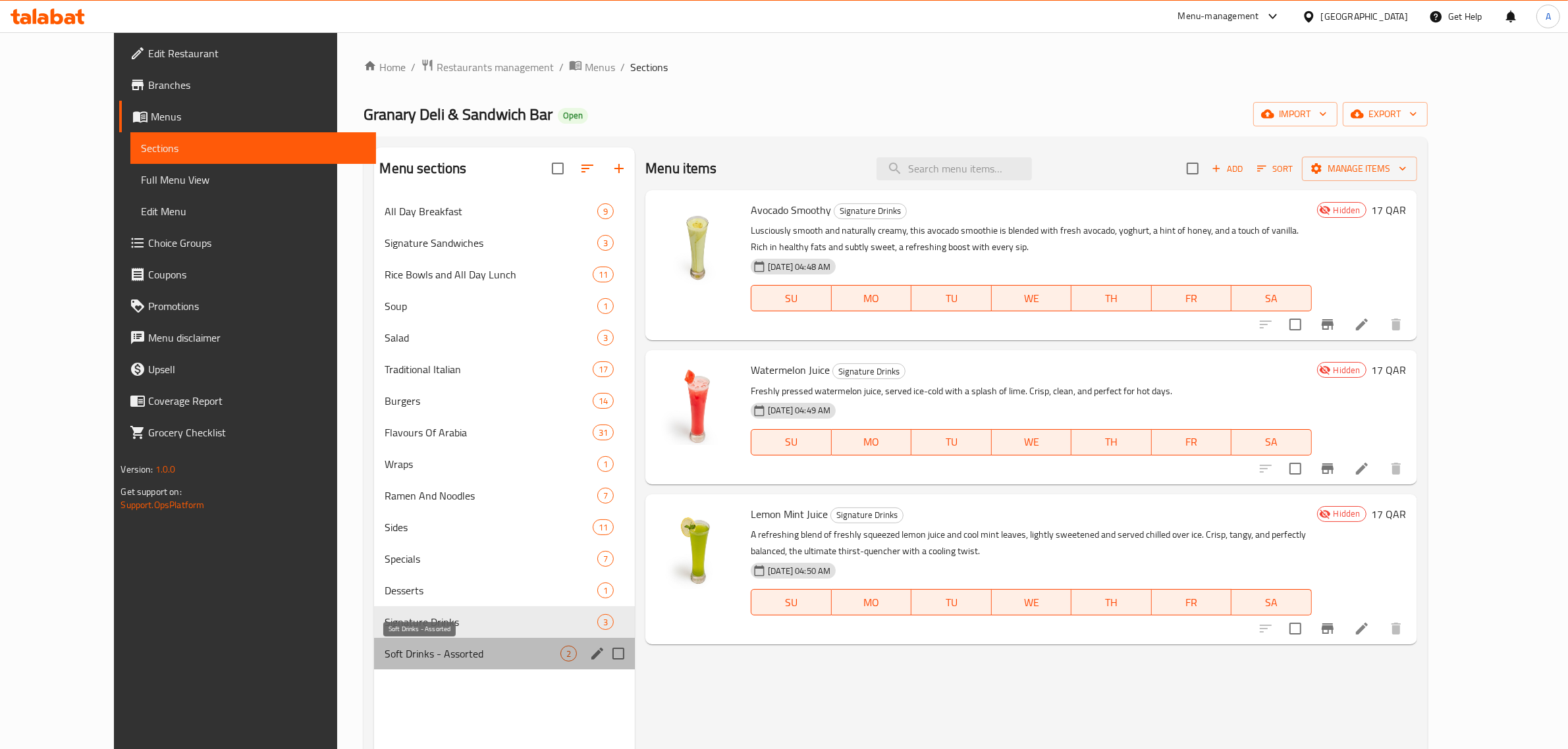
click at [407, 654] on span "Soft Drinks - Assorted" at bounding box center [472, 653] width 175 height 16
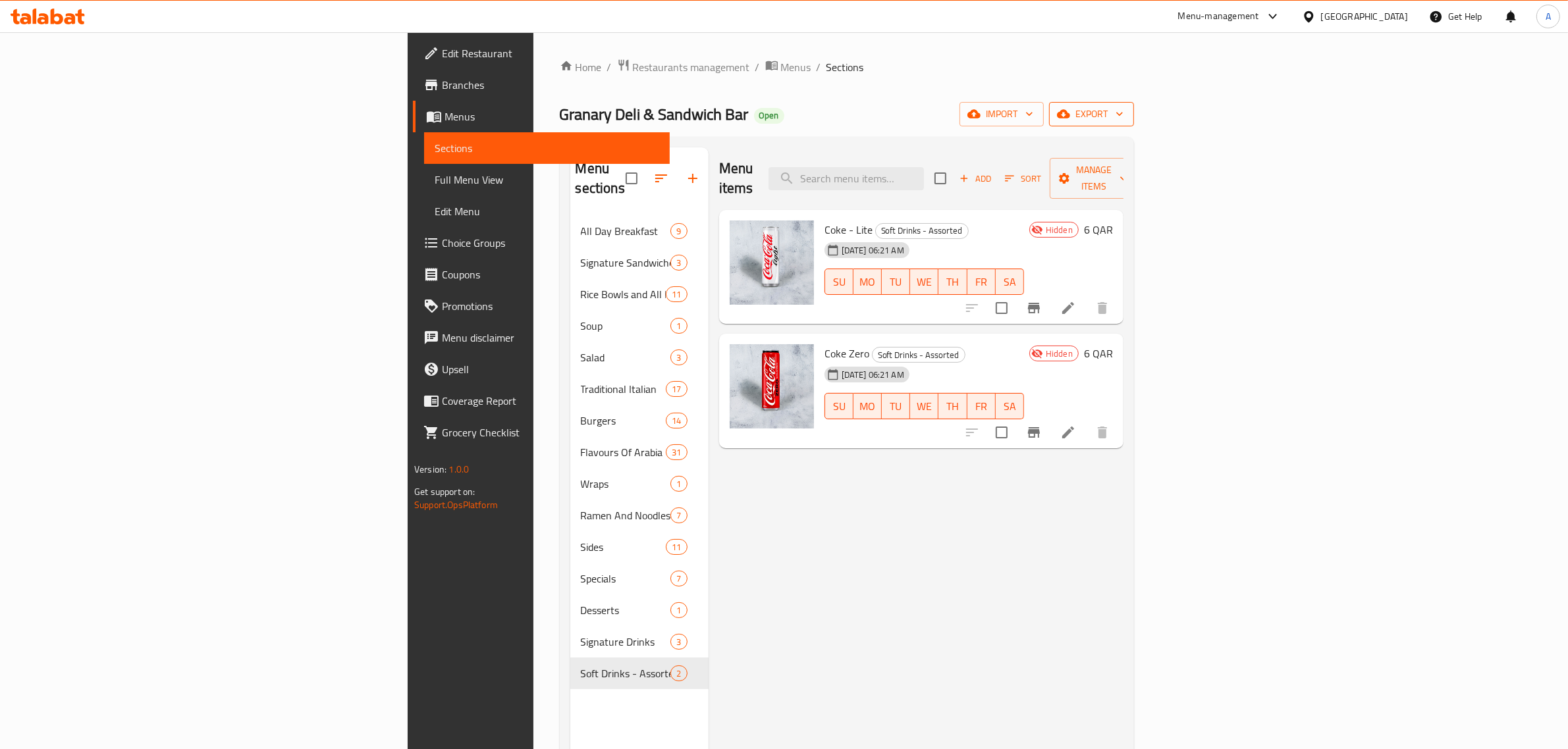
click at [1124, 107] on span "export" at bounding box center [1092, 114] width 64 height 16
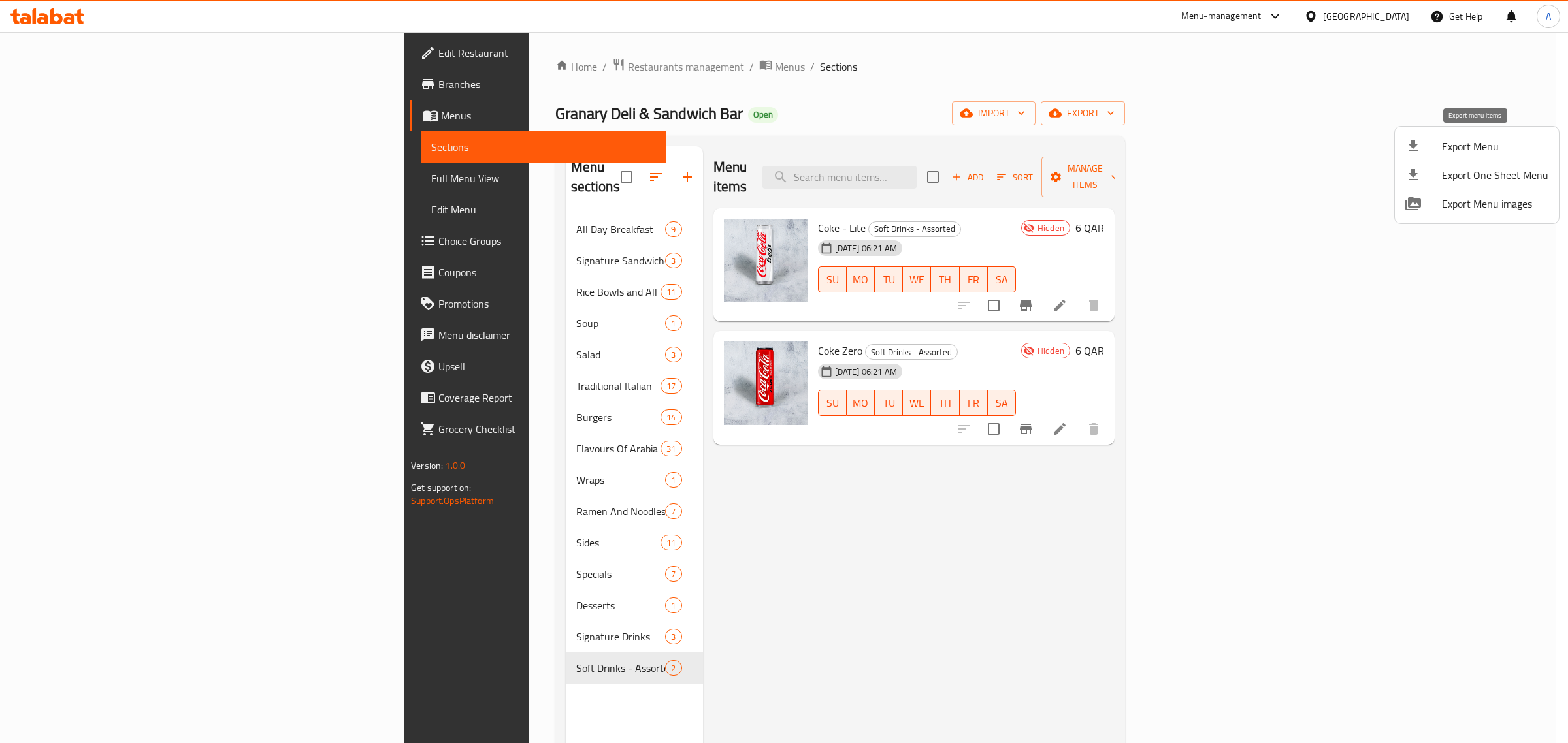
click at [1488, 141] on span "Export Menu" at bounding box center [1495, 146] width 106 height 15
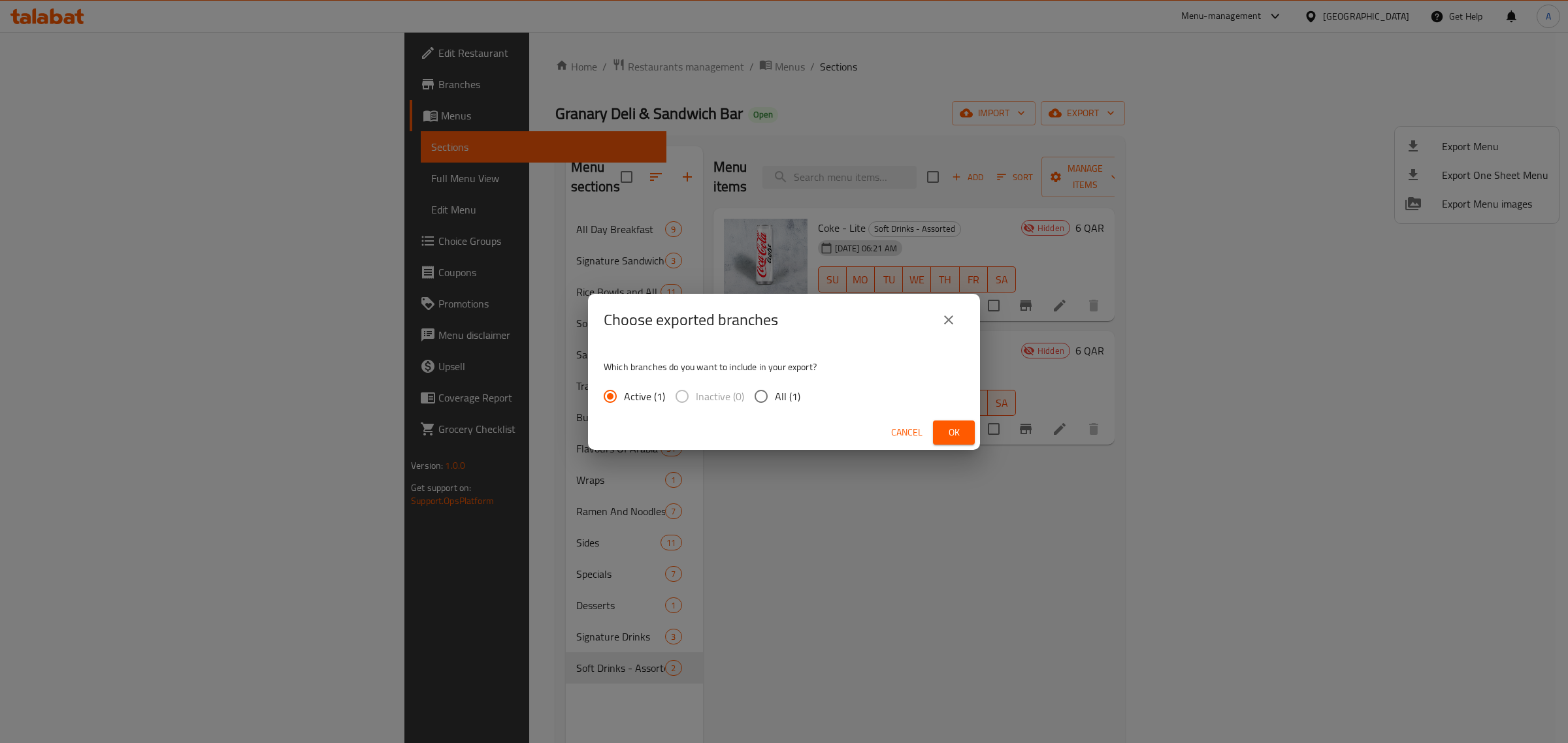
click at [960, 431] on span "Ok" at bounding box center [953, 432] width 21 height 16
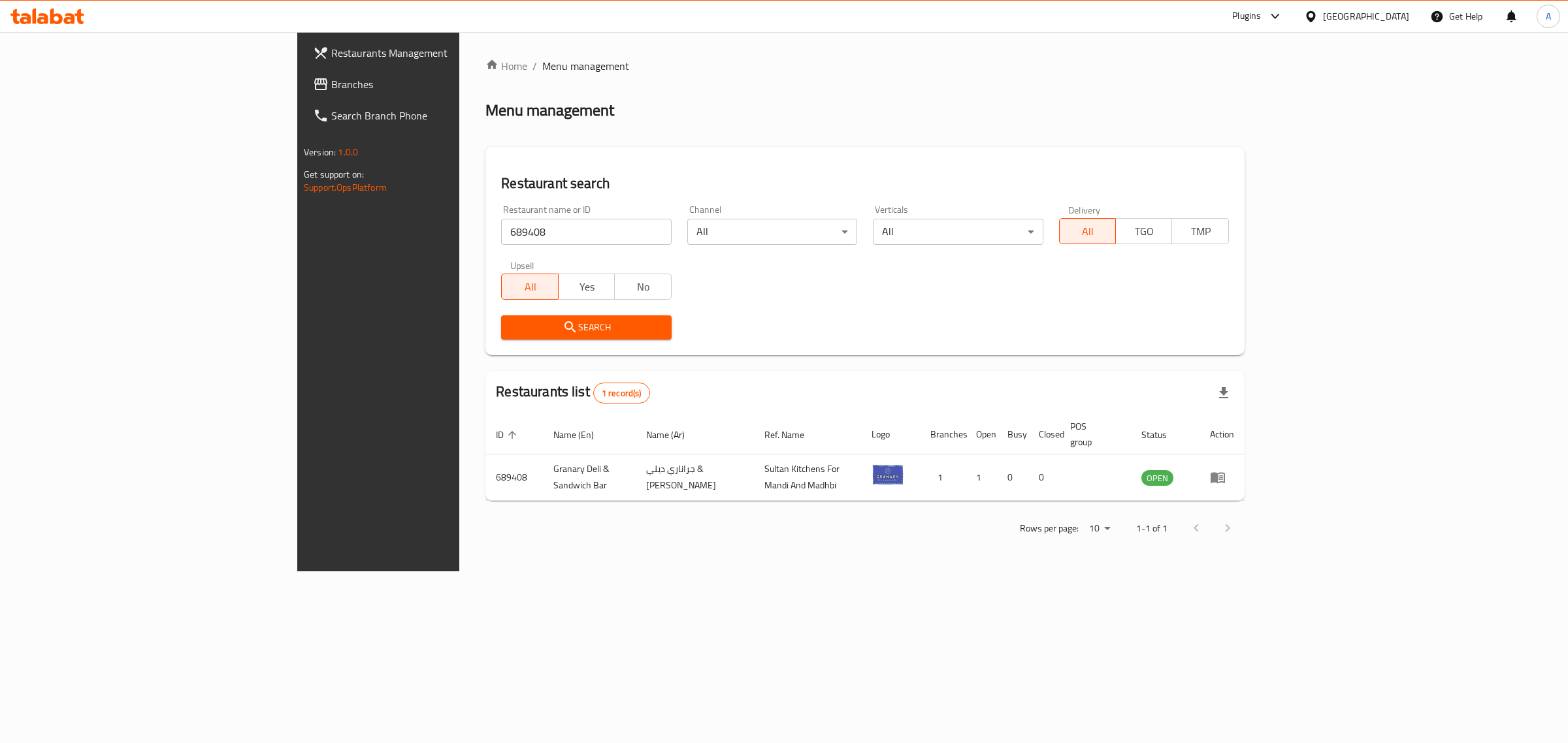
click at [1386, 11] on div "[GEOGRAPHIC_DATA]" at bounding box center [1365, 16] width 86 height 14
click at [1226, 200] on div "Jordan" at bounding box center [1237, 196] width 25 height 14
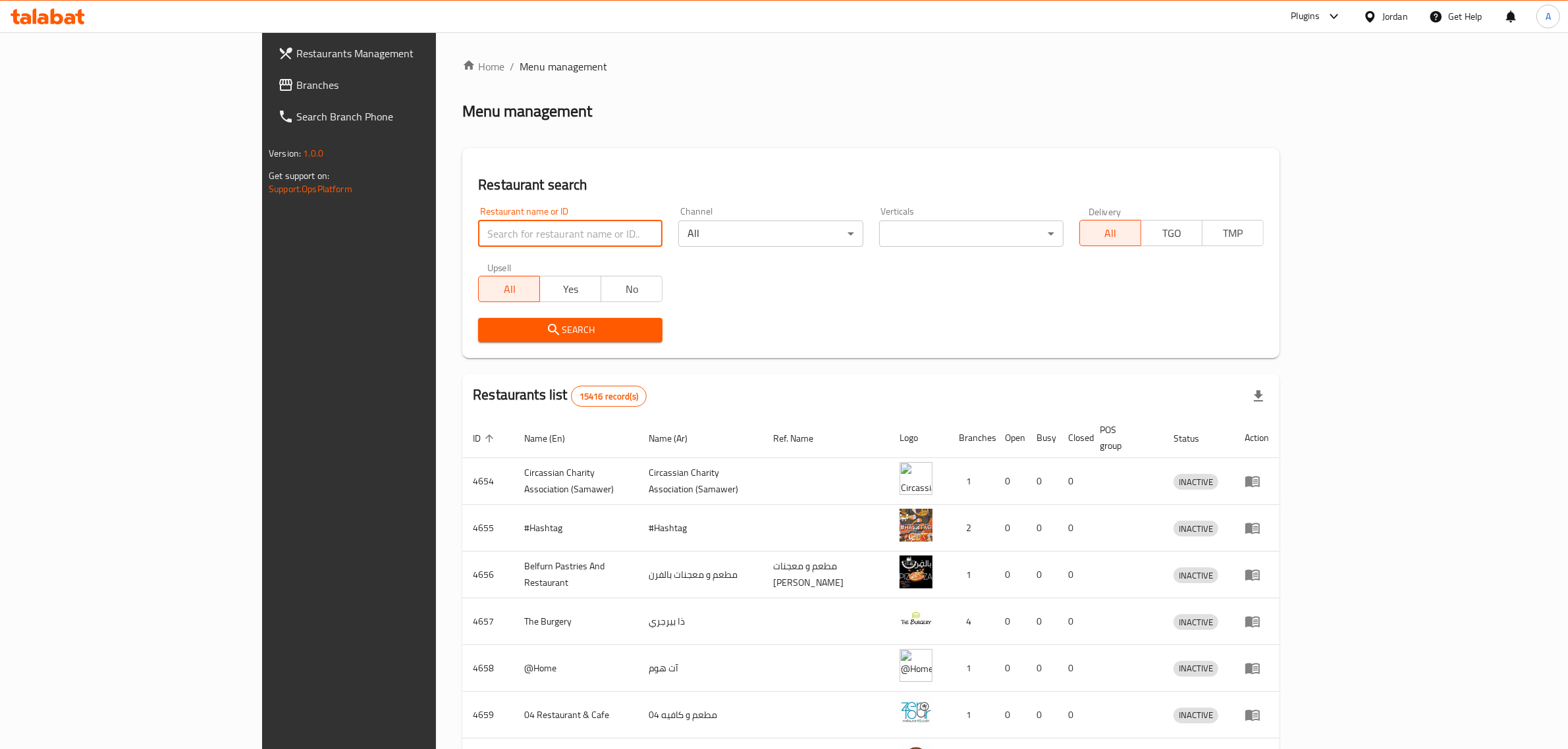
click at [482, 229] on input "search" at bounding box center [570, 233] width 185 height 26
paste input "[PERSON_NAME]"
click button "Search" at bounding box center [570, 330] width 185 height 25
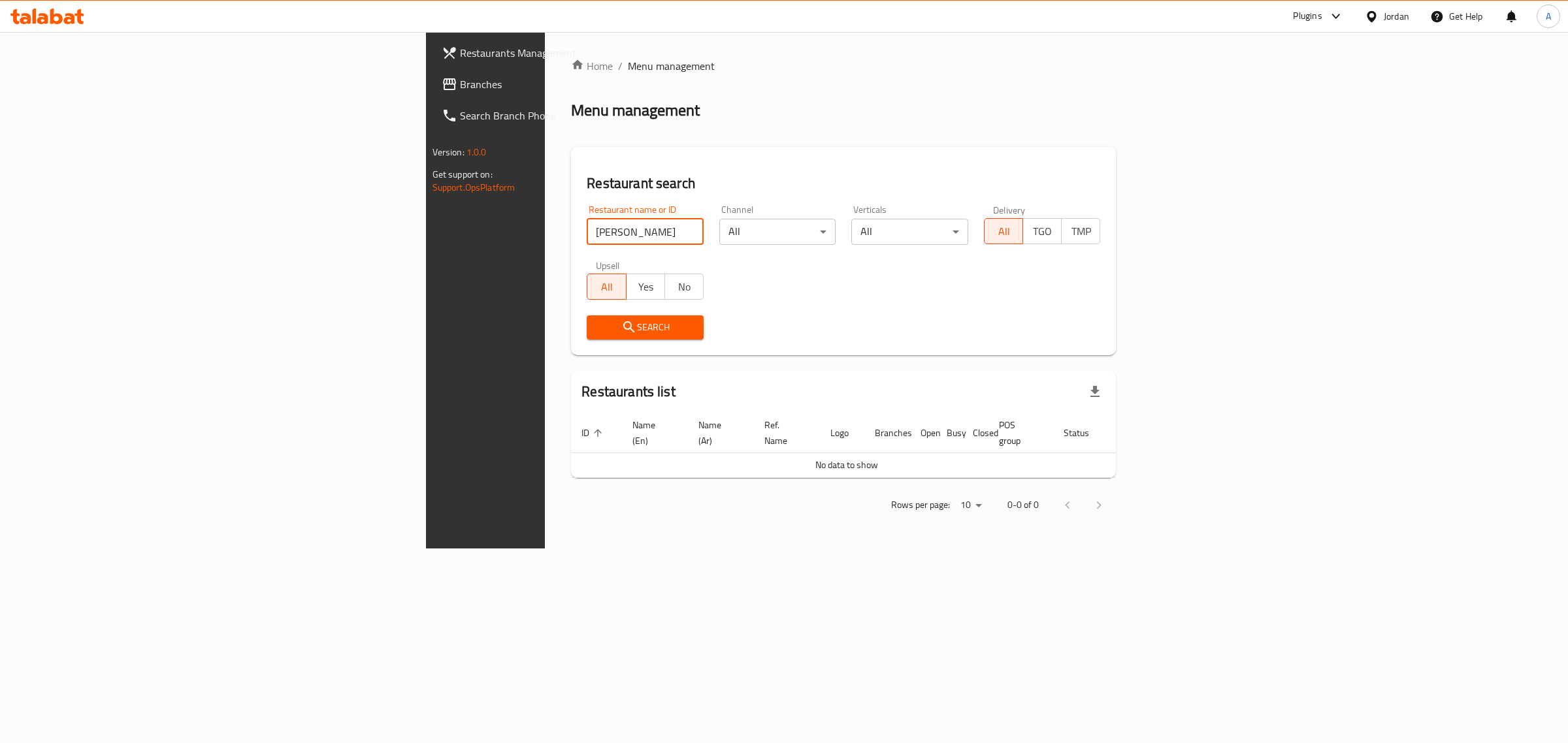
click at [586, 242] on input "Tanoor Al Khamsa" at bounding box center [644, 231] width 117 height 26
paste input "692883"
type input "692883"
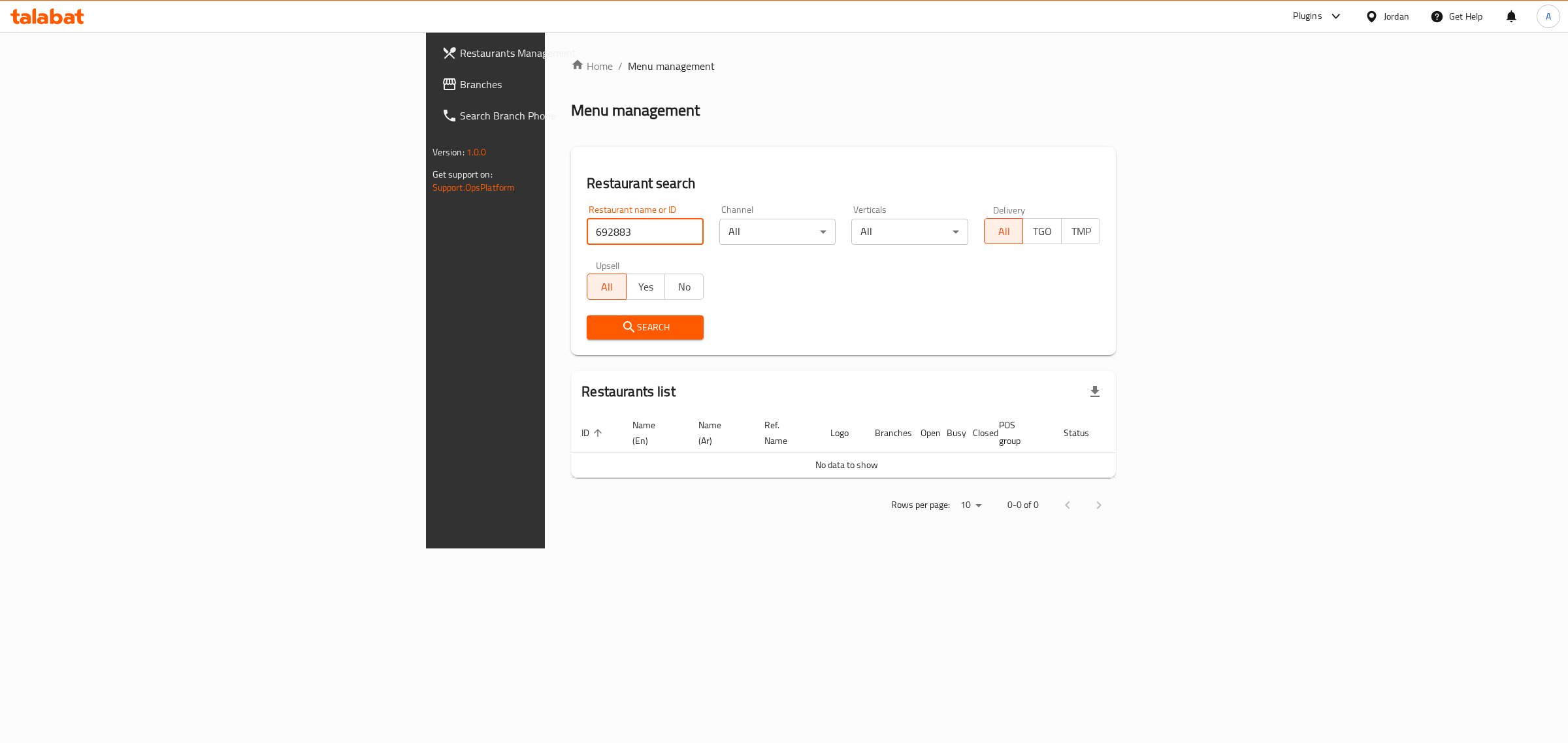
click button "Search" at bounding box center [644, 327] width 117 height 24
click at [1385, 17] on div "Jordan" at bounding box center [1396, 16] width 25 height 14
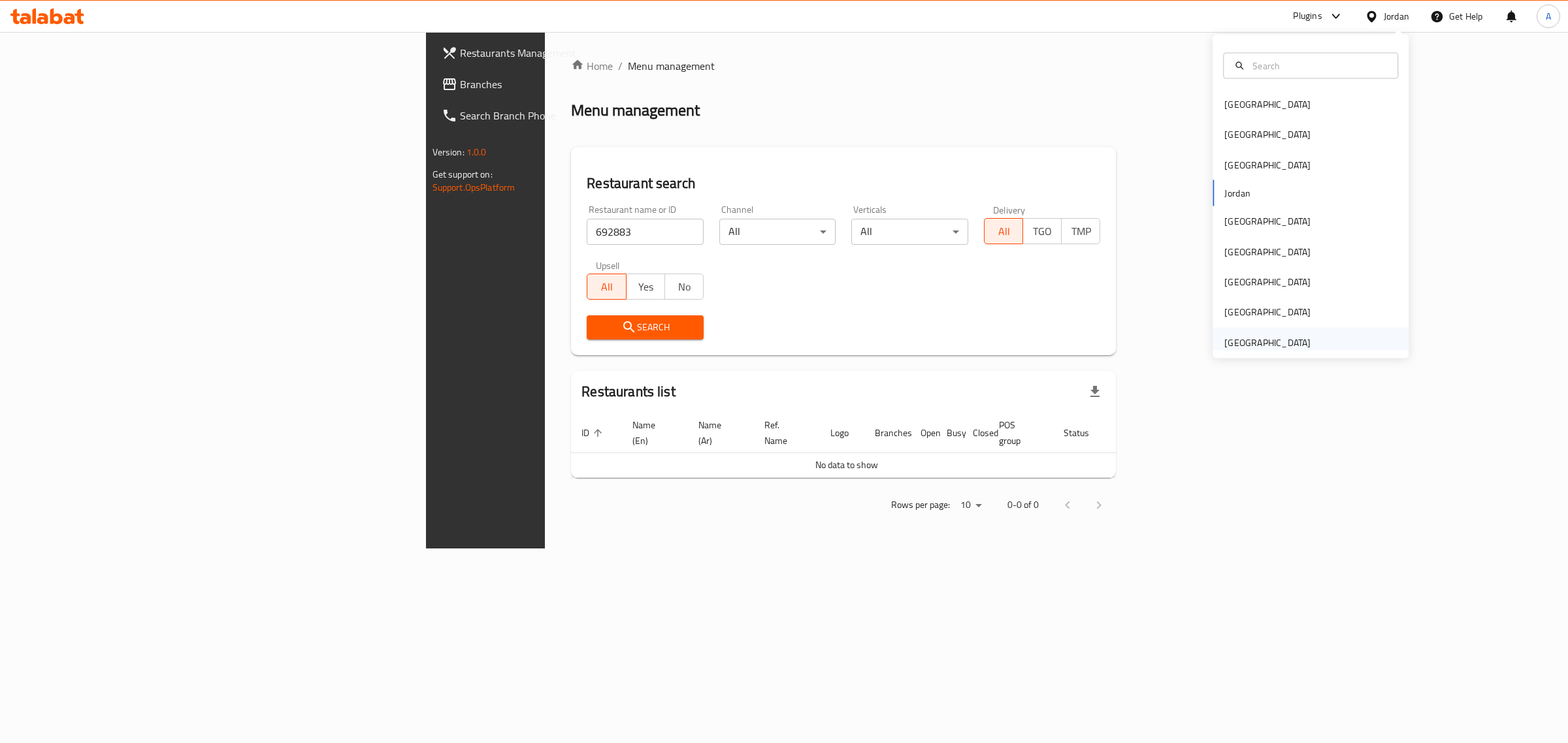
click at [1245, 335] on div "United Arab Emirates" at bounding box center [1267, 343] width 86 height 14
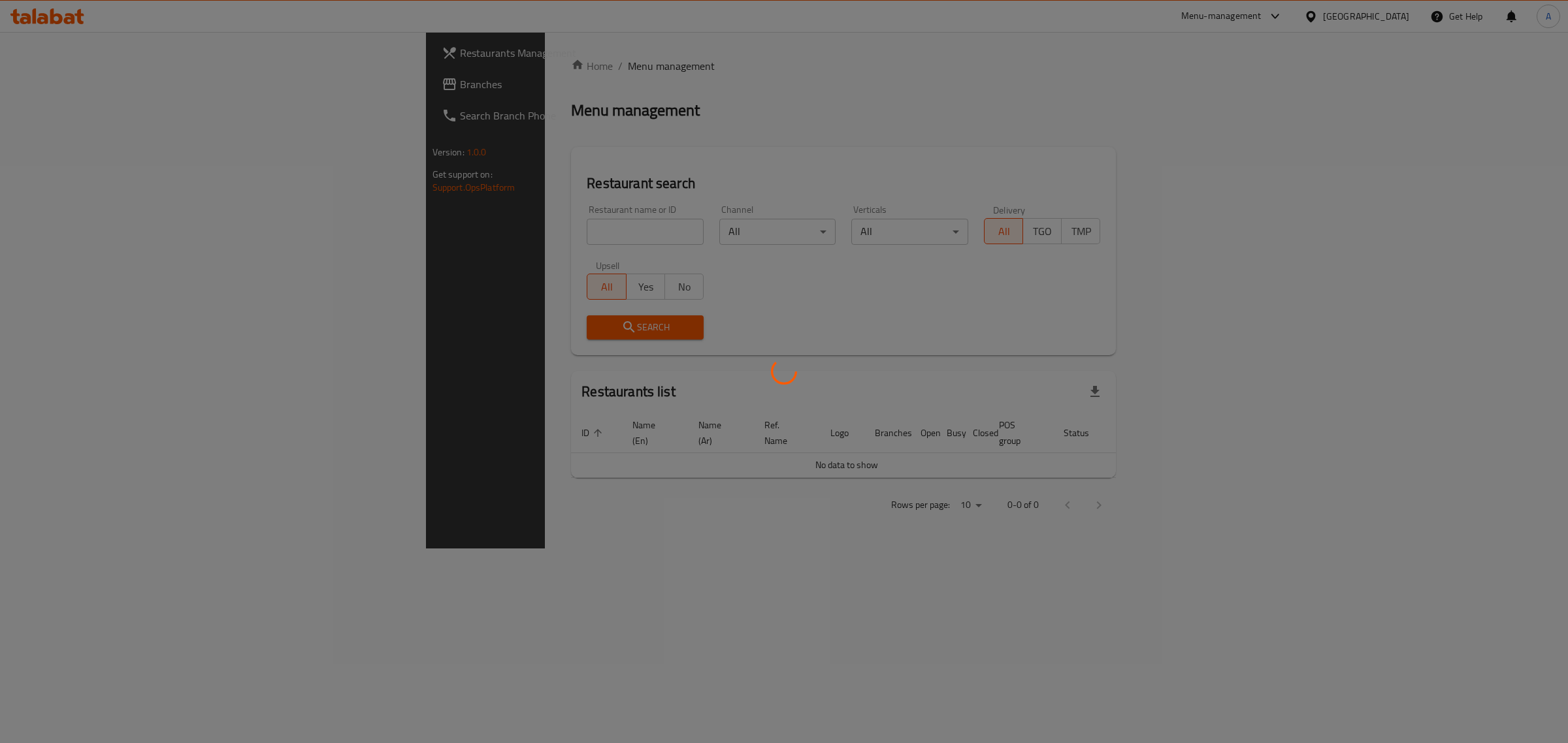
click at [552, 239] on div at bounding box center [784, 372] width 1568 height 743
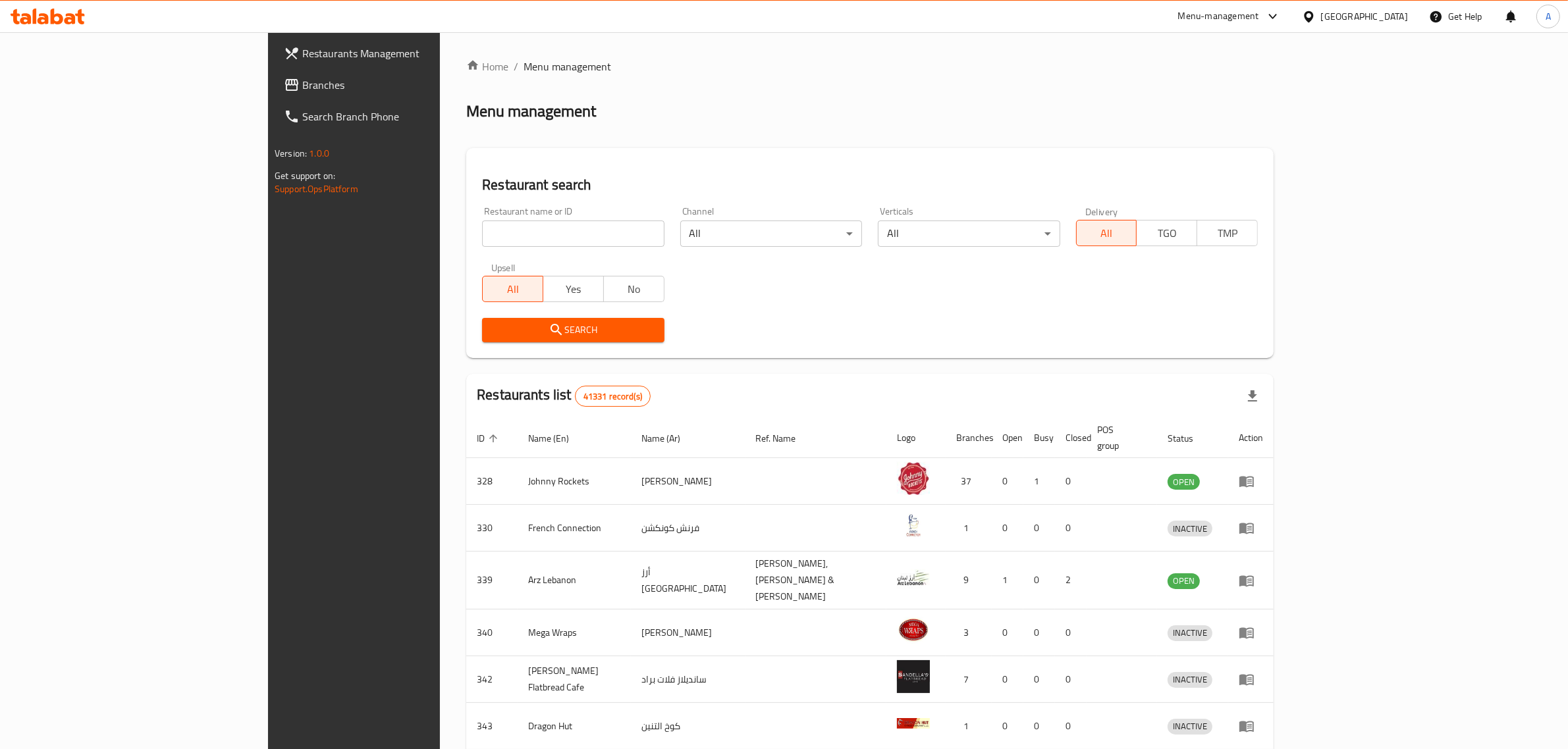
click at [548, 219] on div "Restaurant name or ID Restaurant name or ID" at bounding box center [573, 227] width 182 height 40
click at [548, 220] on input "search" at bounding box center [573, 233] width 182 height 26
paste input "692883"
type input "692883"
click button "Search" at bounding box center [573, 330] width 182 height 25
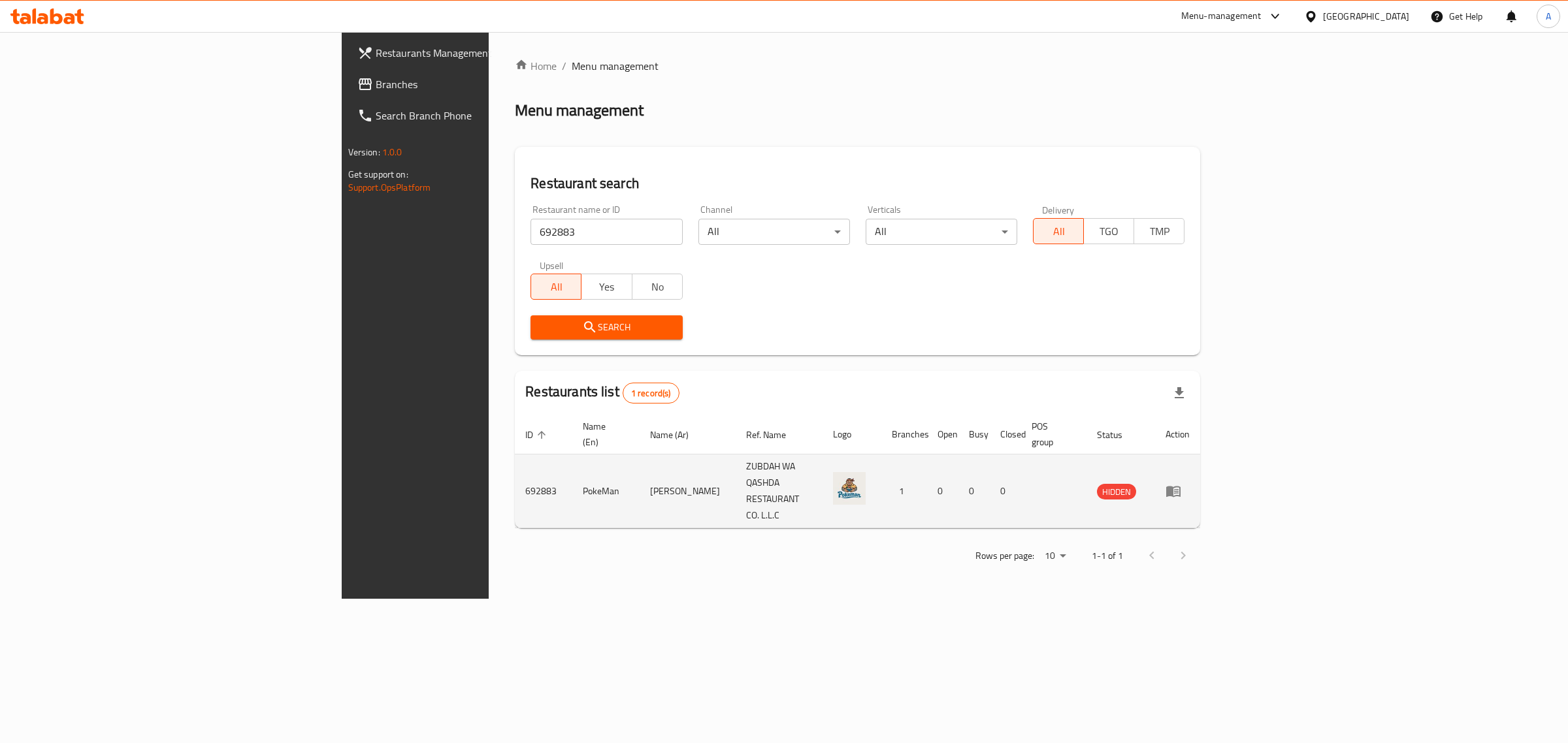
click at [572, 472] on td "PokeMan" at bounding box center [605, 491] width 67 height 73
click at [572, 471] on td "PokeMan" at bounding box center [605, 491] width 67 height 73
copy td "PokeMan"
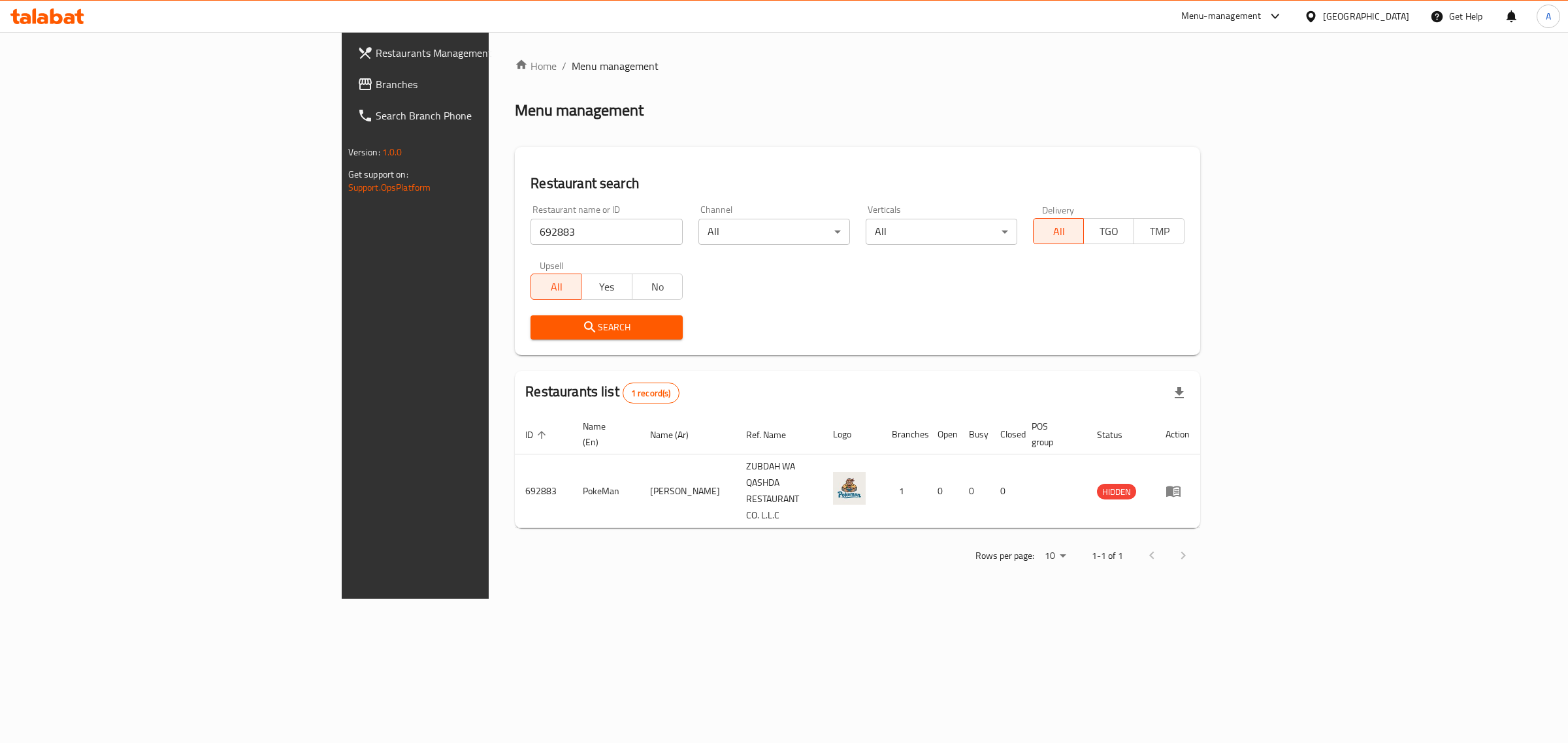
click at [1386, 17] on div "United Arab Emirates" at bounding box center [1365, 16] width 86 height 14
click at [1301, 169] on div "[GEOGRAPHIC_DATA]" at bounding box center [1311, 164] width 196 height 30
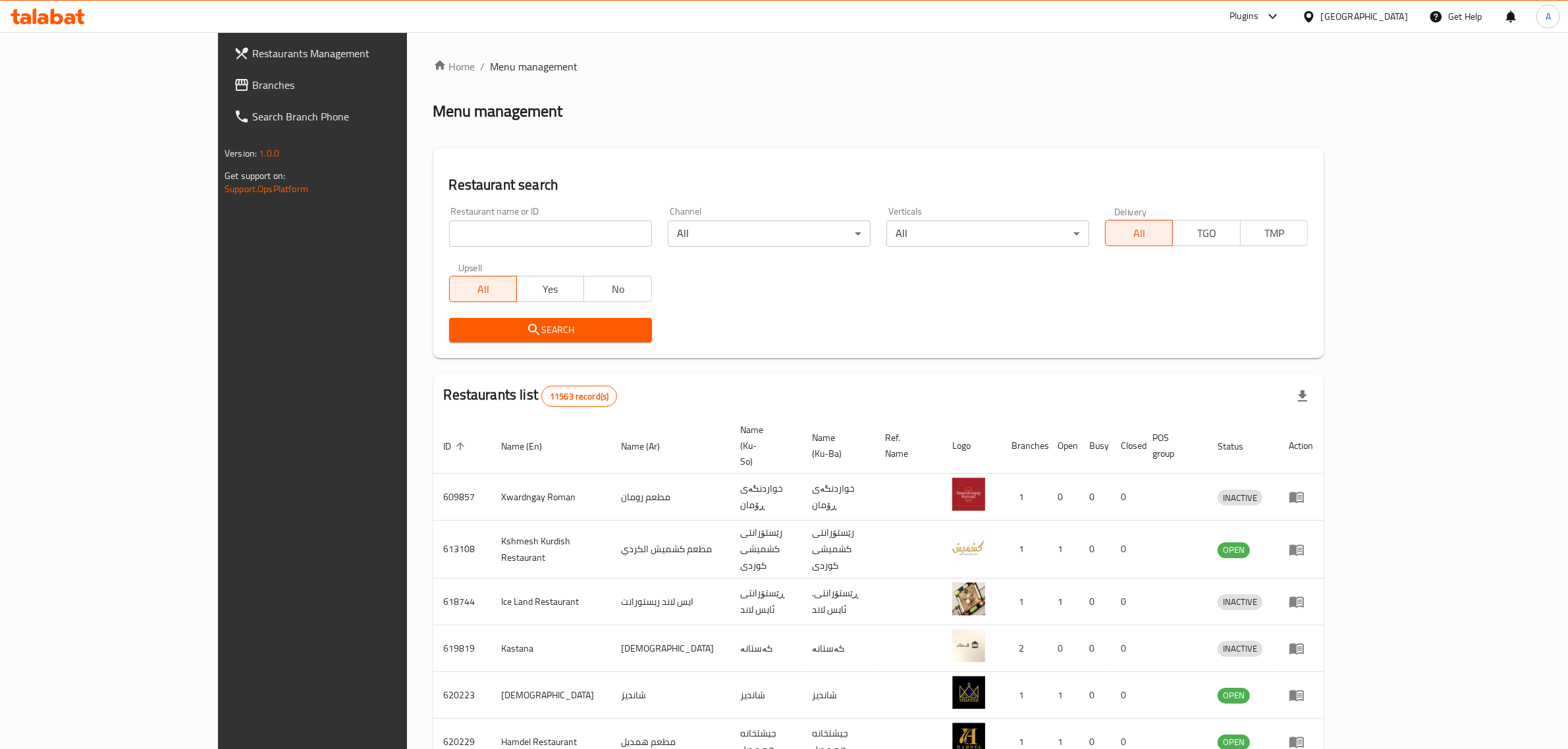
click at [545, 237] on input "search" at bounding box center [551, 233] width 203 height 26
paste input "341955160"
paste input "Nadim Restaurant"
type input "Nadim Restaurant"
click button "Search" at bounding box center [551, 330] width 203 height 25
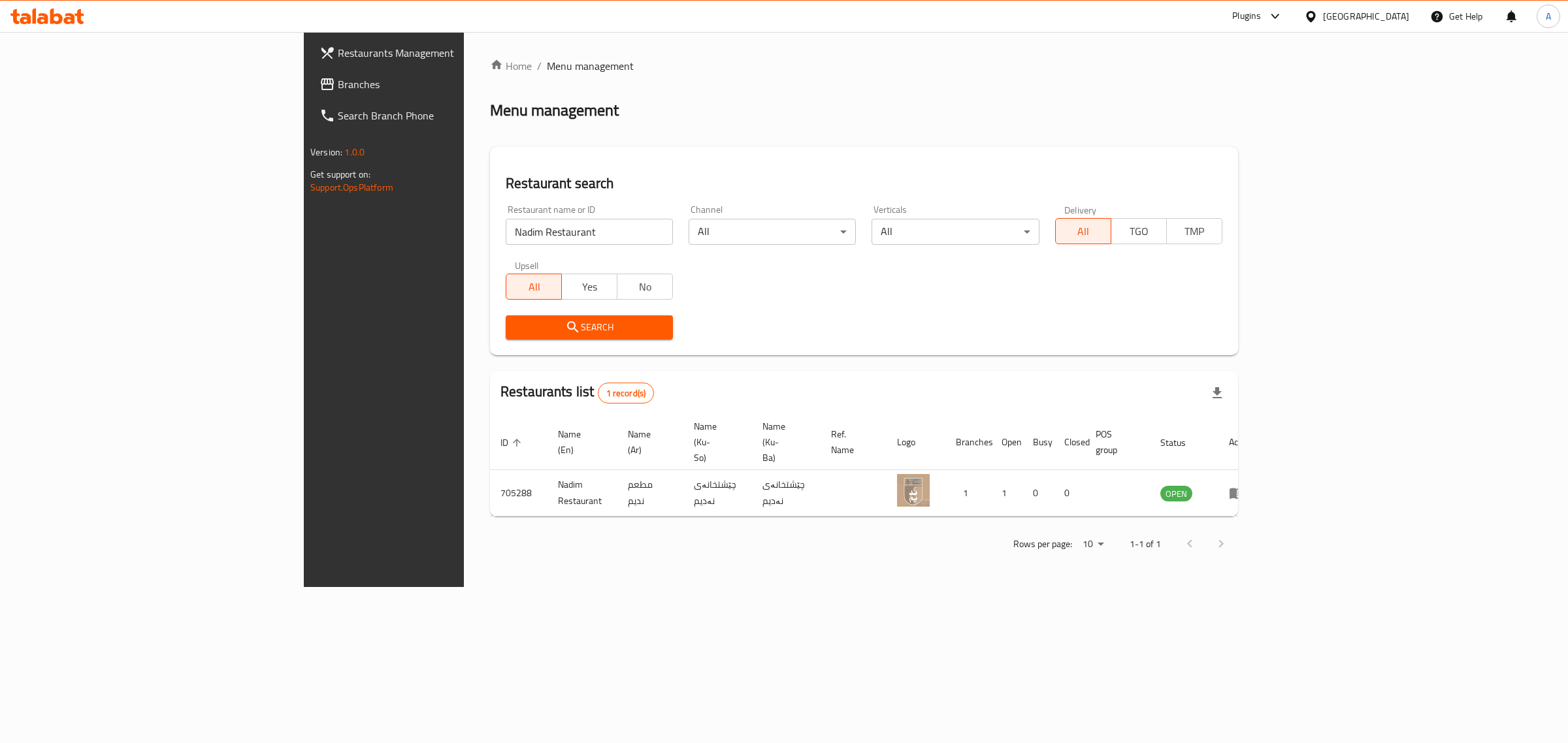
click at [1395, 23] on div "[GEOGRAPHIC_DATA]" at bounding box center [1365, 16] width 86 height 14
click at [1263, 186] on div "Jordan" at bounding box center [1311, 190] width 196 height 30
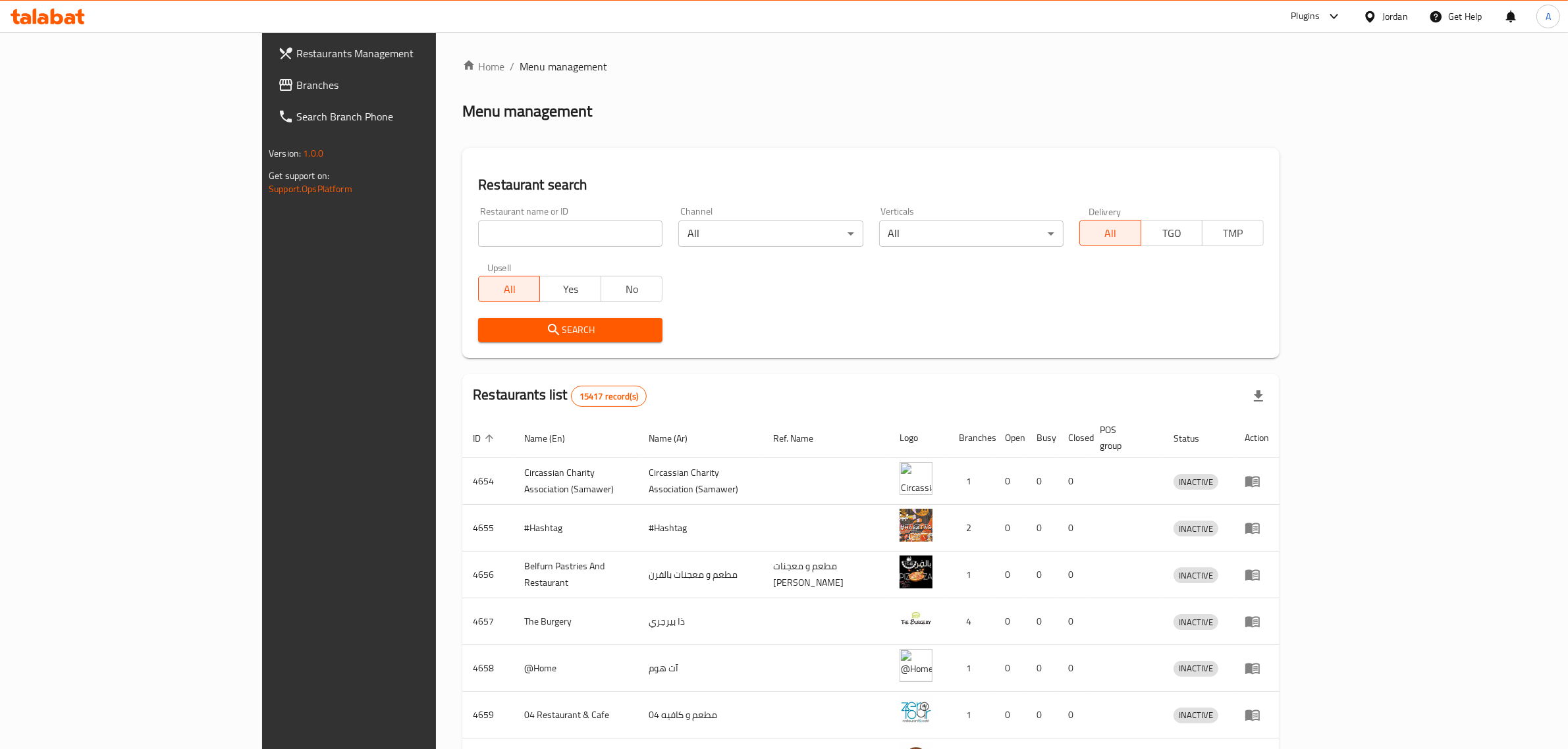
click at [501, 235] on input "search" at bounding box center [570, 233] width 185 height 26
paste input "Table13"
type input "Table13"
click button "Search" at bounding box center [570, 330] width 185 height 25
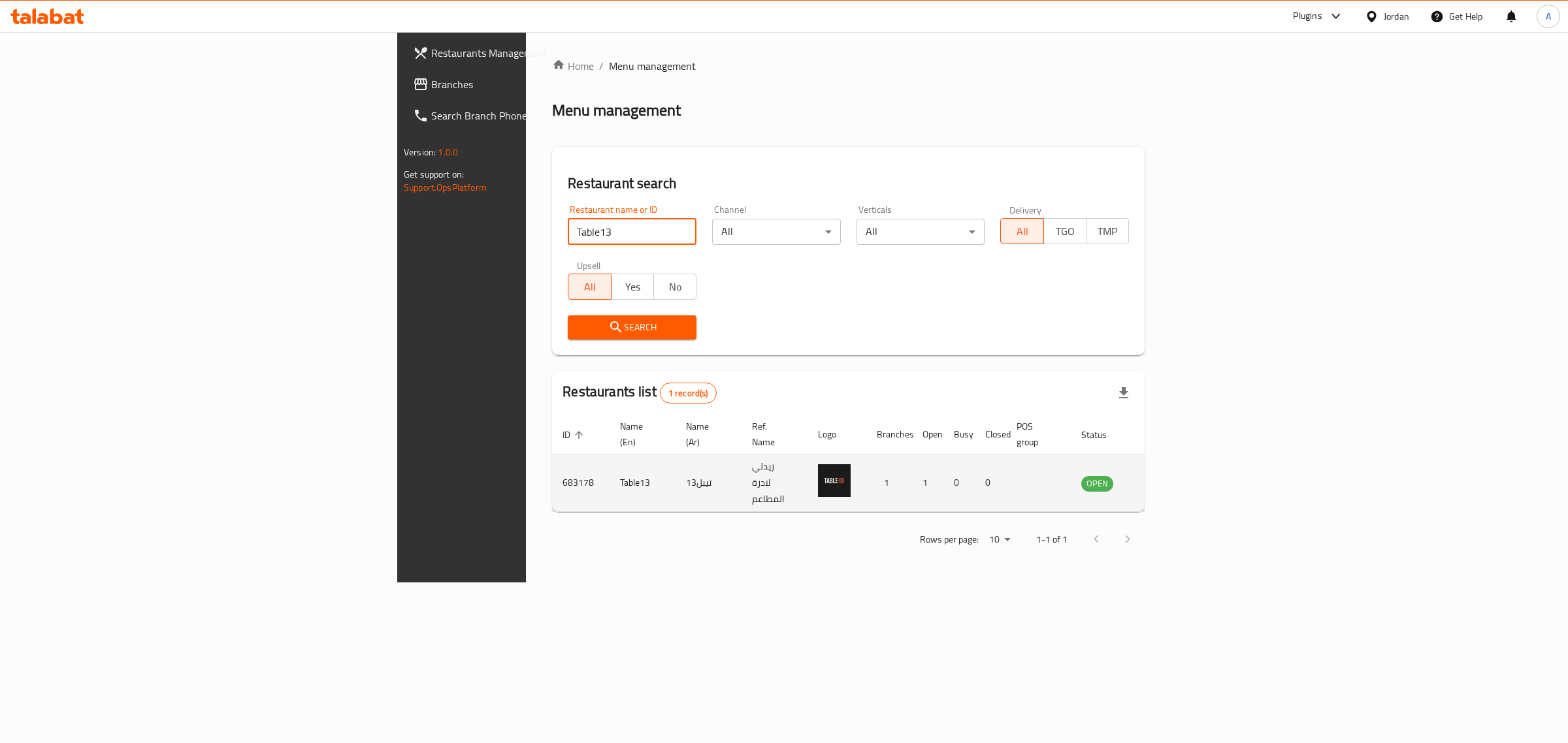
drag, startPoint x: 1480, startPoint y: 459, endPoint x: 1470, endPoint y: 449, distance: 14.1
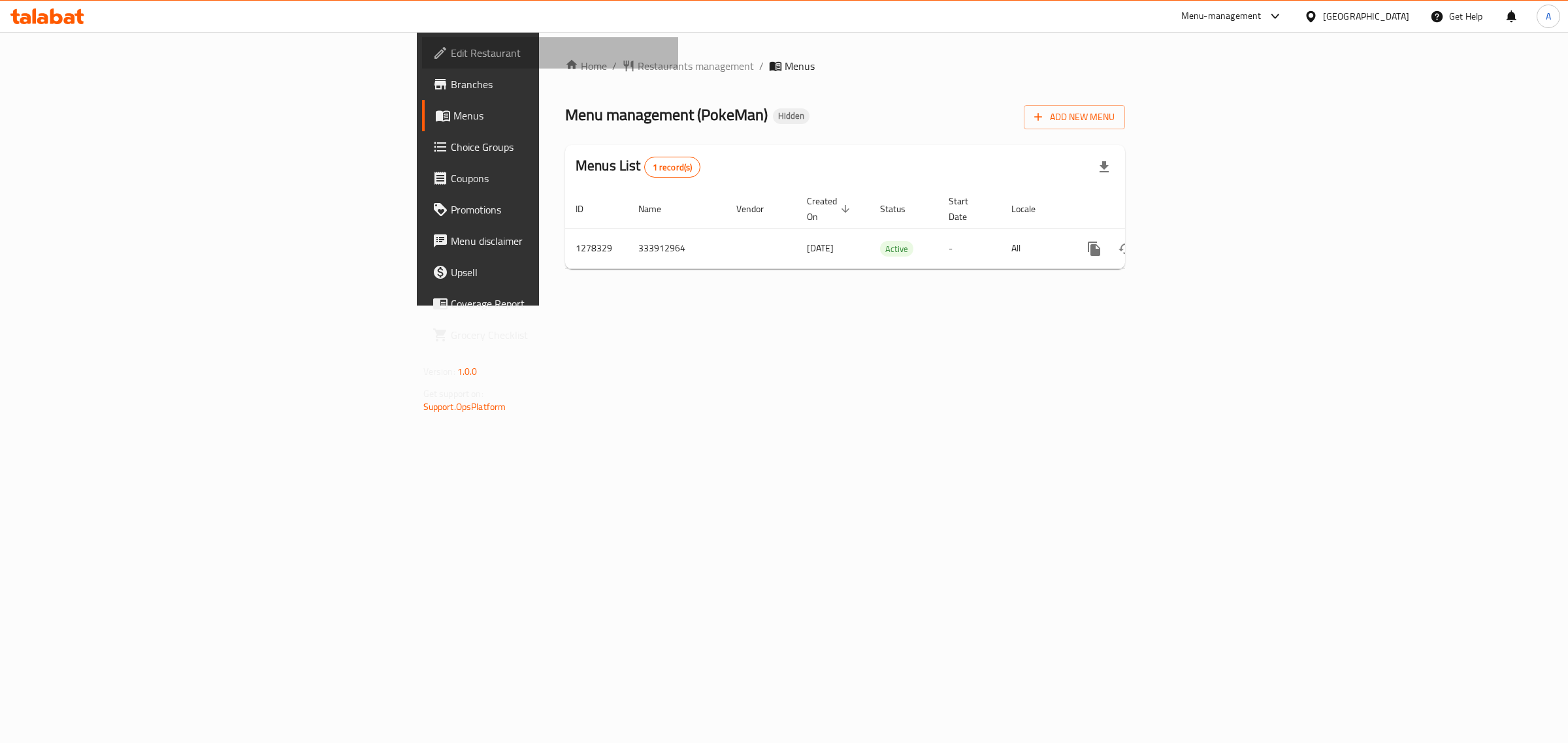
click at [450, 49] on span "Edit Restaurant" at bounding box center [559, 53] width 218 height 15
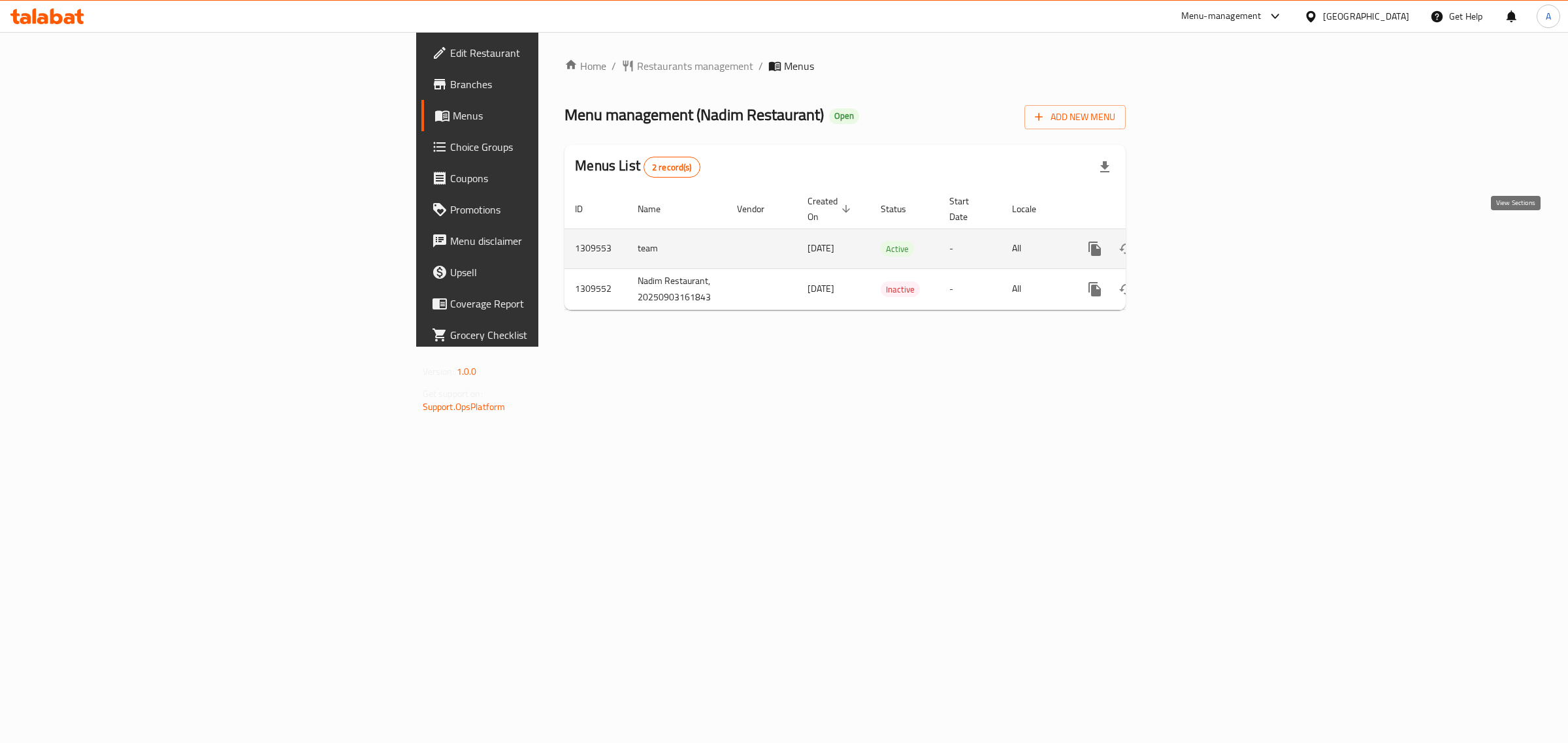
click at [1196, 241] on icon "enhanced table" at bounding box center [1188, 248] width 15 height 15
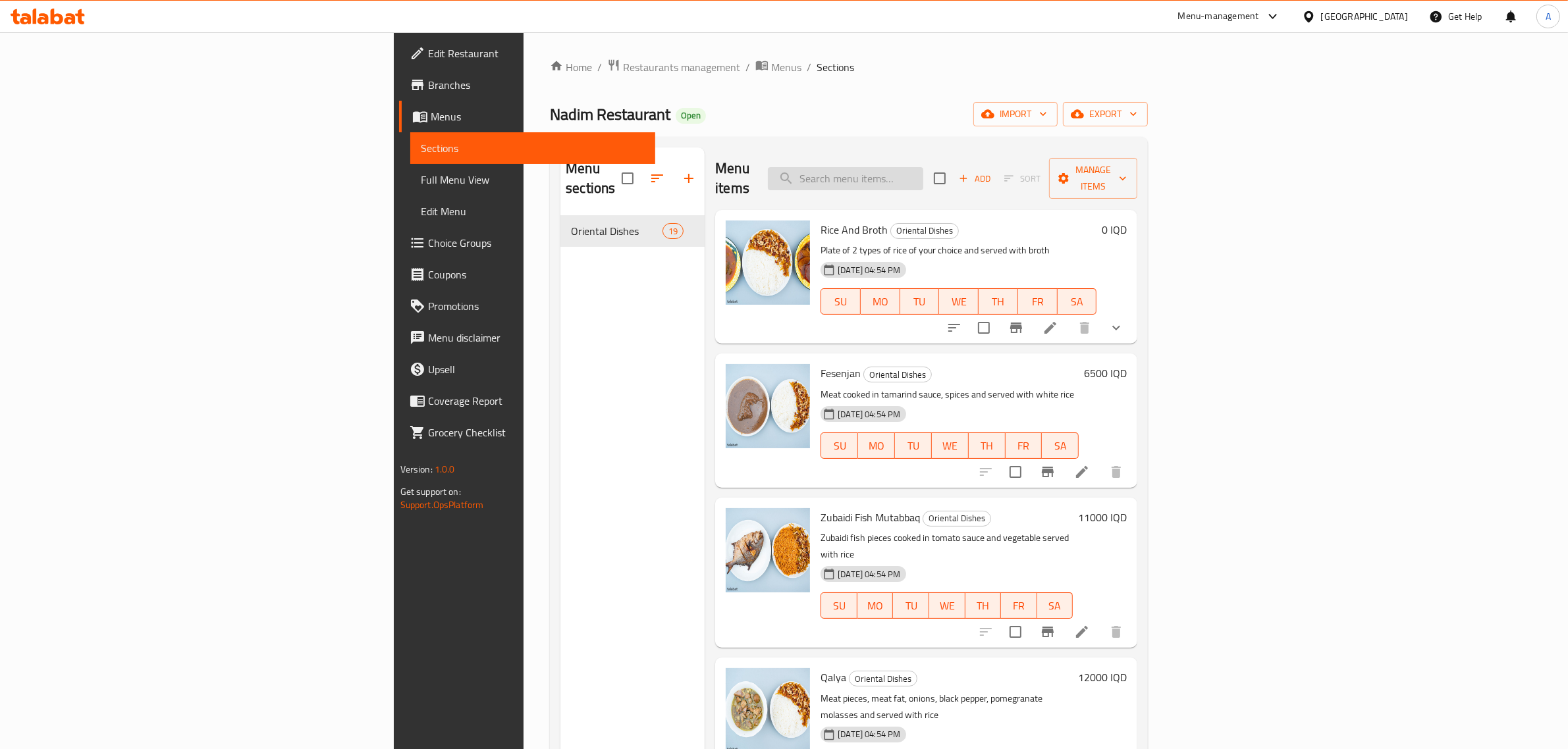
click at [923, 167] on input "search" at bounding box center [845, 178] width 155 height 23
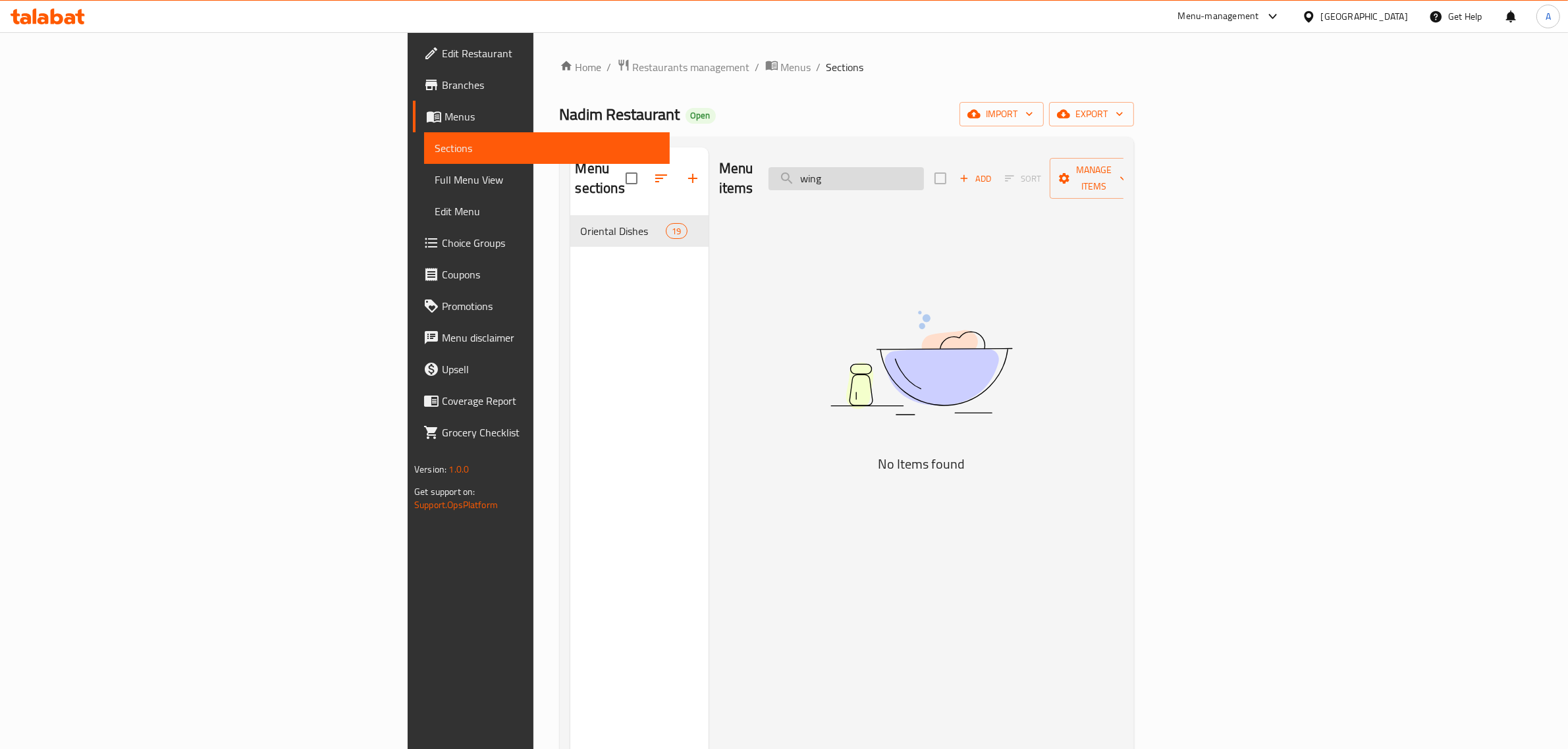
type input "wing"
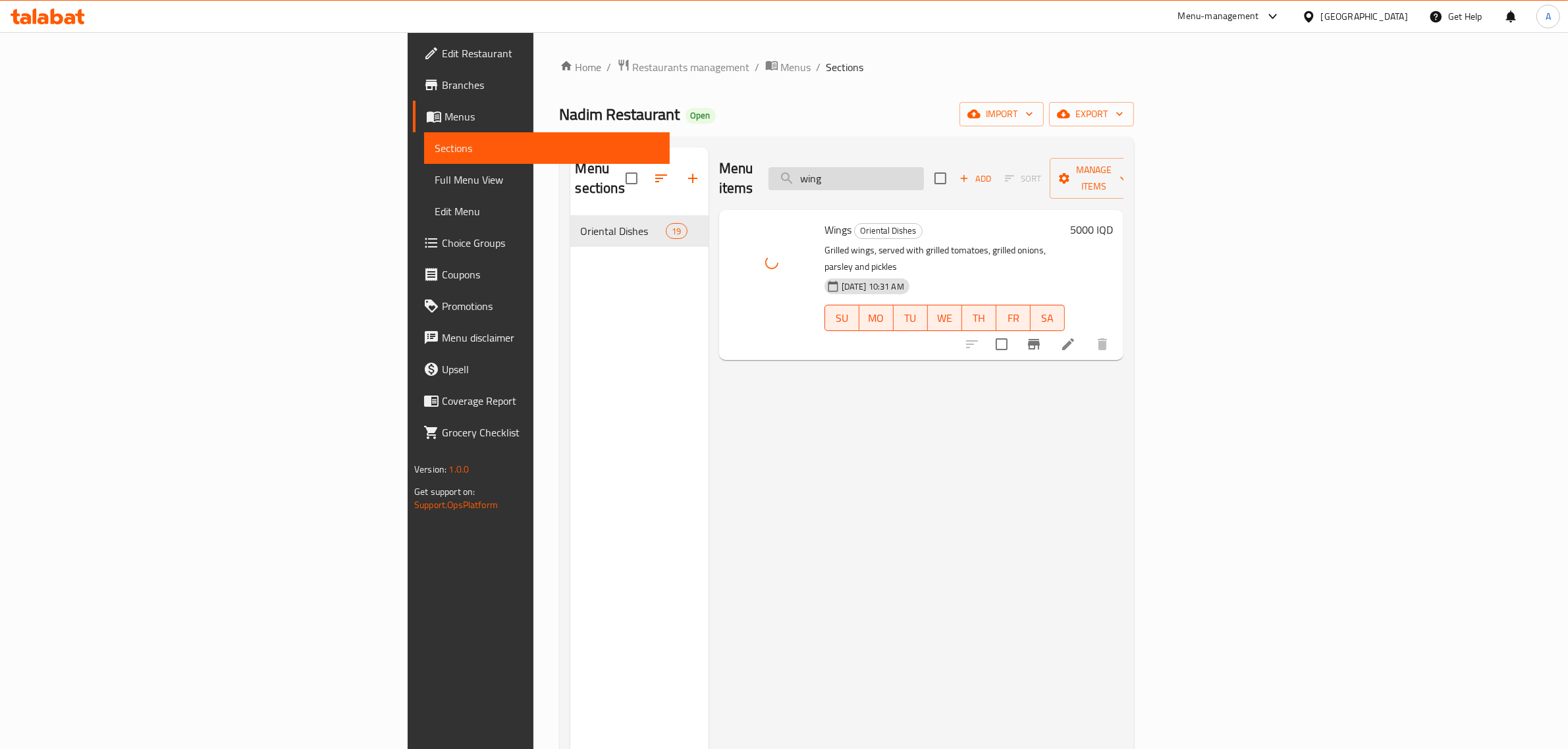
click at [924, 170] on input "wing" at bounding box center [846, 178] width 155 height 23
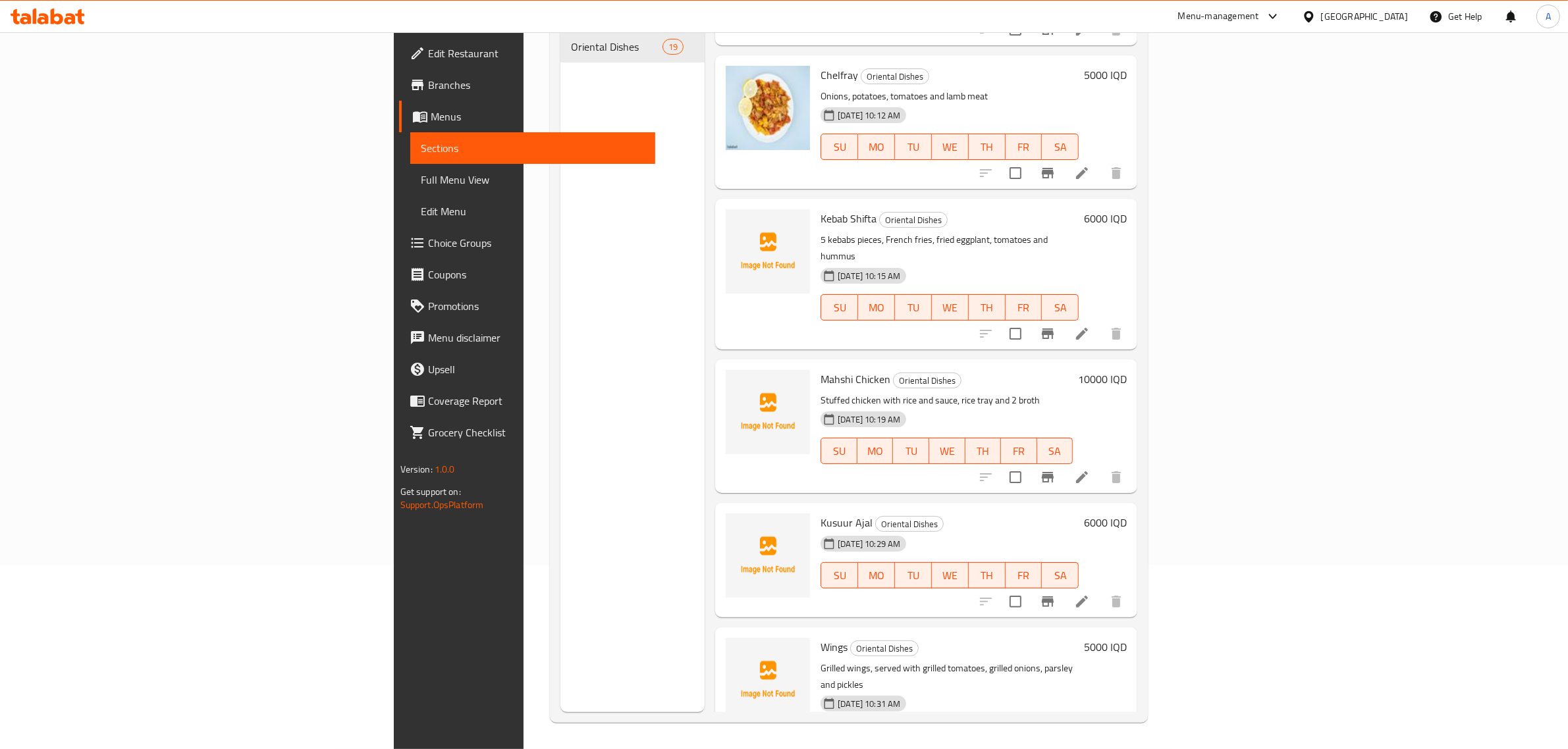
scroll to position [1893, 0]
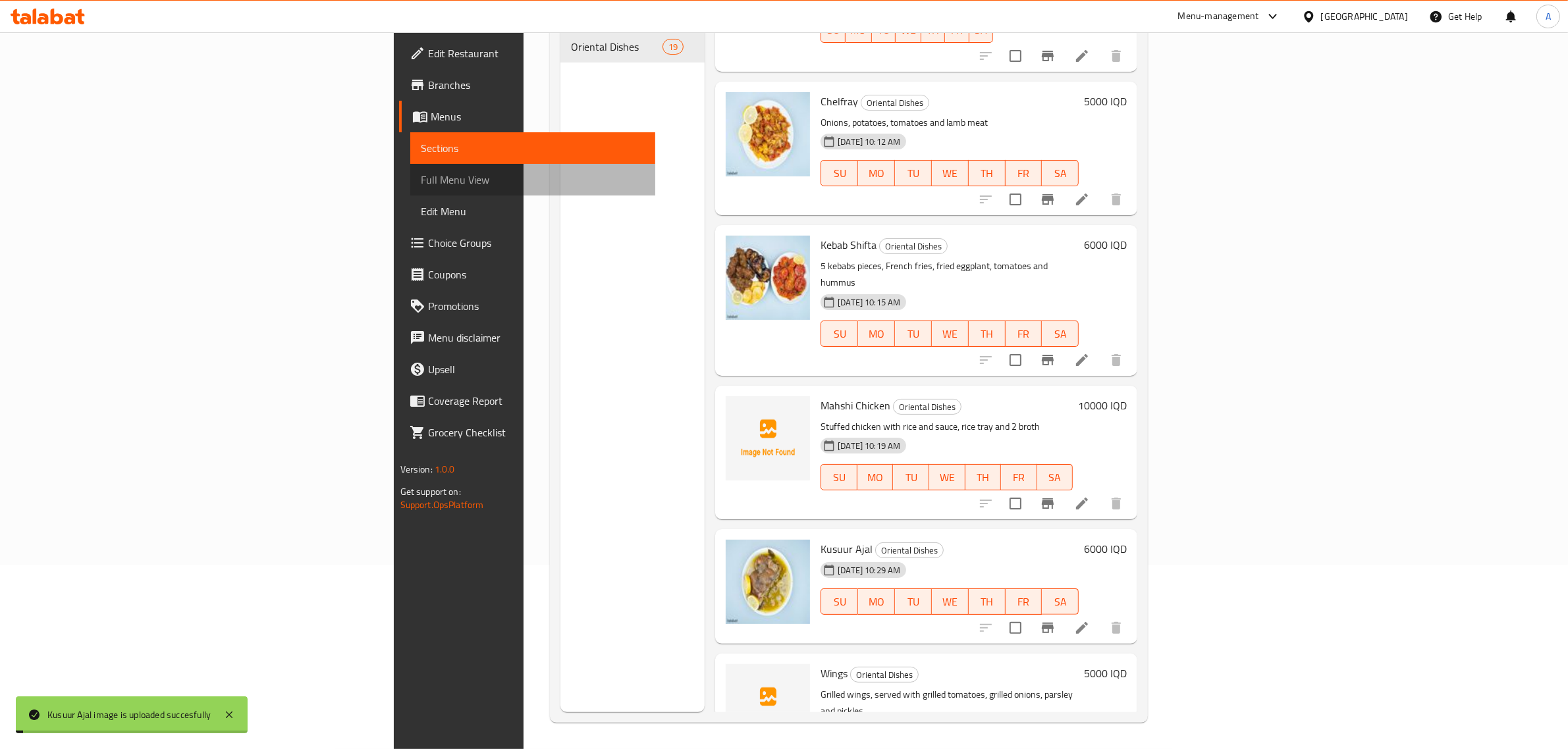
click at [421, 183] on span "Full Menu View" at bounding box center [534, 179] width 225 height 16
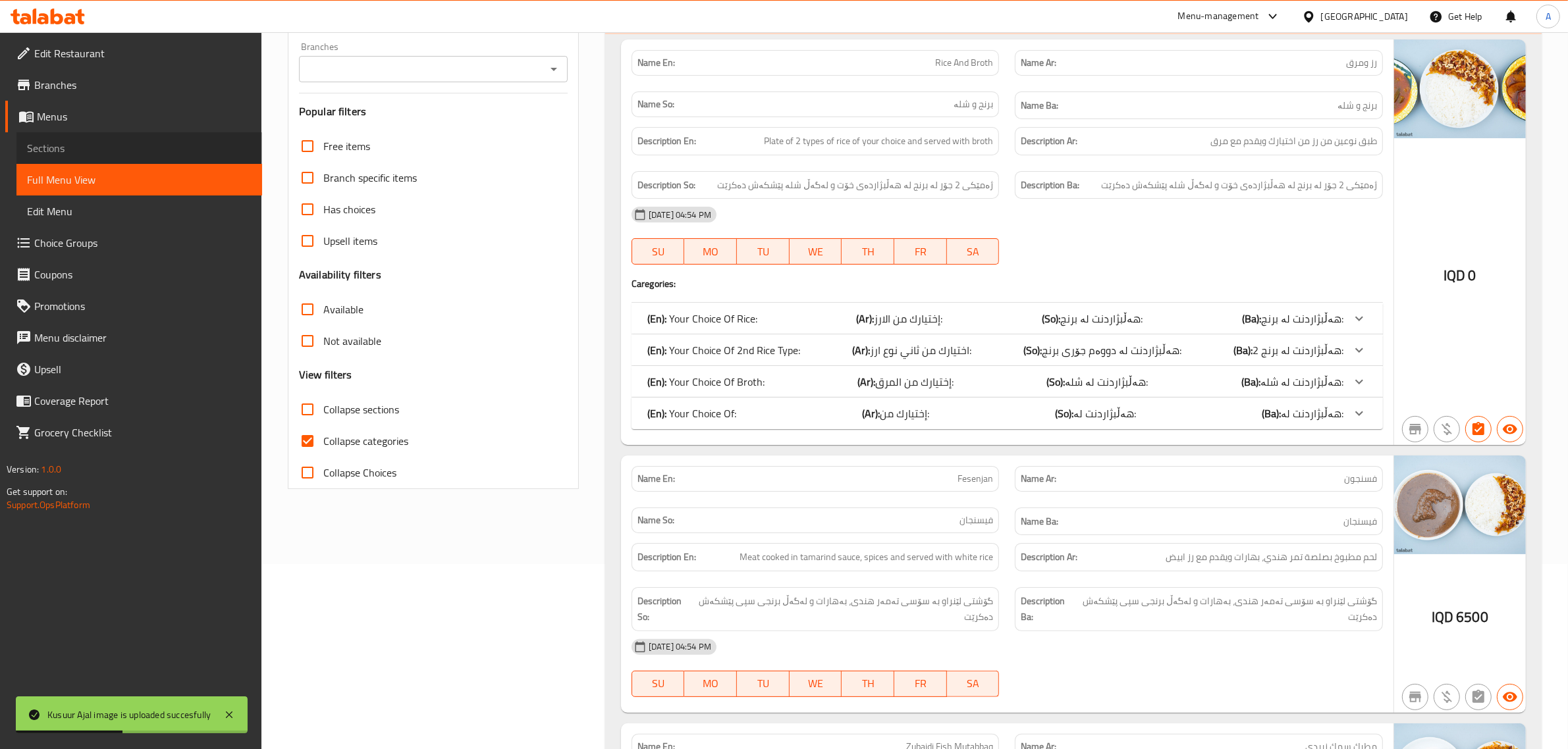
click at [159, 146] on span "Sections" at bounding box center [140, 148] width 225 height 16
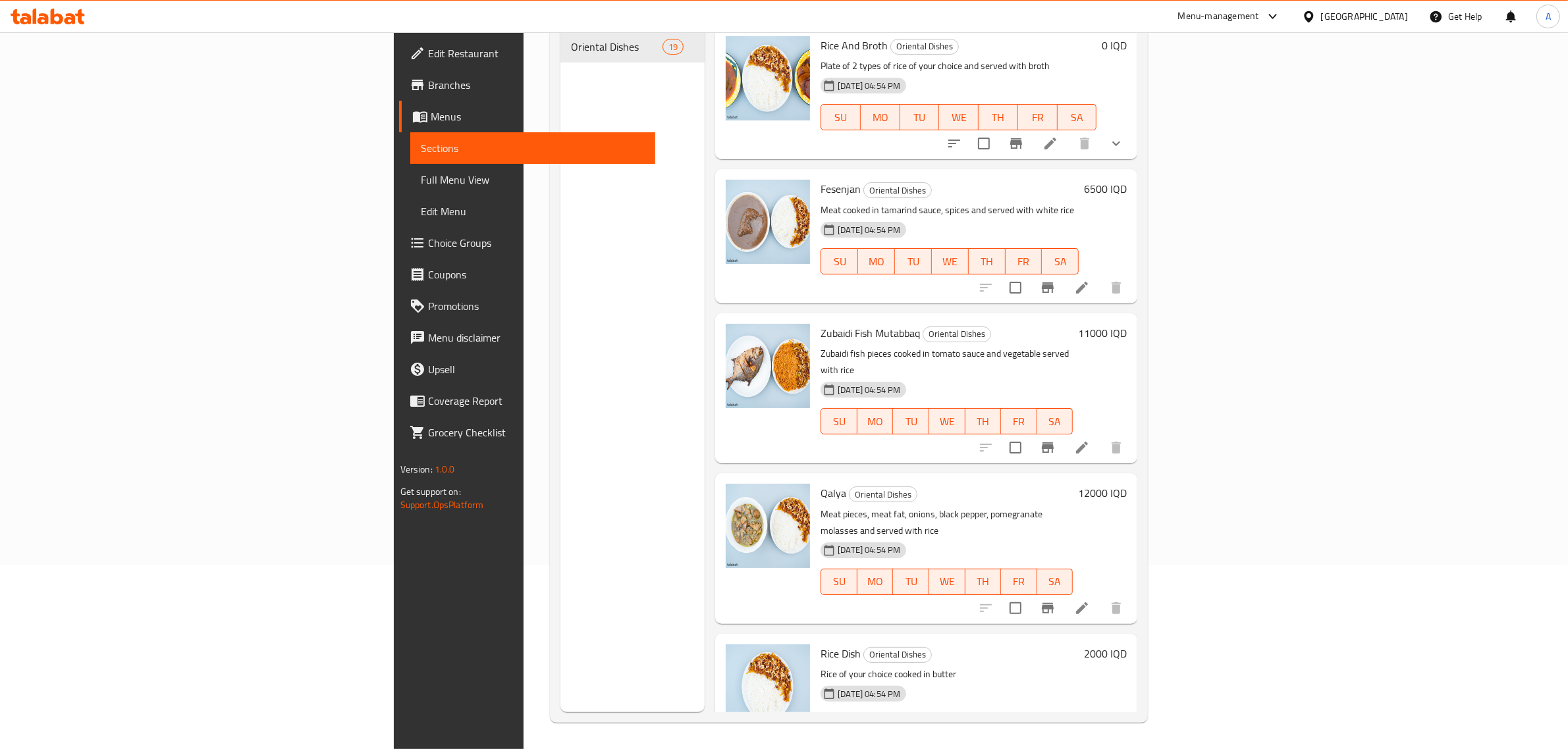
click at [1022, 180] on h6 "Fesenjan Oriental Dishes" at bounding box center [949, 189] width 259 height 18
click at [410, 192] on link "Full Menu View" at bounding box center [533, 179] width 246 height 32
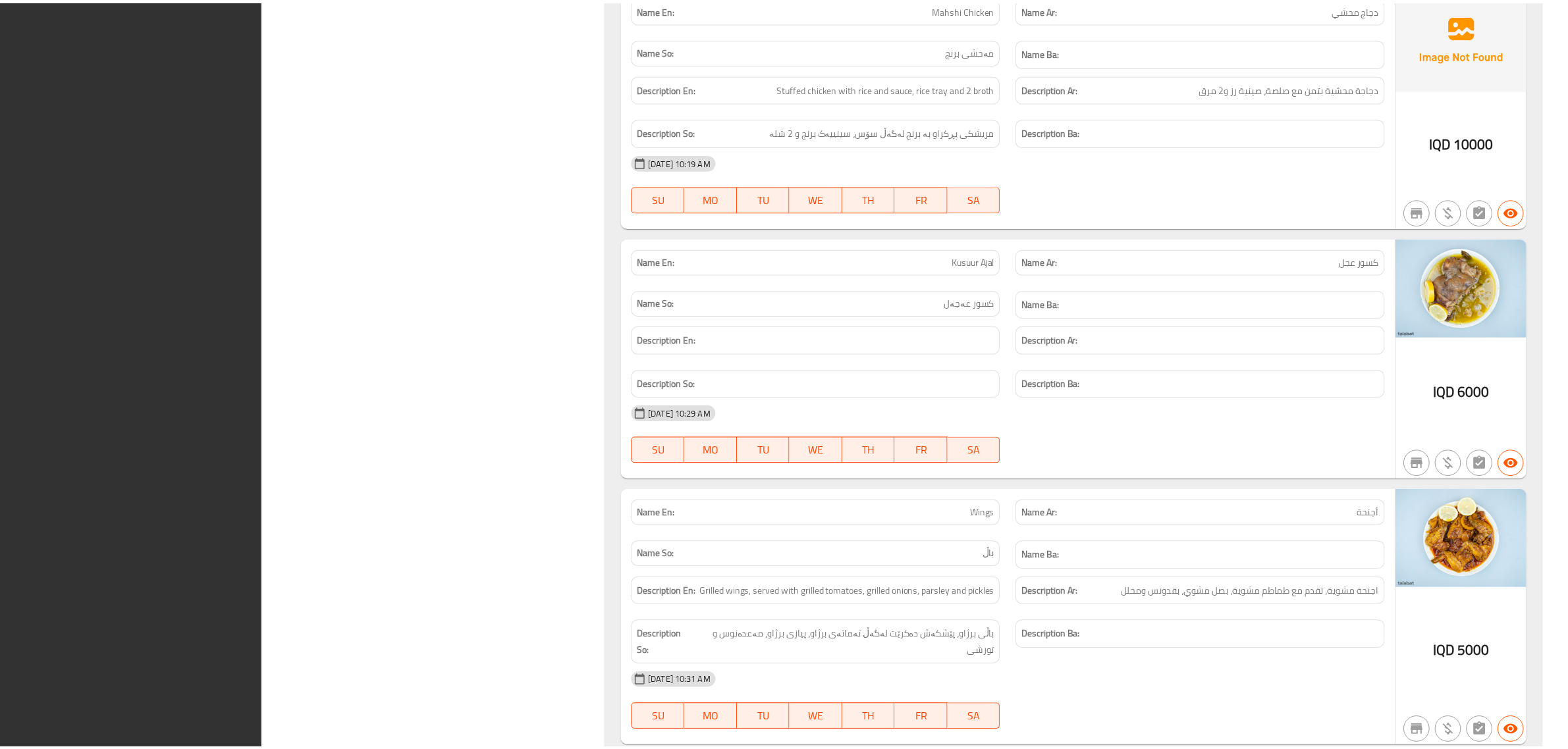
scroll to position [5206, 0]
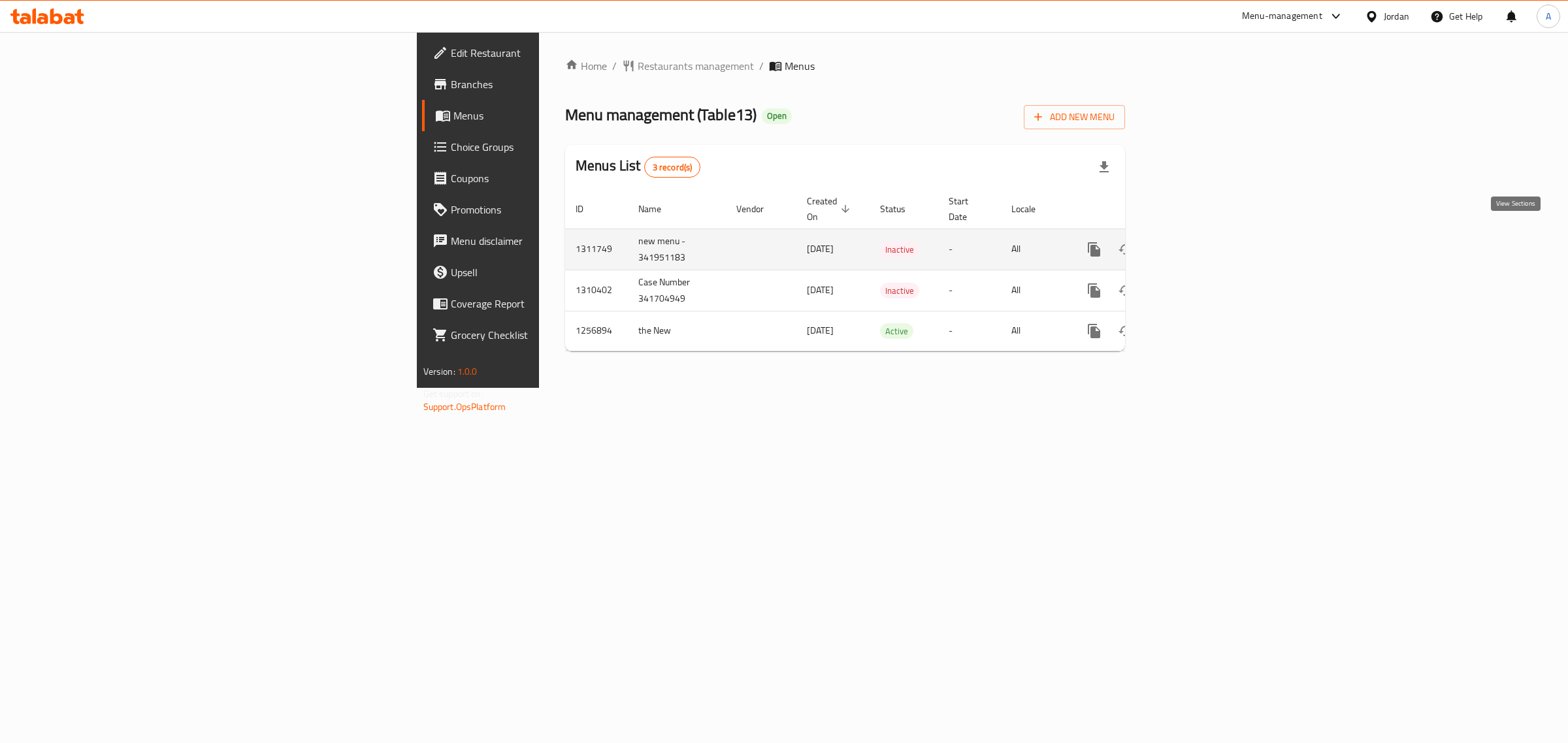
click at [1196, 242] on icon "enhanced table" at bounding box center [1187, 249] width 15 height 15
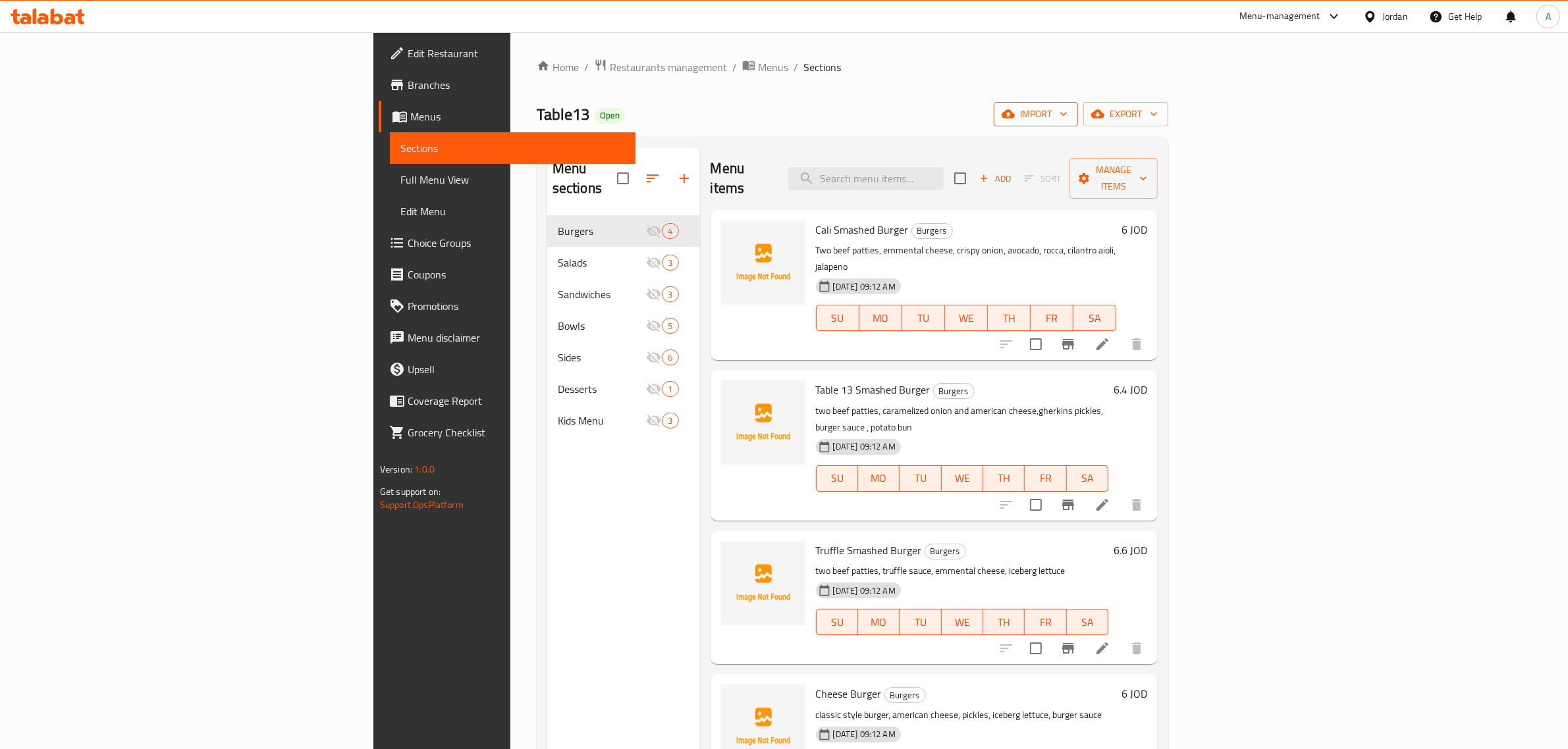
click at [1078, 123] on button "import" at bounding box center [1036, 114] width 84 height 25
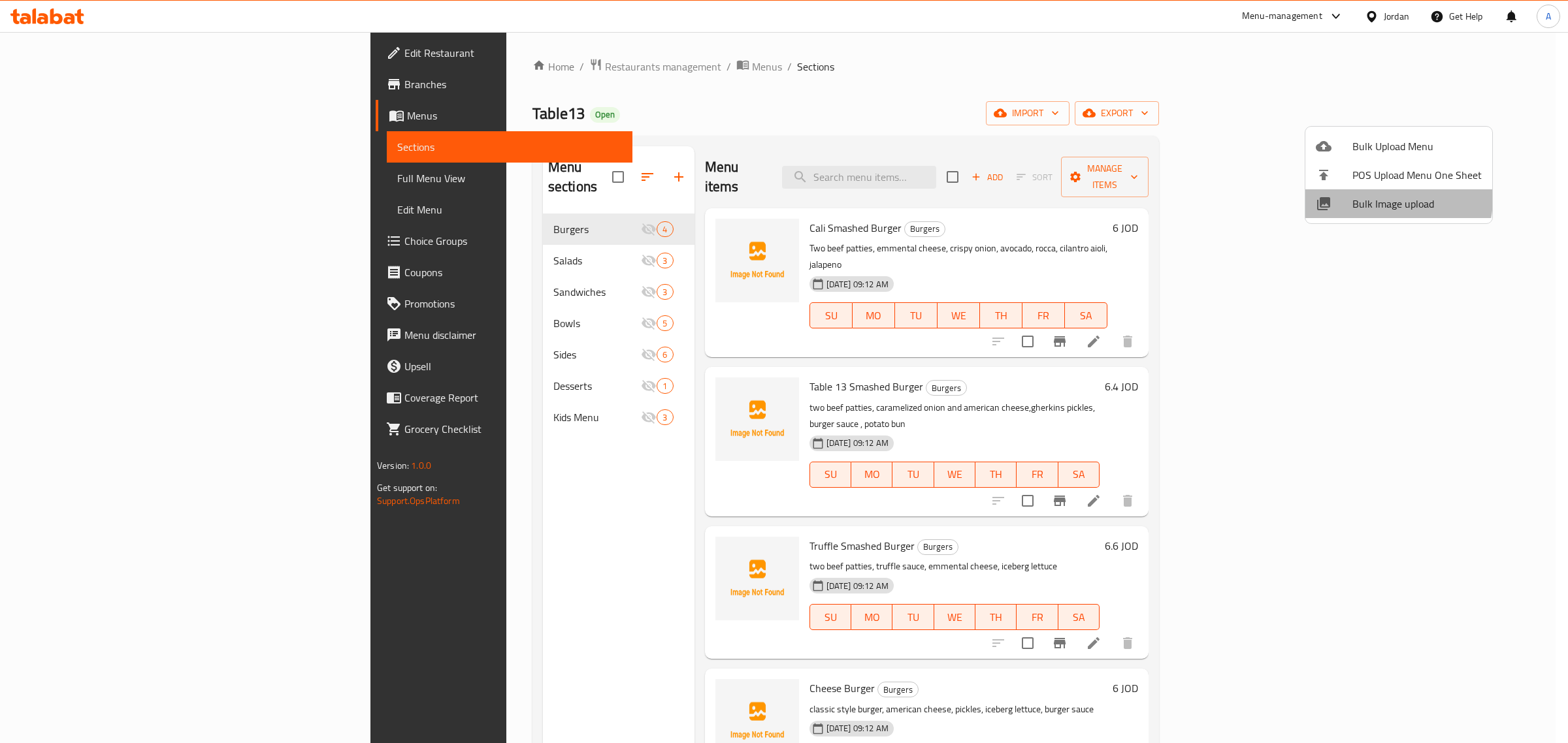
click at [1390, 199] on span "Bulk Image upload" at bounding box center [1417, 203] width 130 height 15
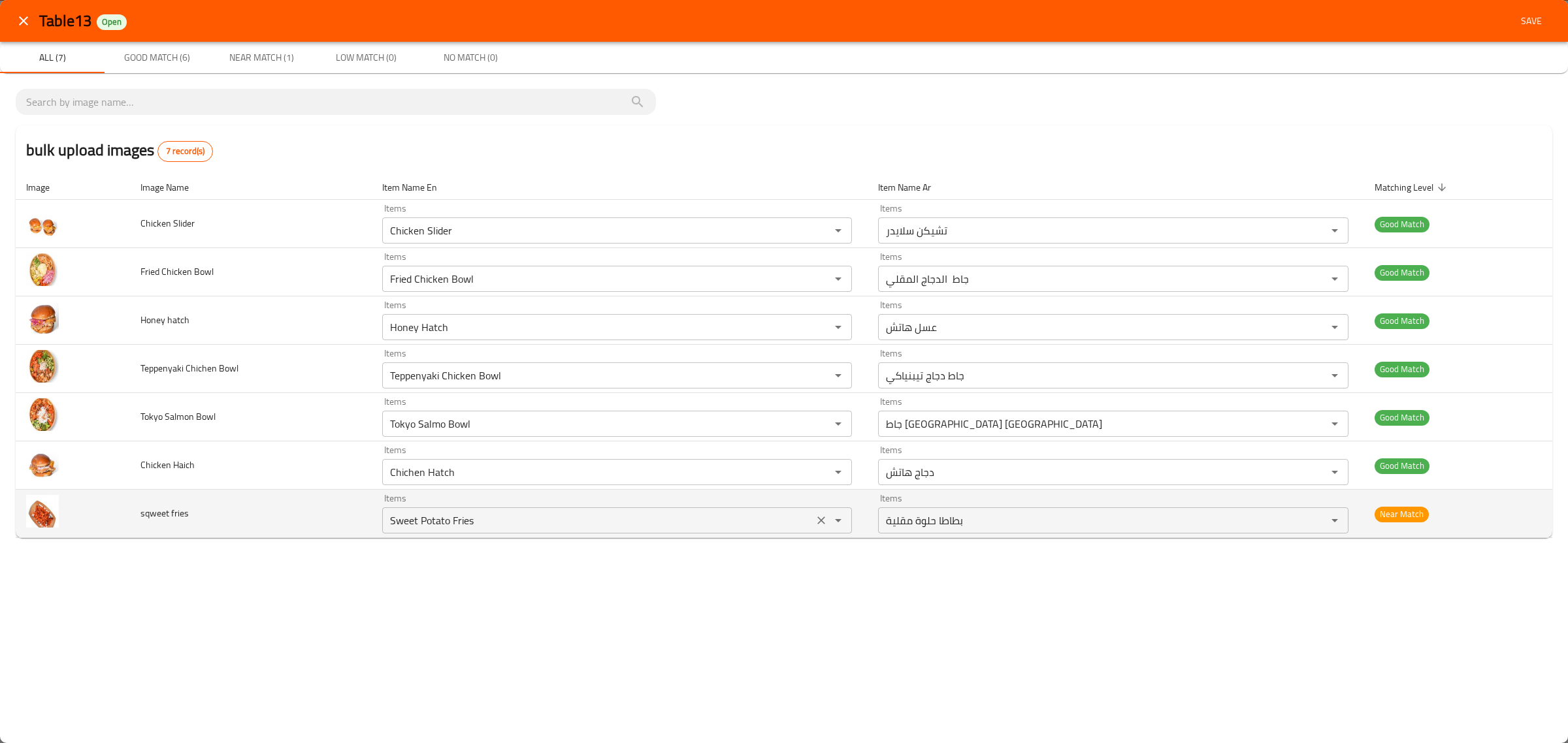
click at [619, 523] on fries "Sweet Potato Fries" at bounding box center [597, 520] width 423 height 18
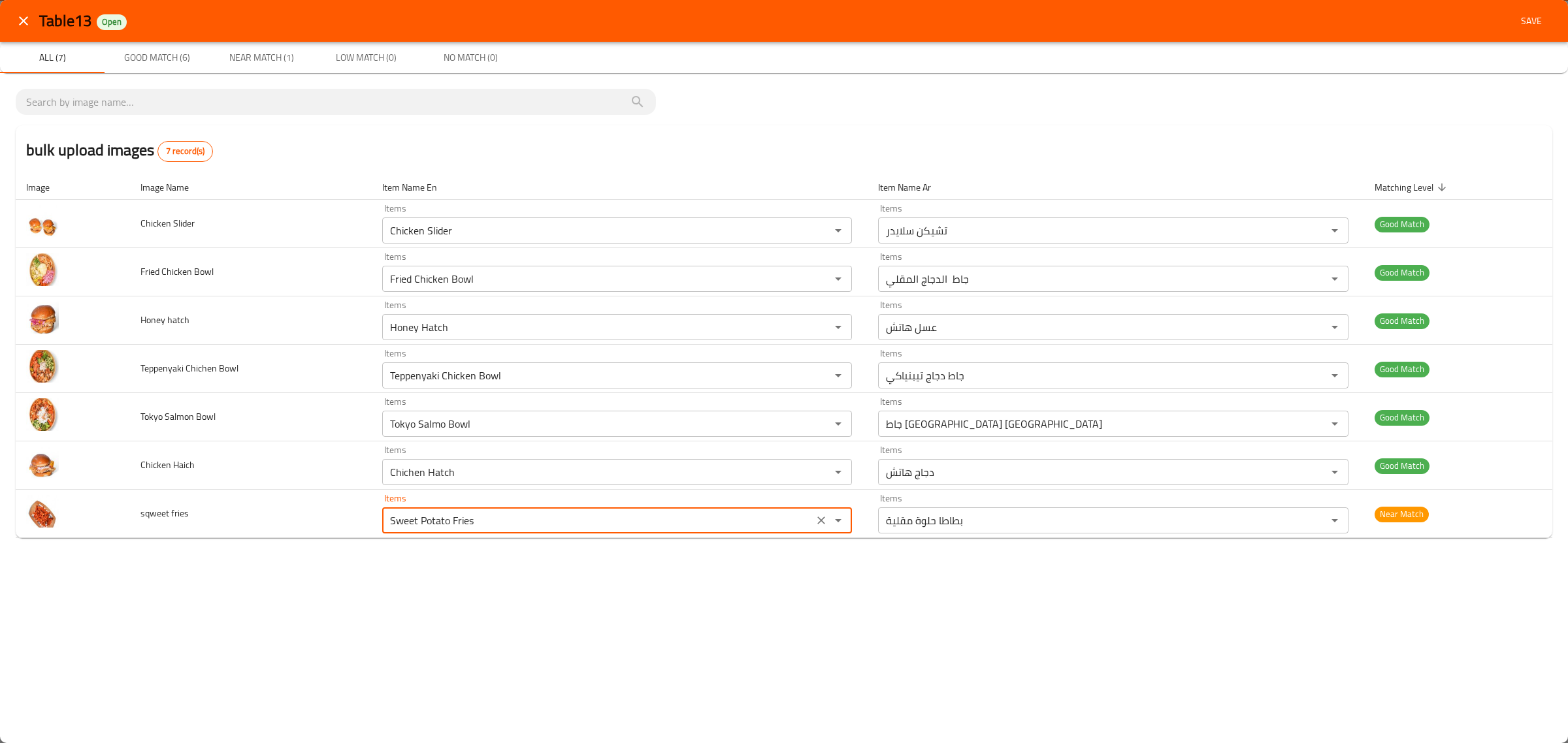
click at [1522, 33] on button "Save" at bounding box center [1531, 21] width 42 height 24
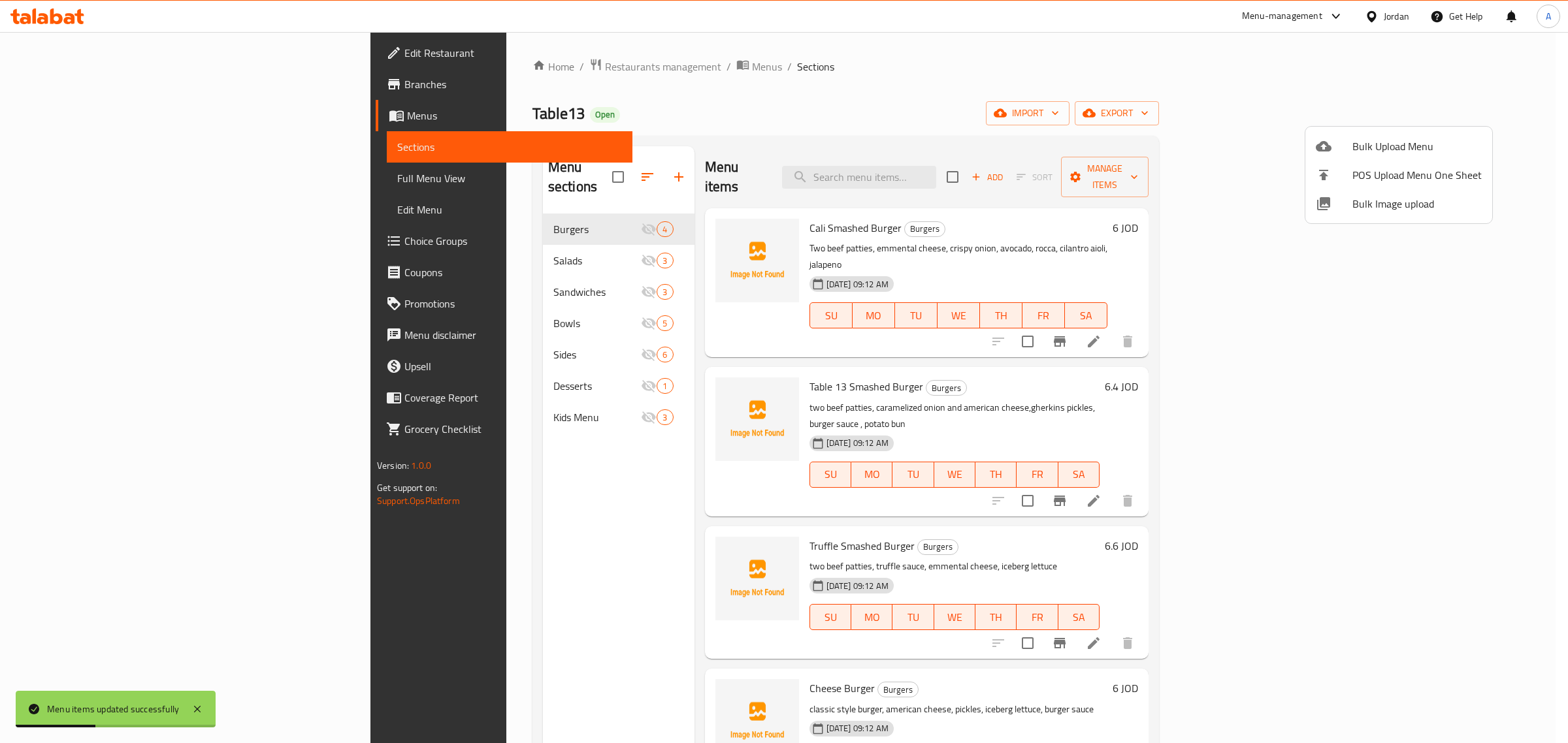
click at [431, 246] on div at bounding box center [784, 372] width 1568 height 743
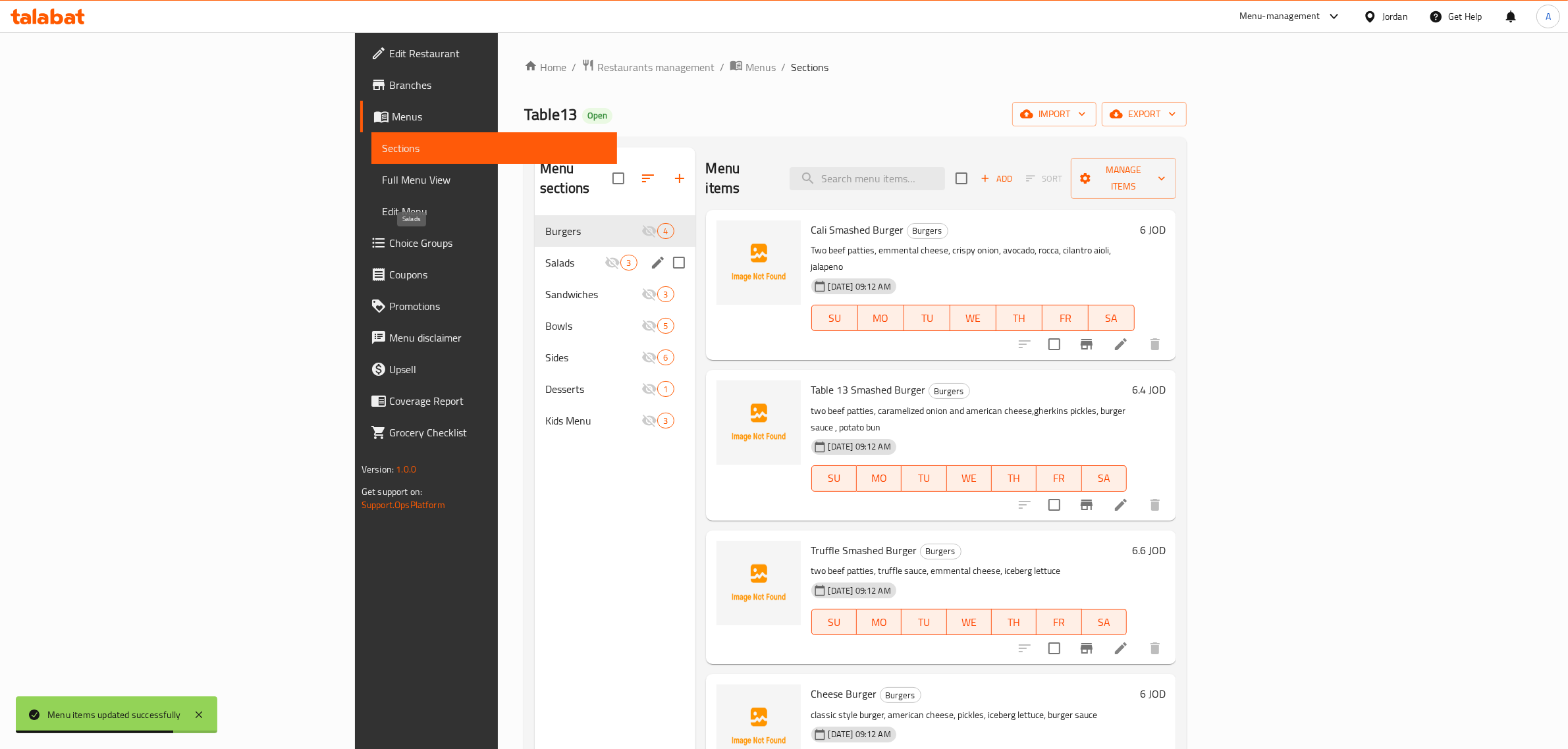
click at [546, 255] on span "Salads" at bounding box center [575, 262] width 59 height 16
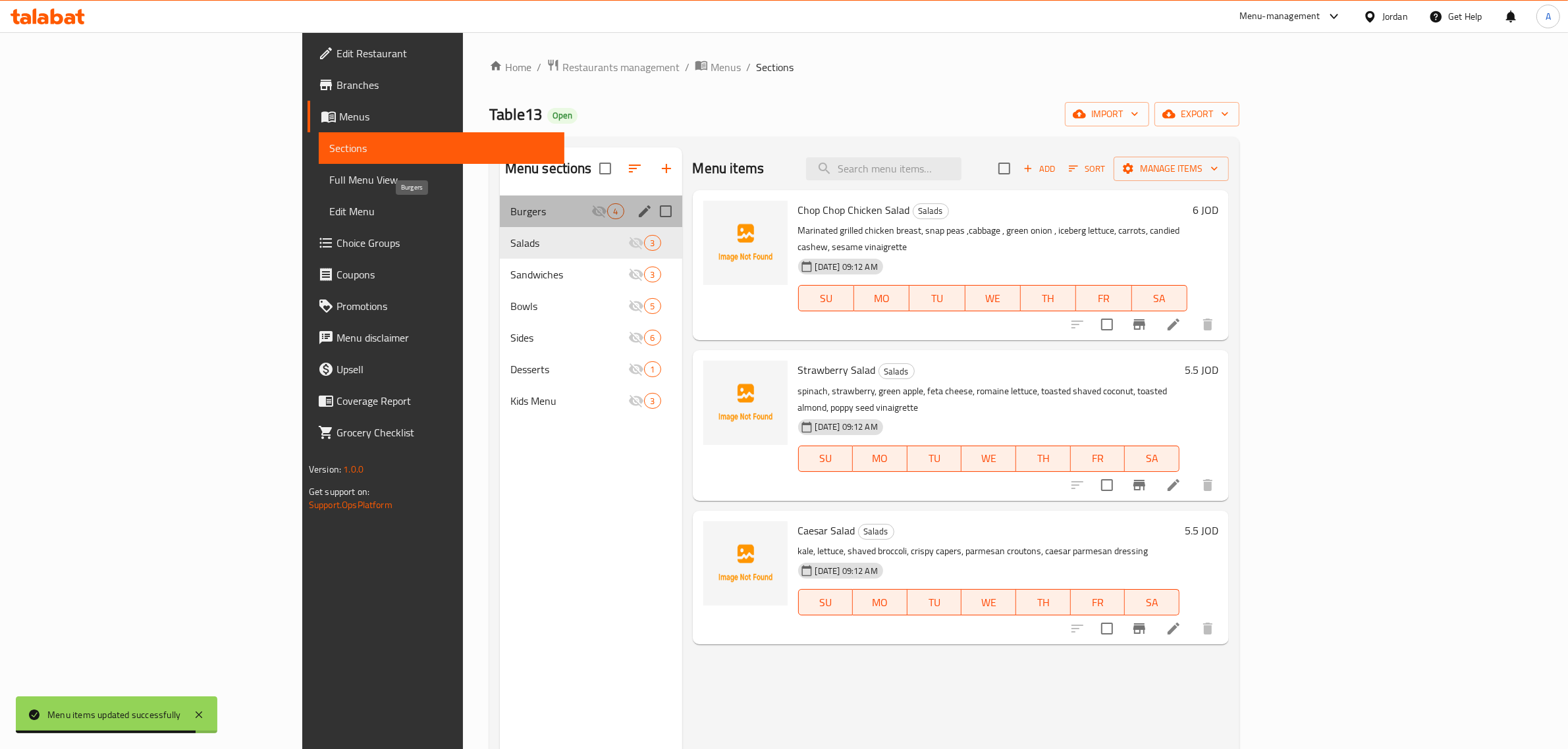
click at [511, 206] on span "Burgers" at bounding box center [551, 211] width 81 height 16
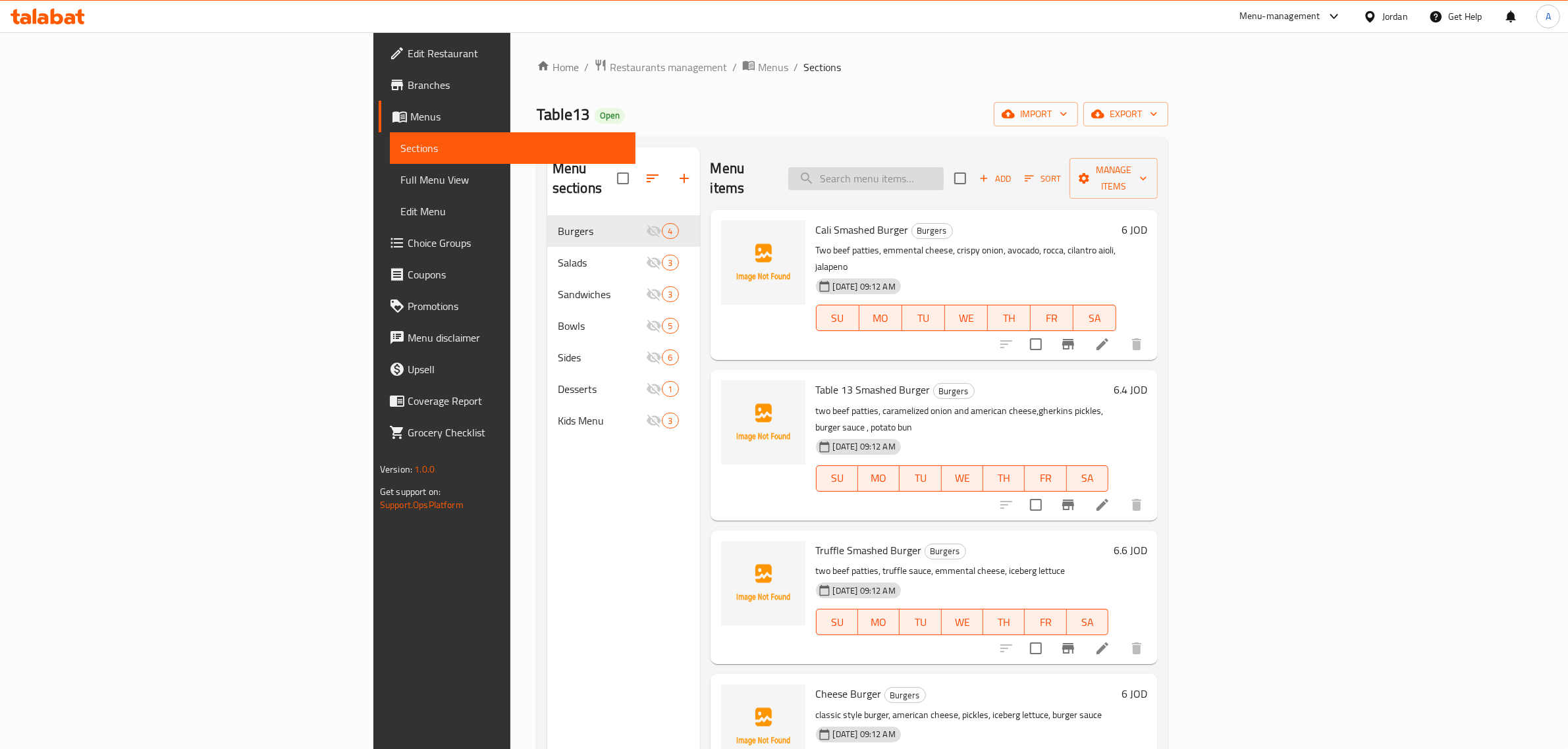
click at [944, 175] on input "search" at bounding box center [866, 178] width 155 height 23
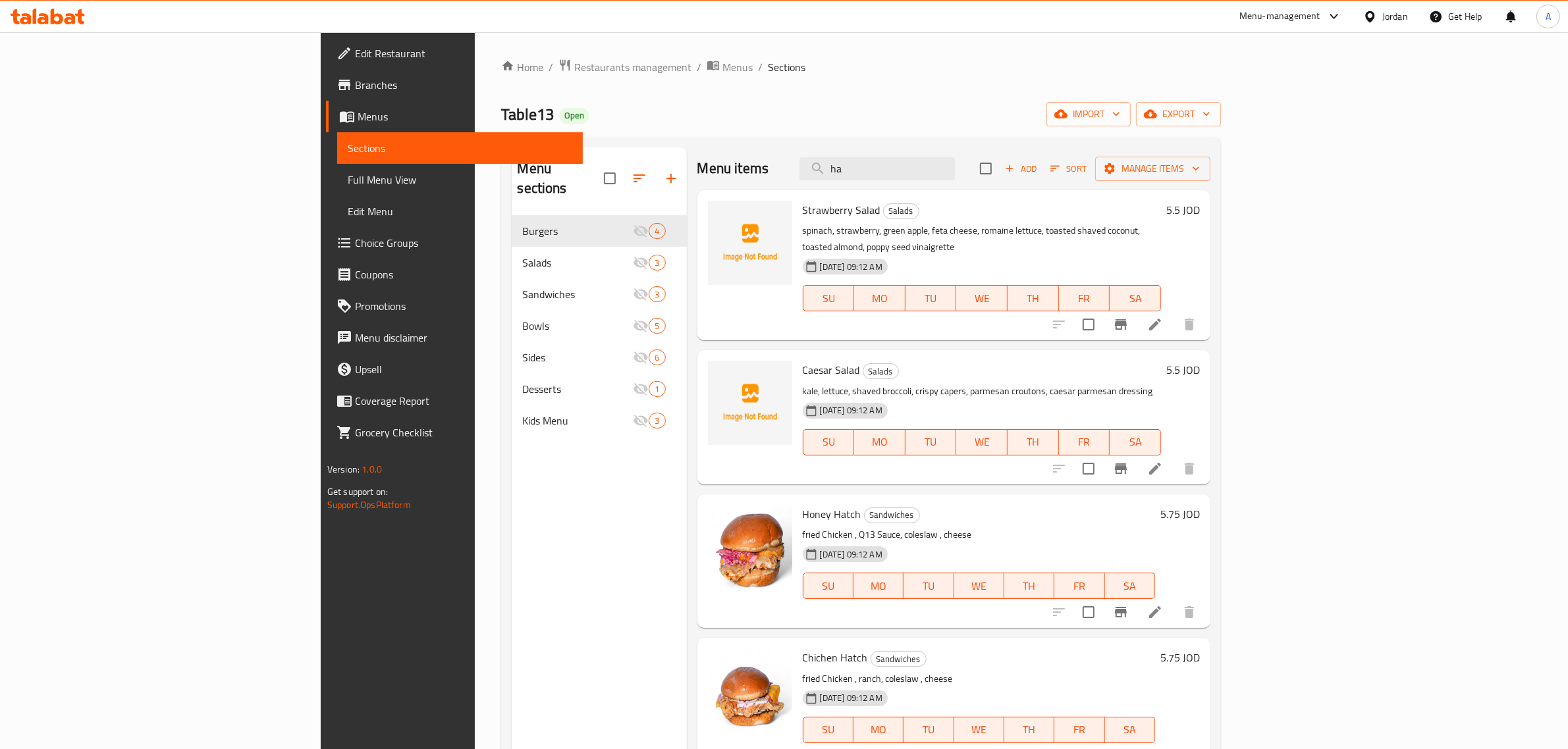
click at [1016, 199] on div "Strawberry Salad Salads spinach, strawberry, green apple, feta cheese, romaine …" at bounding box center [982, 265] width 369 height 140
click at [955, 179] on input "ha" at bounding box center [877, 168] width 155 height 23
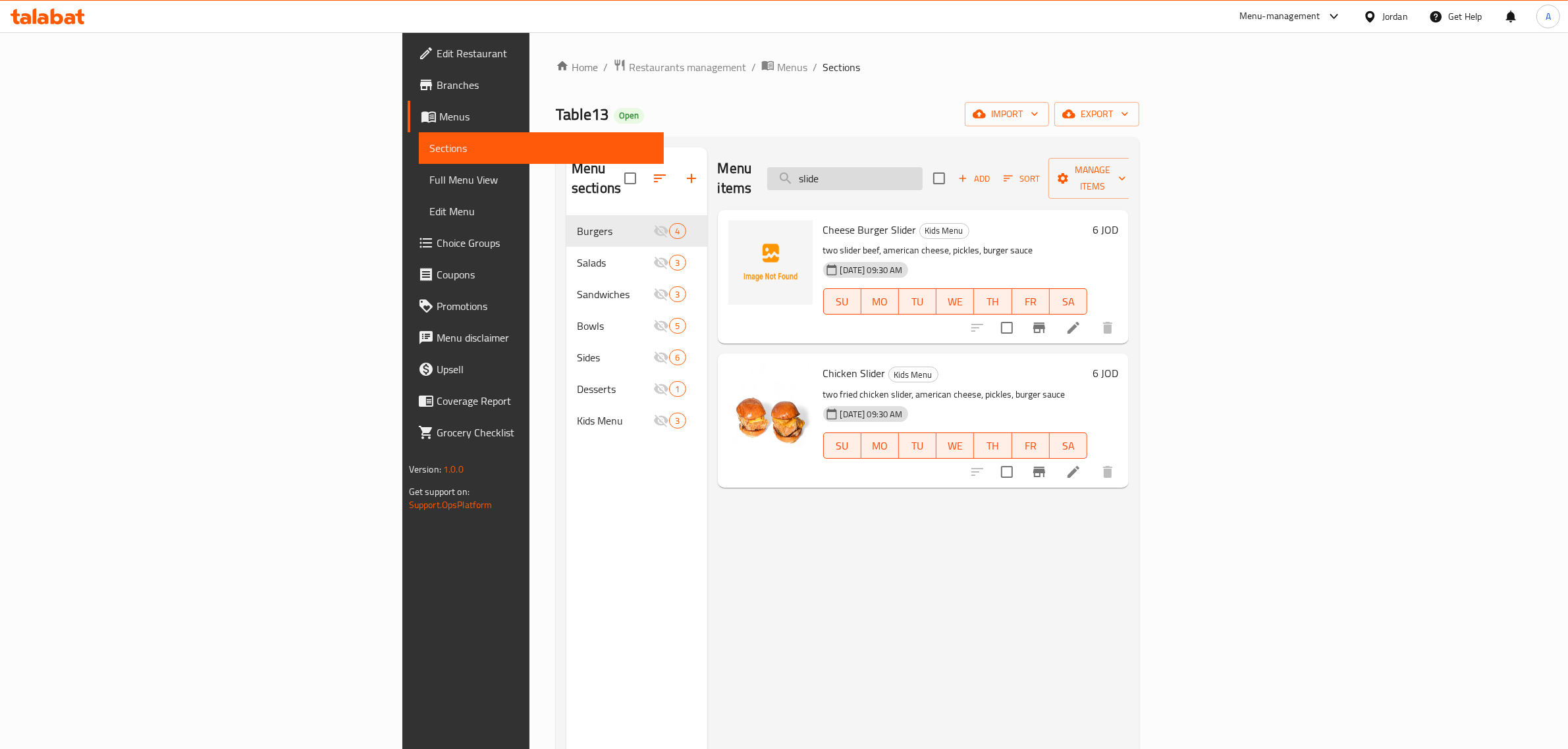
click at [923, 168] on input "slide" at bounding box center [845, 178] width 155 height 23
type input "bowl"
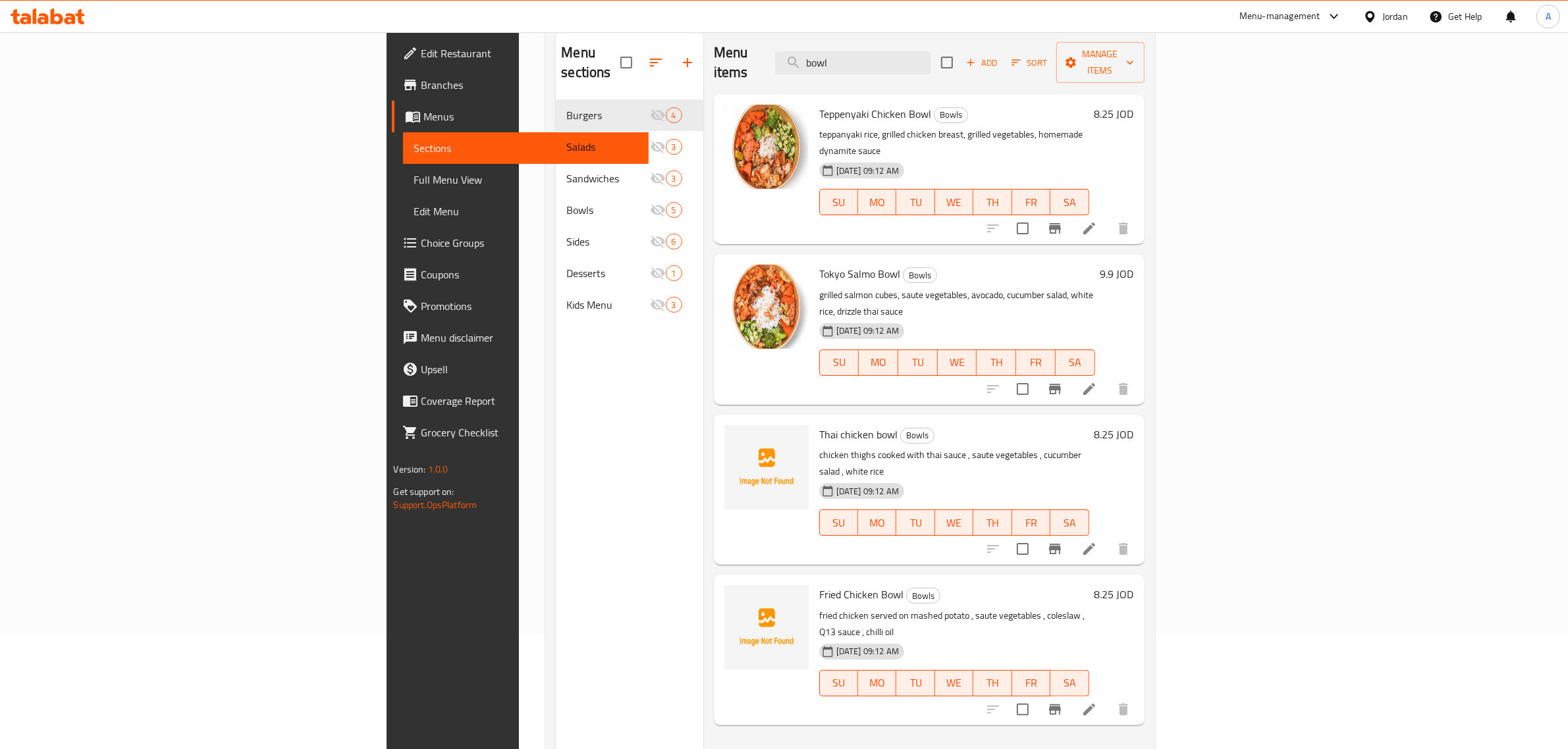
scroll to position [164, 0]
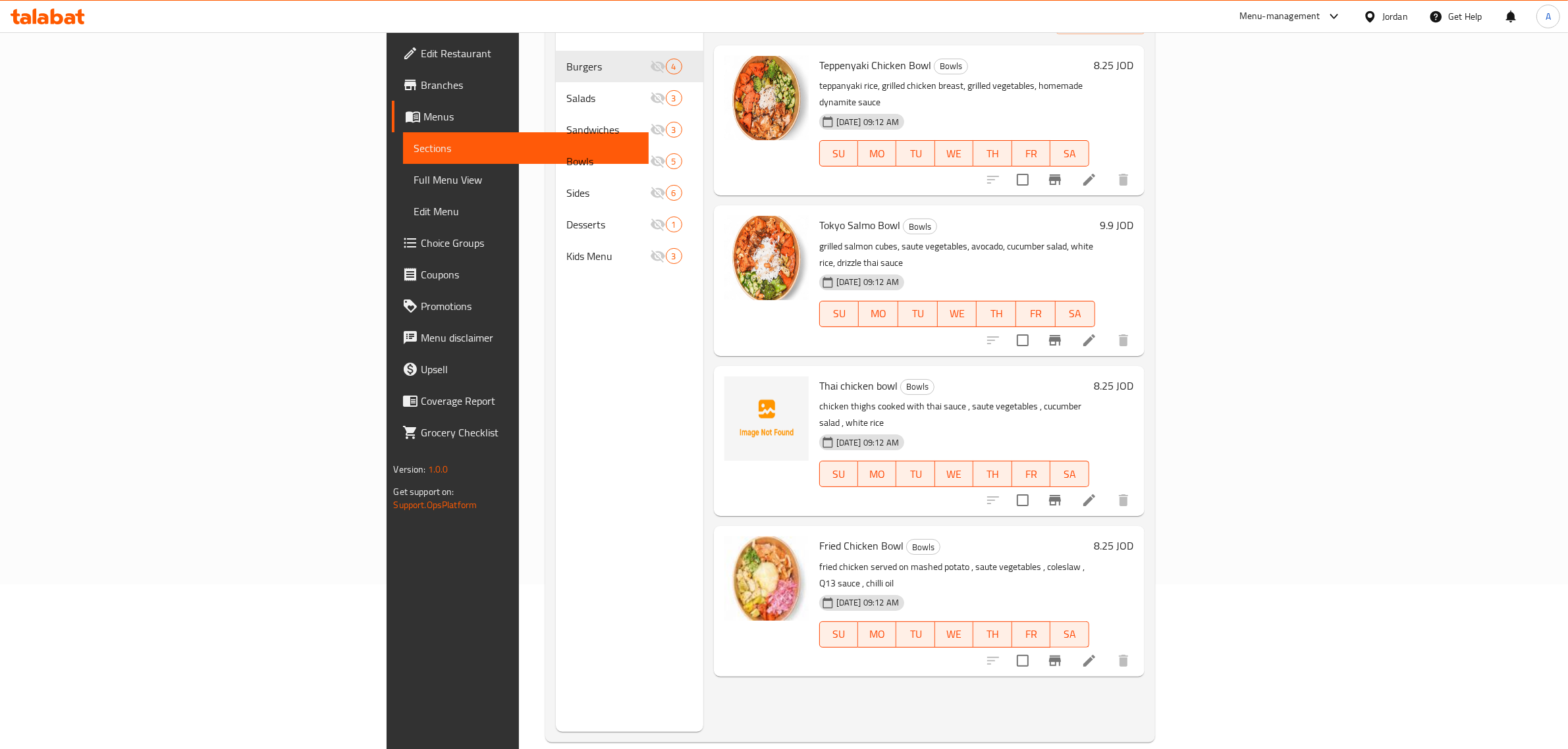
click at [414, 187] on span "Full Menu View" at bounding box center [526, 179] width 225 height 16
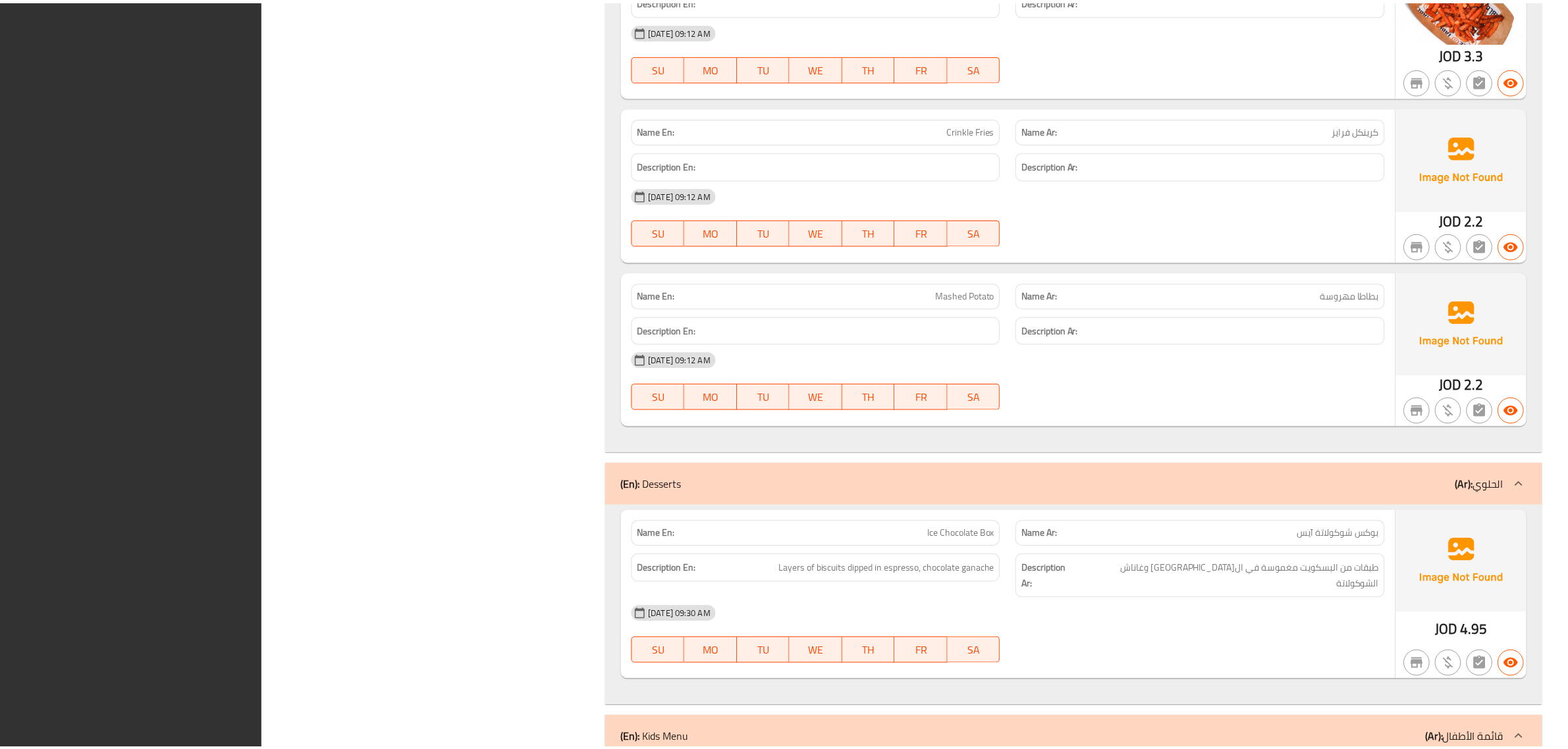
scroll to position [4225, 0]
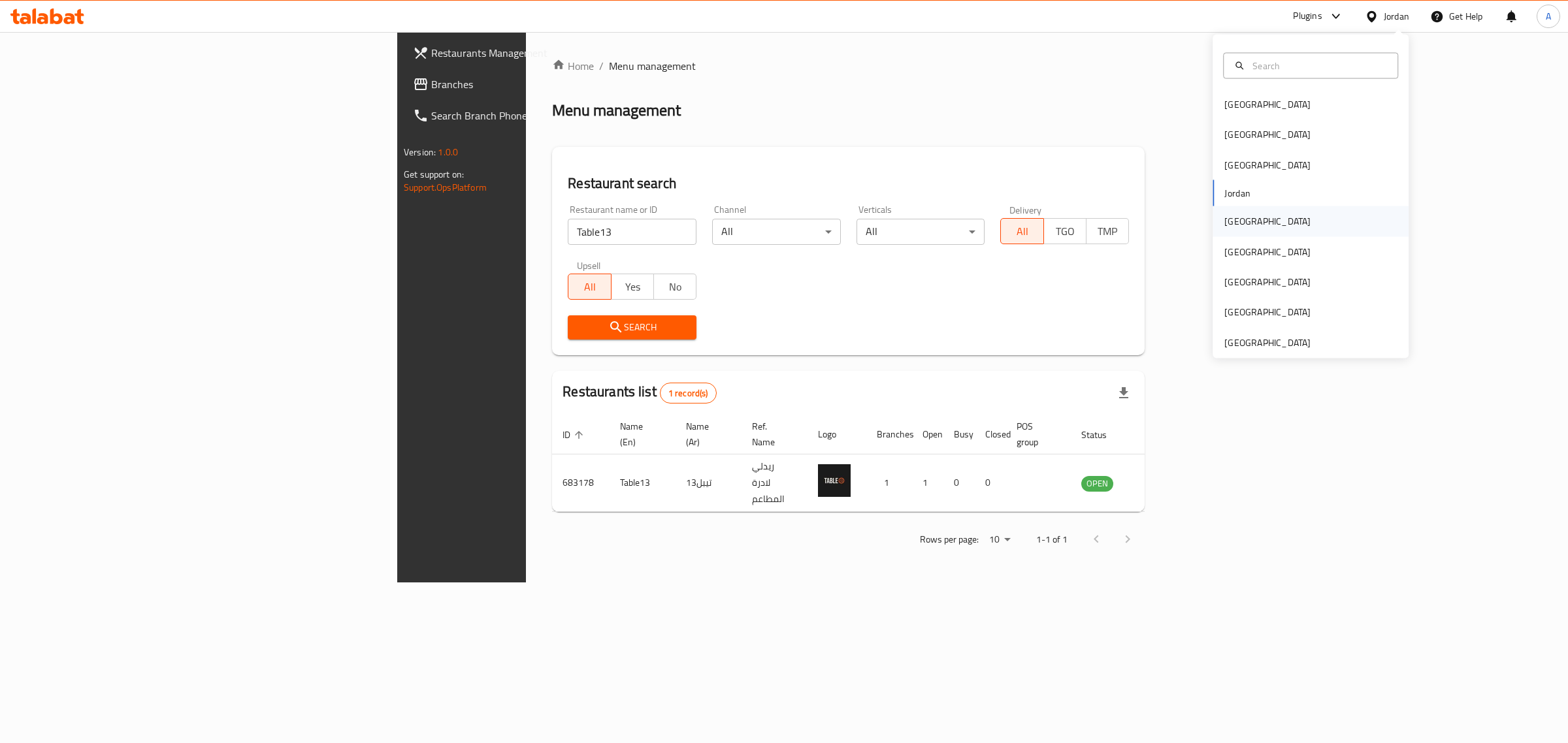
click at [1264, 223] on div "Kuwait" at bounding box center [1311, 221] width 196 height 30
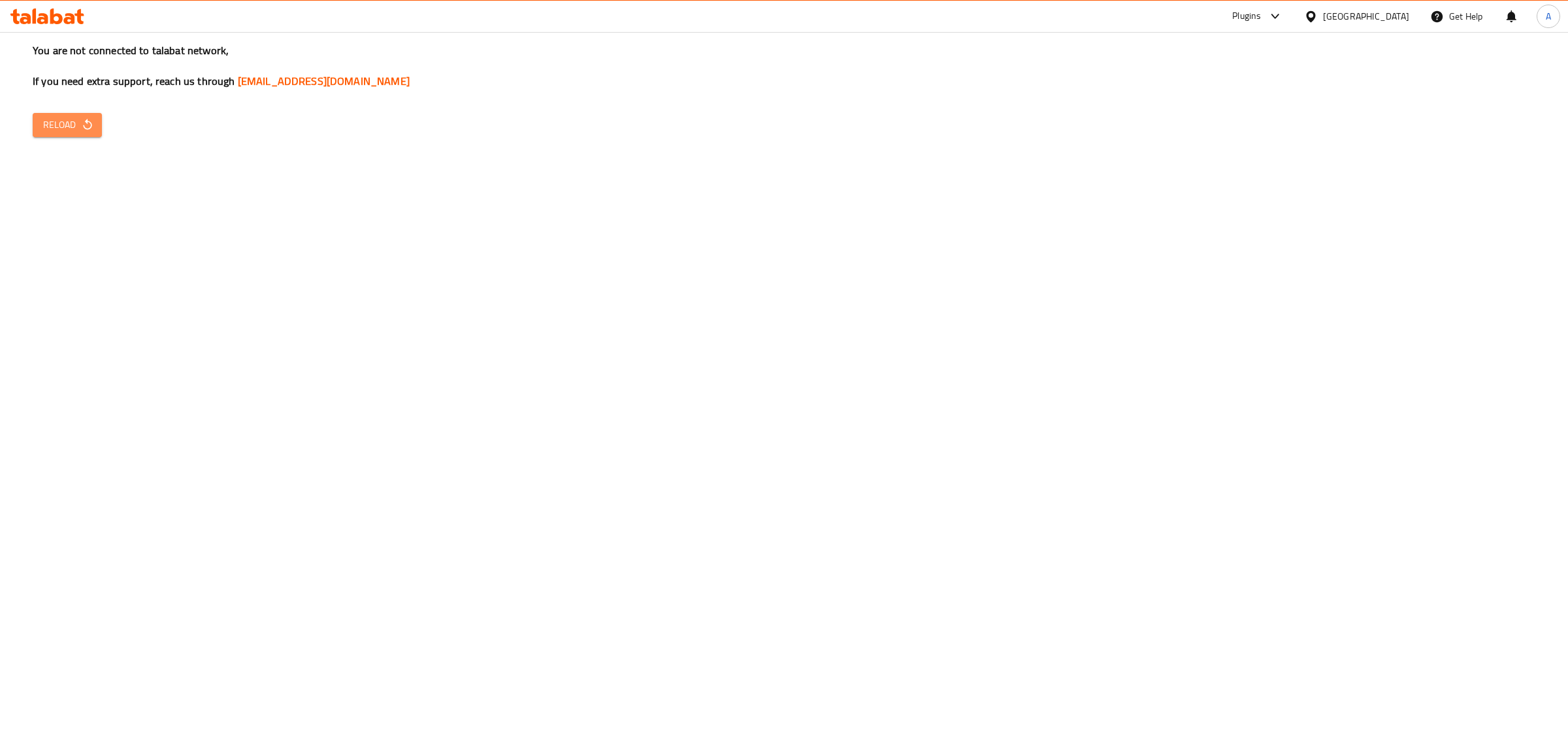
click at [62, 126] on span "Reload" at bounding box center [67, 125] width 48 height 16
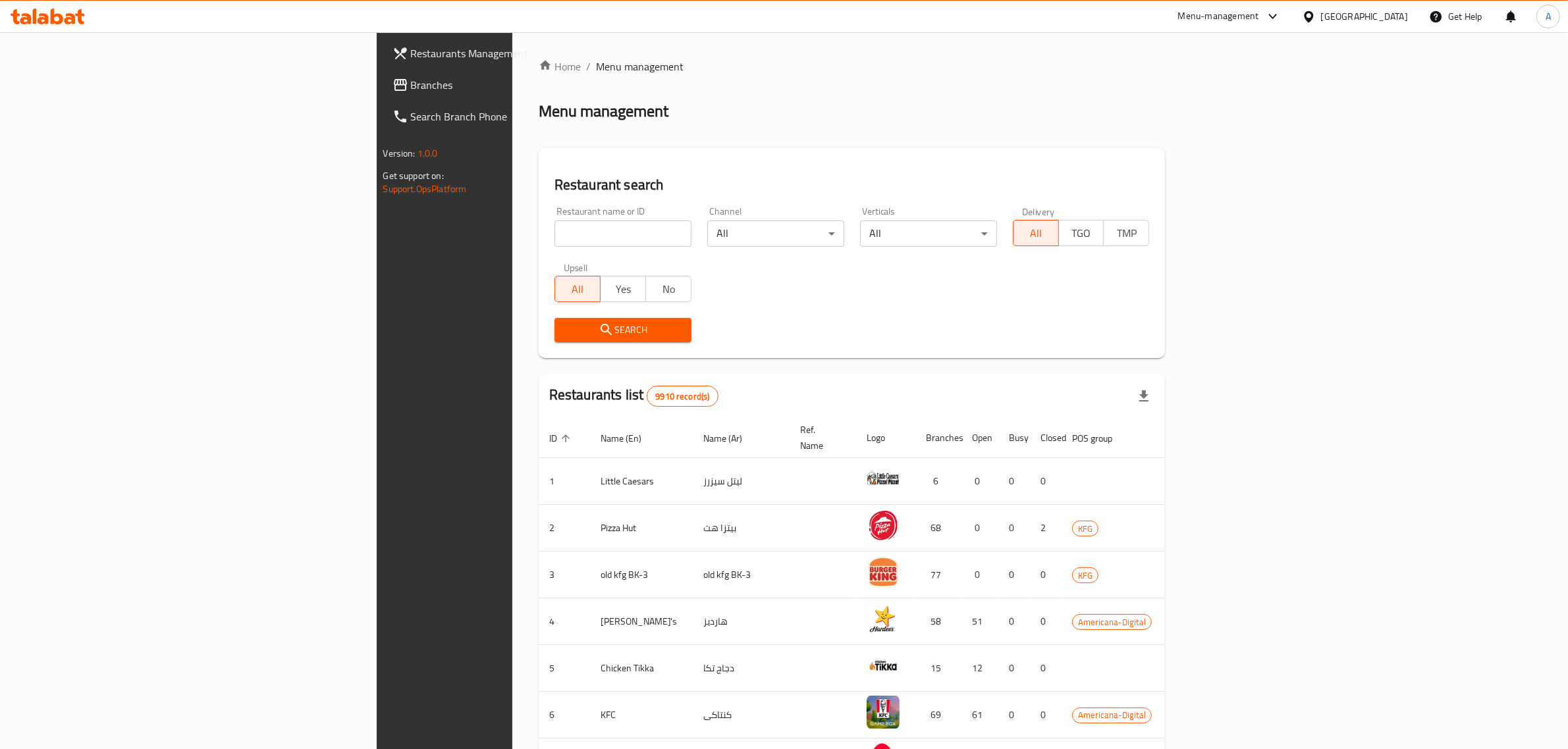
click at [546, 247] on div "Restaurant name or ID Restaurant name or ID" at bounding box center [622, 227] width 153 height 56
click at [555, 241] on input "search" at bounding box center [623, 233] width 137 height 26
type input "v"
paste input "My habit roast"
type input "My habit roast"
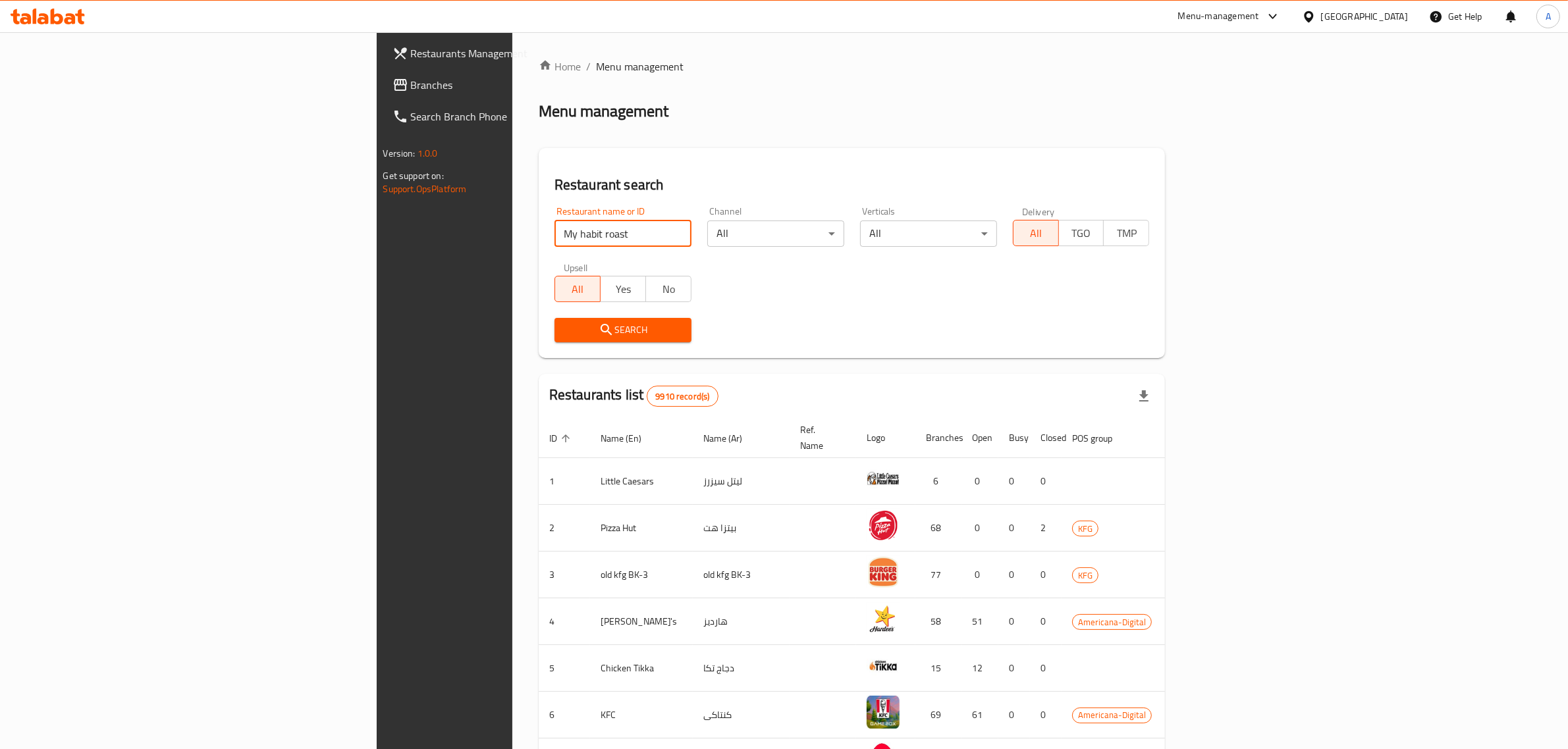
click button "Search" at bounding box center [623, 330] width 137 height 25
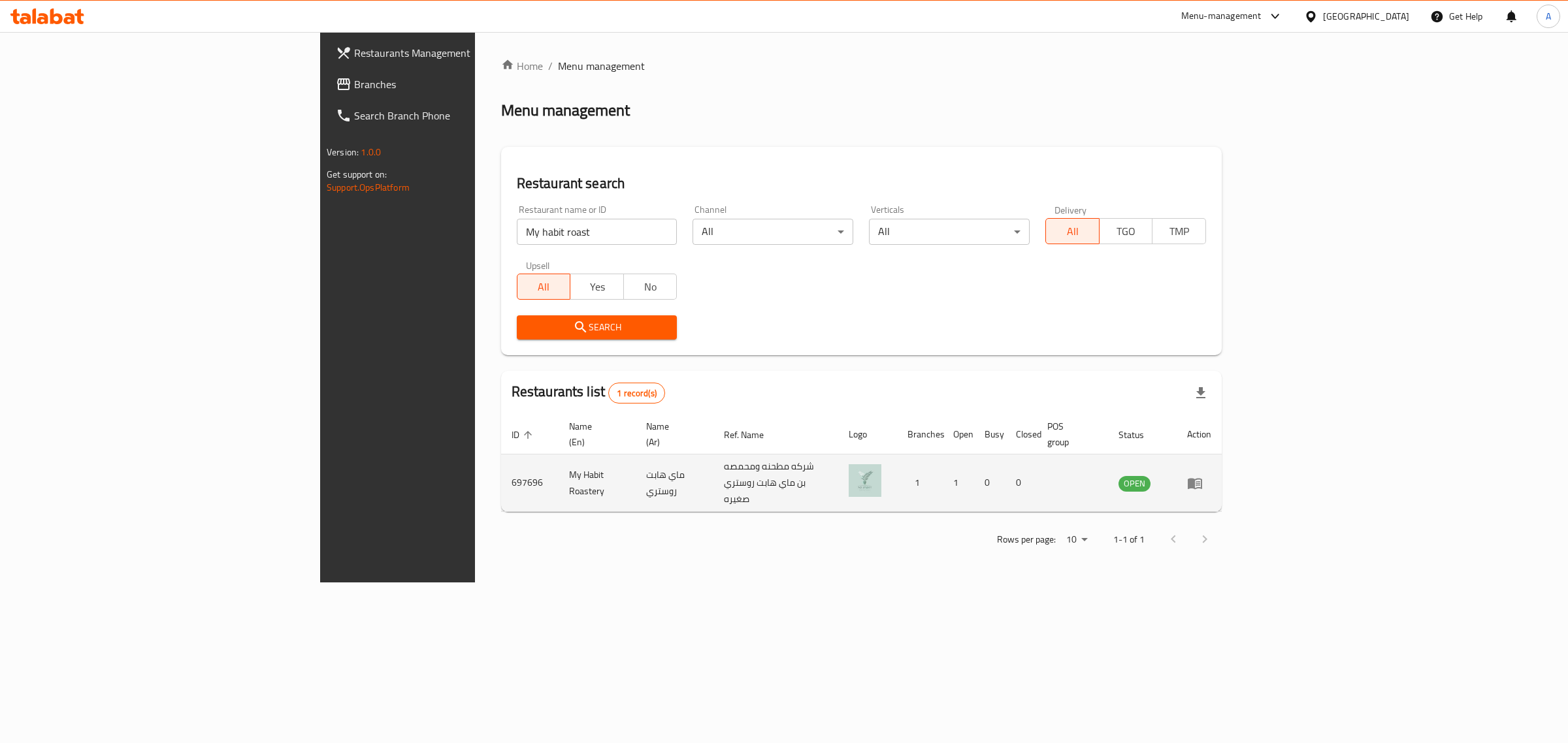
click at [558, 455] on td "My Habit Roastery" at bounding box center [597, 483] width 78 height 57
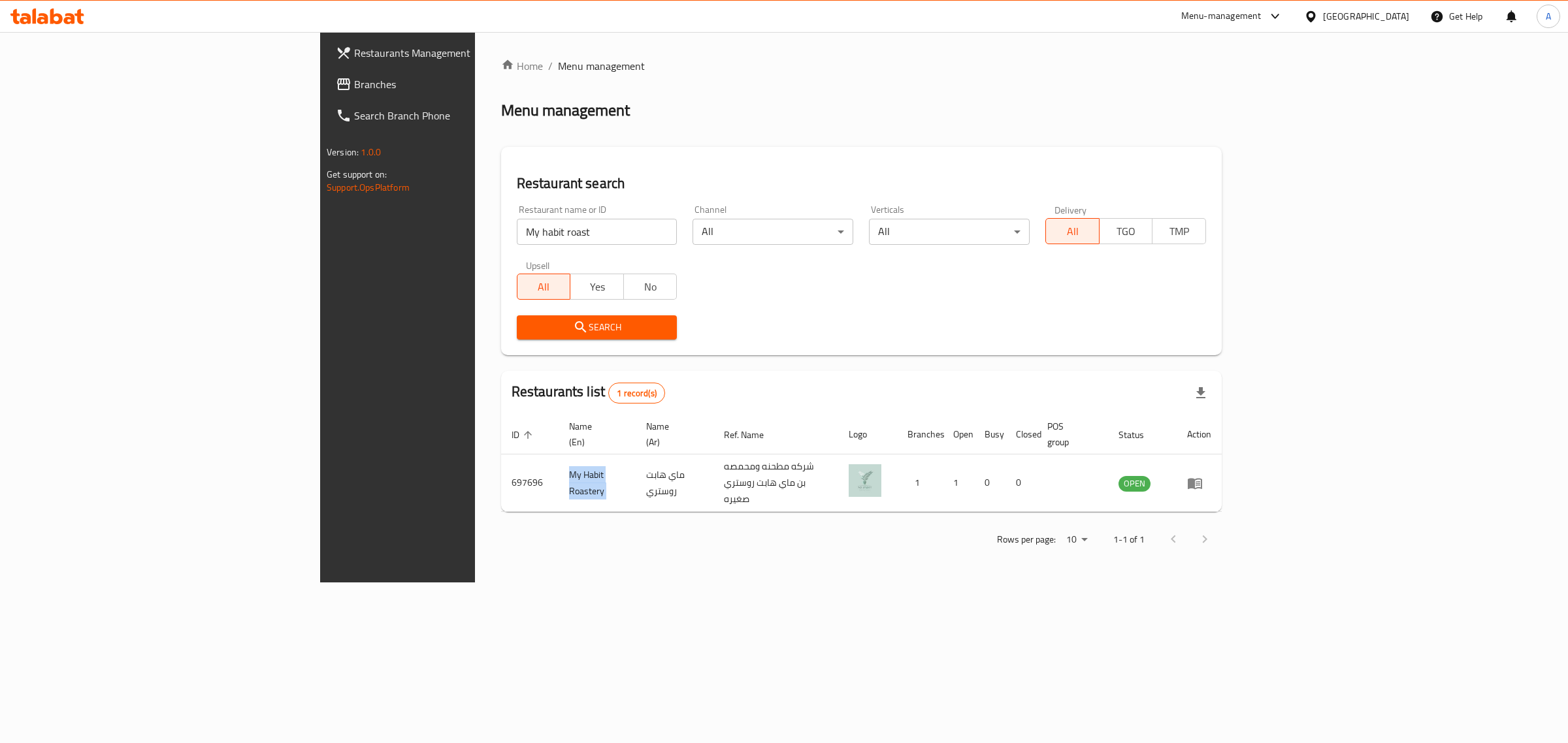
copy td "My Habit Roastery"
click at [1393, 15] on div "Kuwait" at bounding box center [1365, 16] width 86 height 14
click at [1242, 207] on div "Jordan" at bounding box center [1236, 195] width 46 height 30
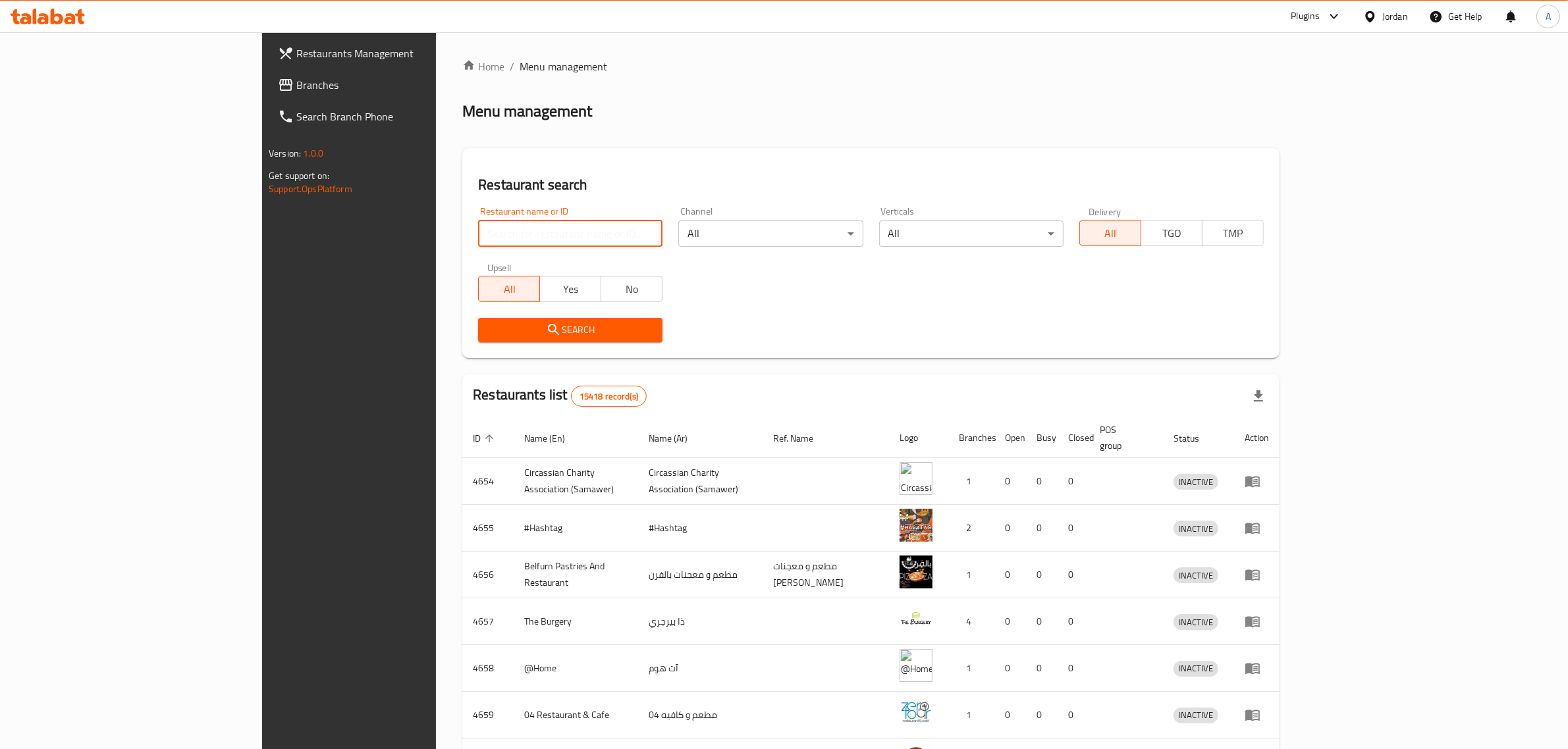
drag, startPoint x: 564, startPoint y: 239, endPoint x: 621, endPoint y: 196, distance: 71.4
click at [564, 239] on input "search" at bounding box center [570, 233] width 185 height 26
type input "v"
paste input "المذاق الطيب"
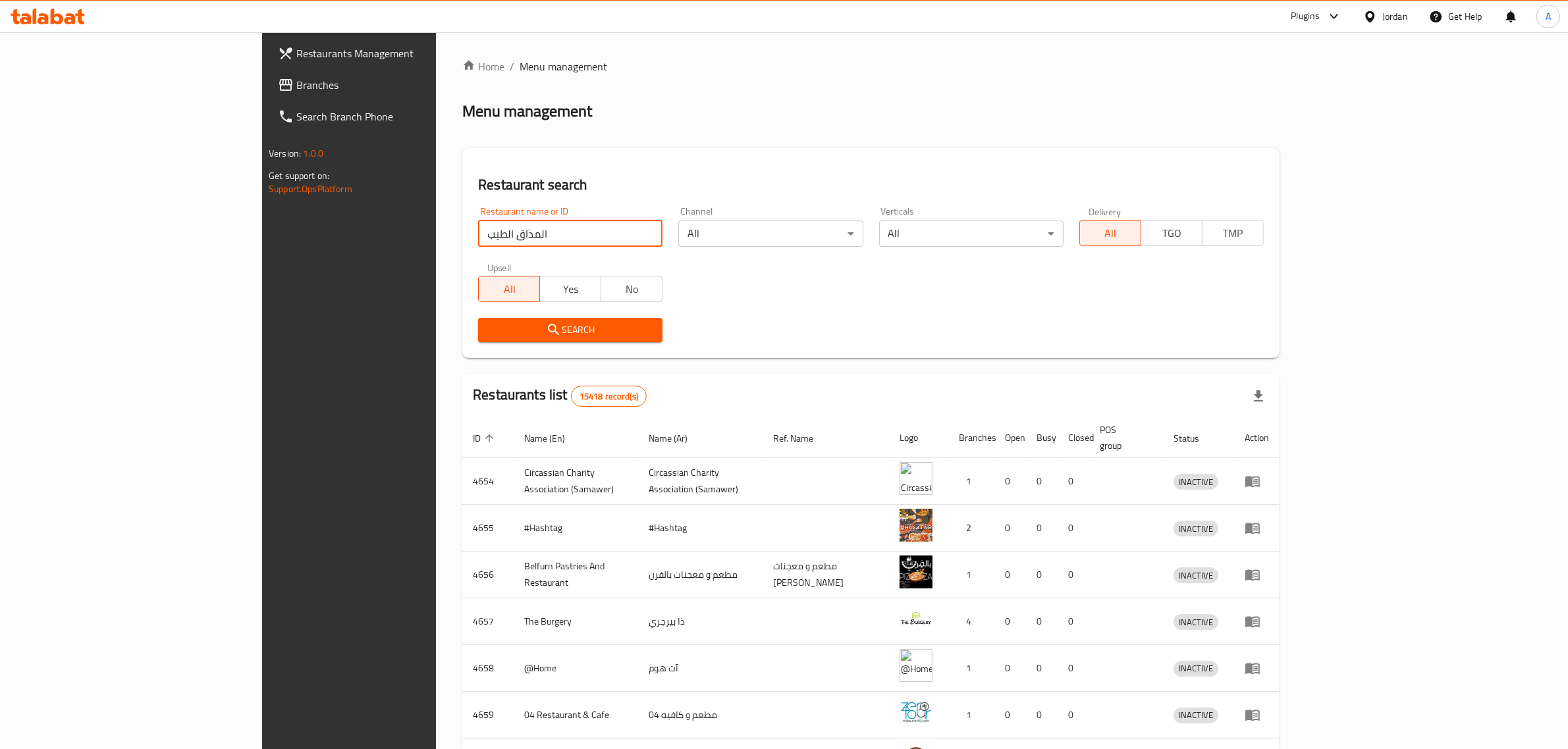
type input "المذاق الطيب"
click button "Search" at bounding box center [570, 330] width 185 height 25
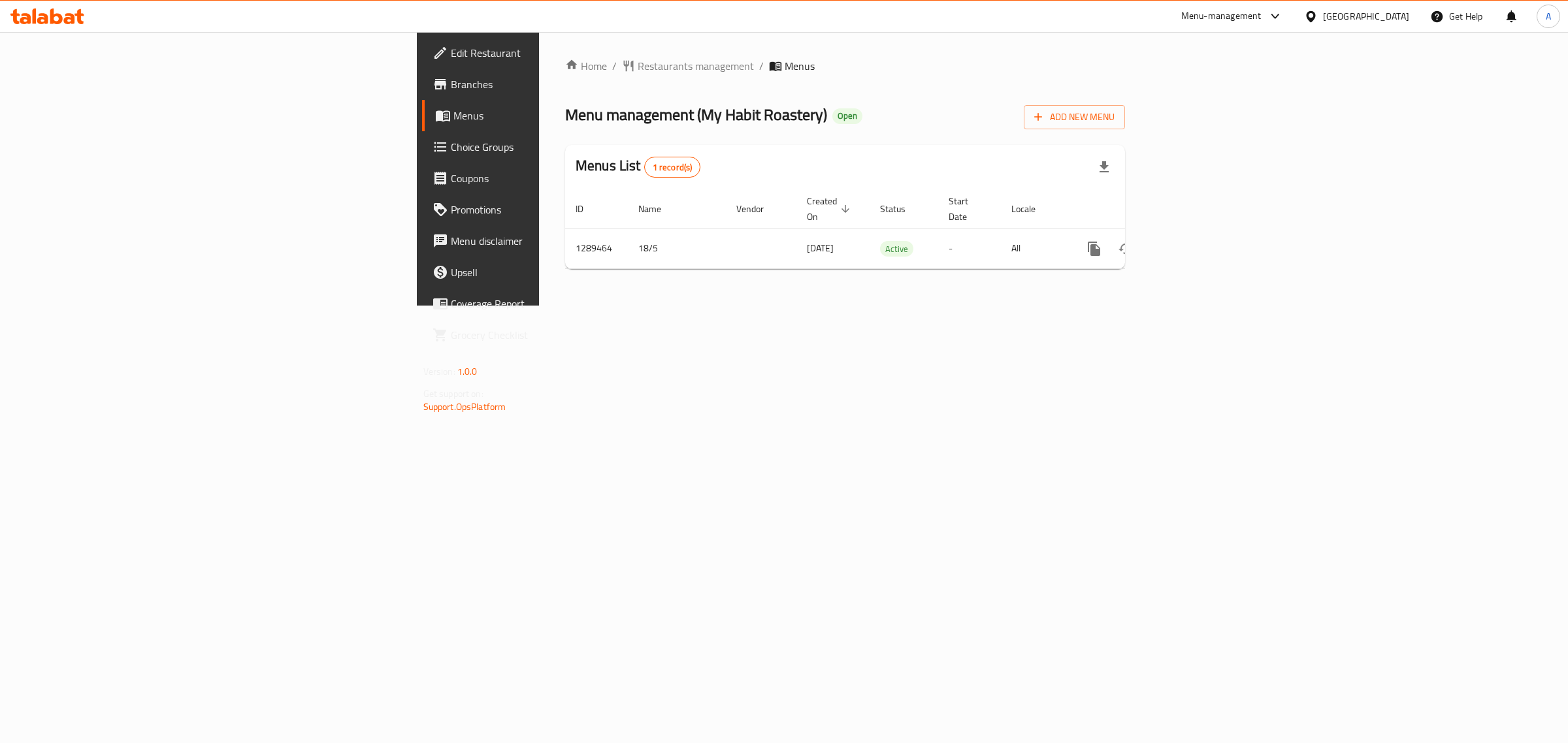
click at [856, 92] on div "Home / Restaurants management / Menus Menu management ( My Habit Roastery ) Ope…" at bounding box center [845, 169] width 560 height 221
click at [450, 53] on span "Edit Restaurant" at bounding box center [559, 53] width 218 height 15
click at [1204, 233] on link "enhanced table" at bounding box center [1188, 248] width 32 height 32
